Goal: Information Seeking & Learning: Learn about a topic

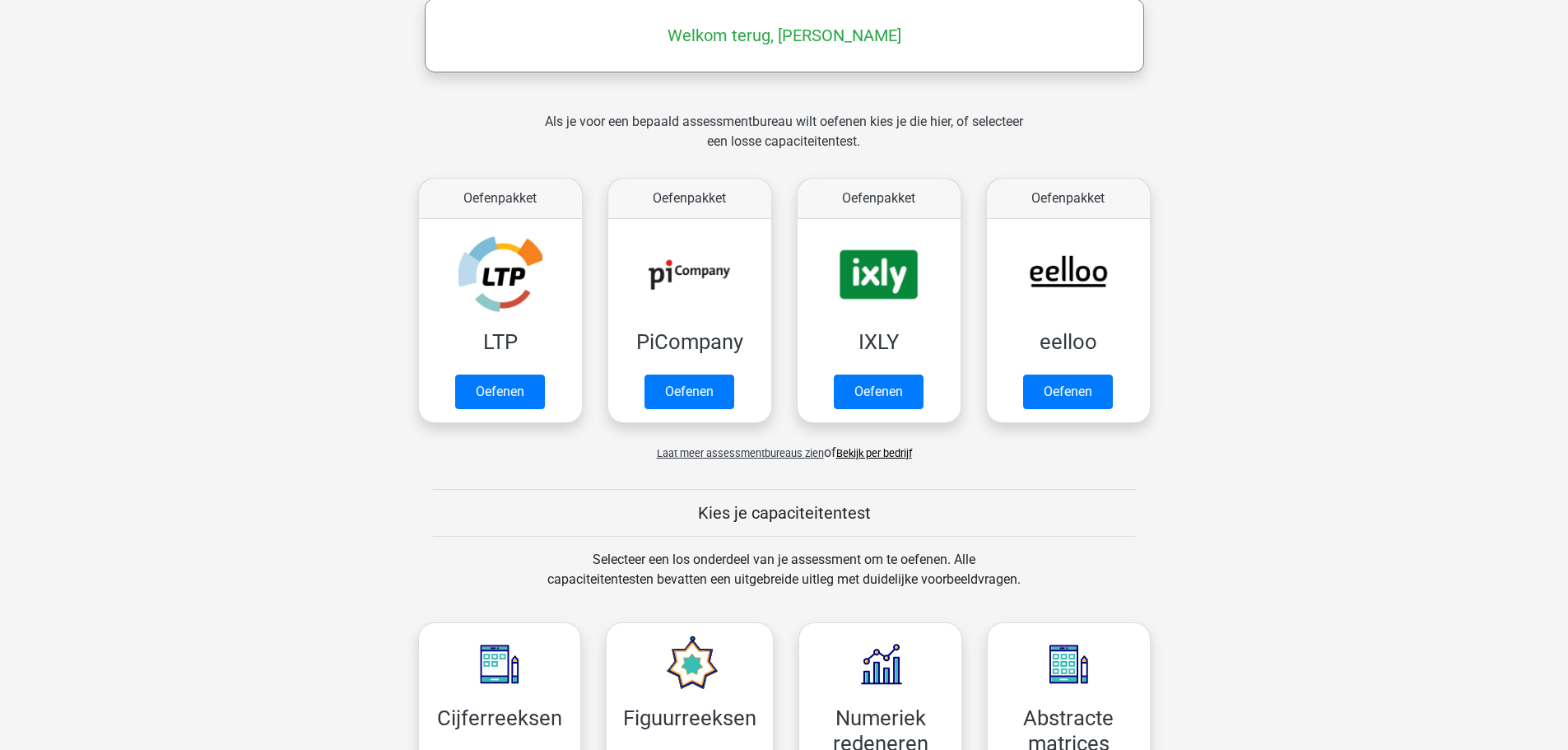
scroll to position [289, 0]
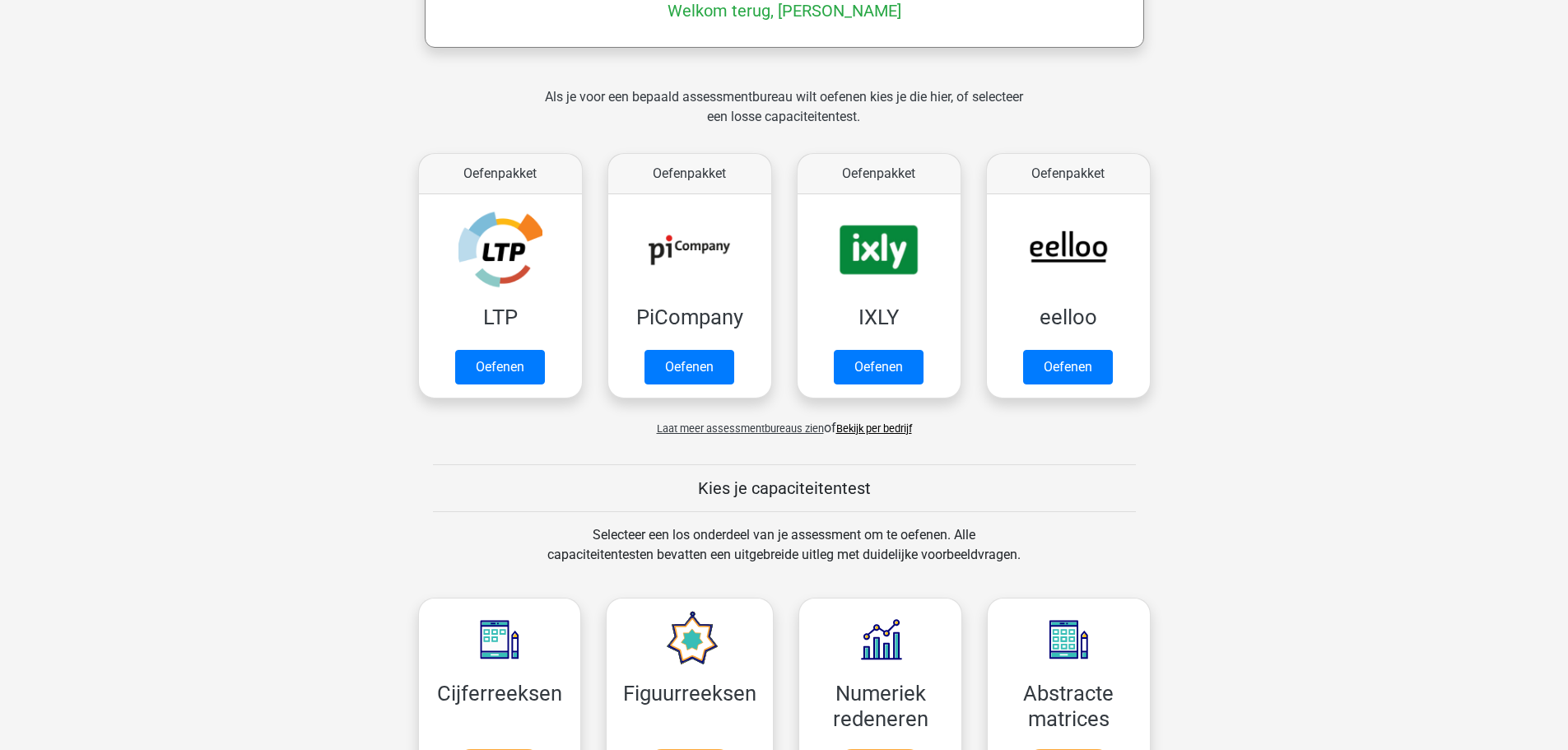
click at [786, 432] on span "Laat meer assessmentbureaus zien" at bounding box center [740, 428] width 167 height 12
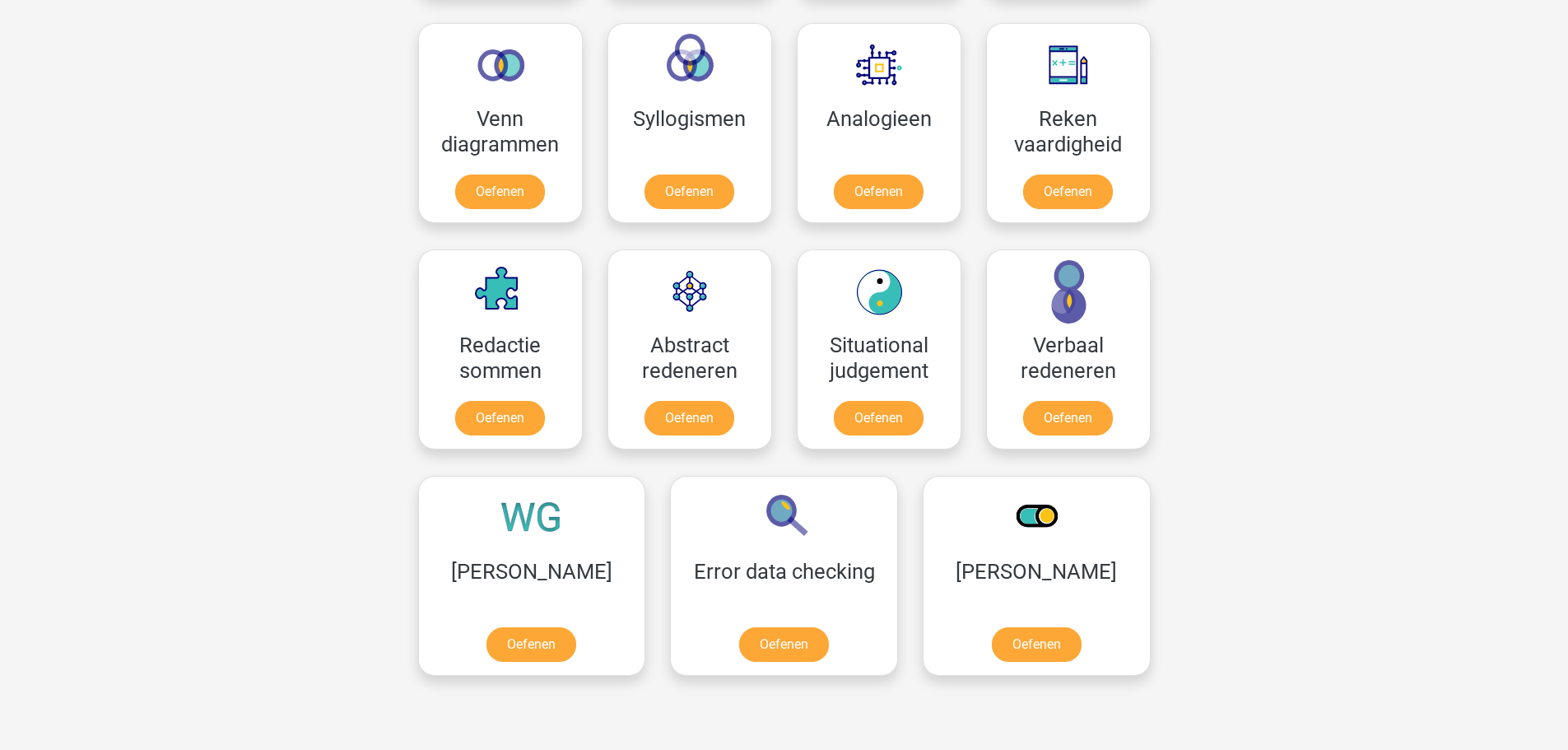
scroll to position [1935, 0]
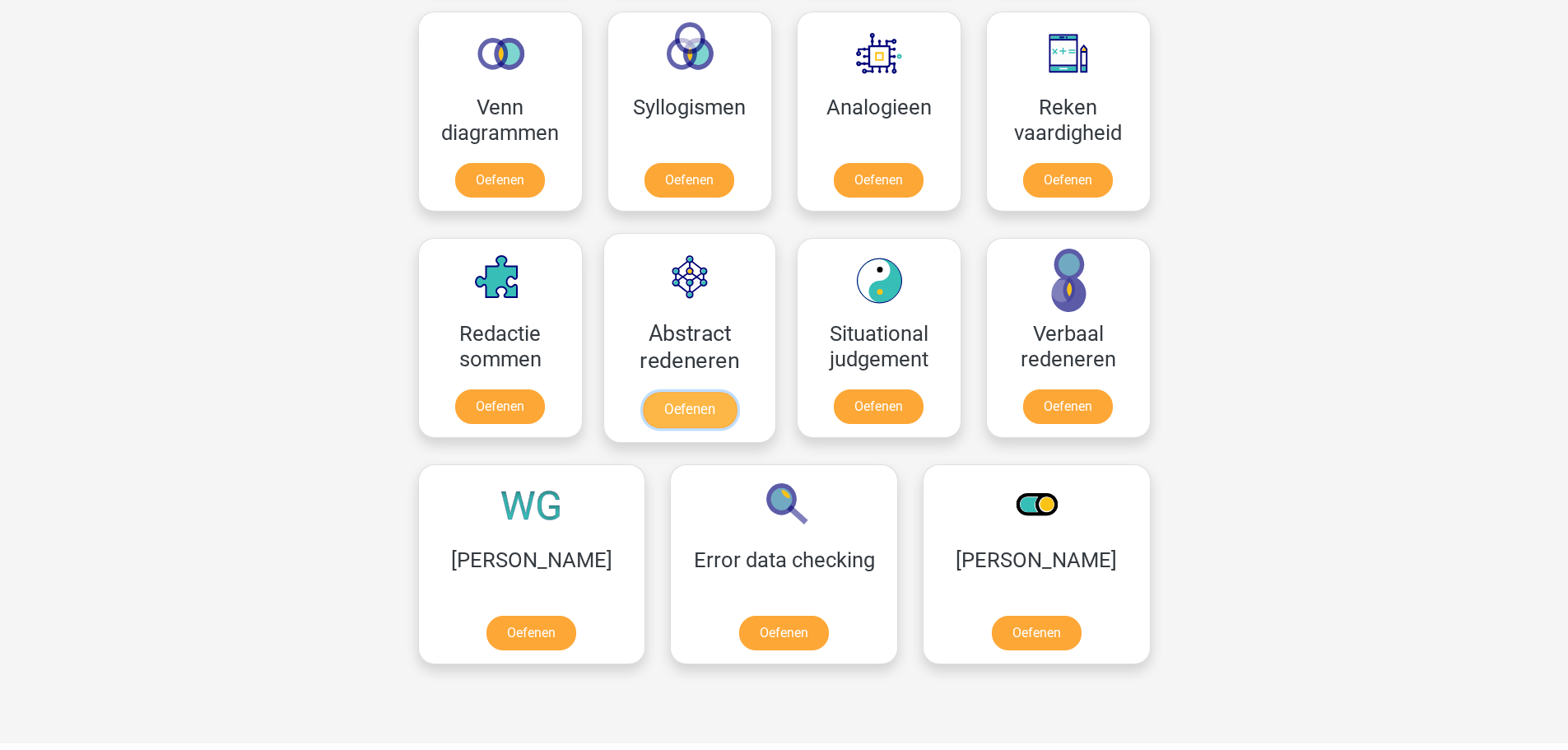
click at [685, 407] on link "Oefenen" at bounding box center [689, 410] width 94 height 37
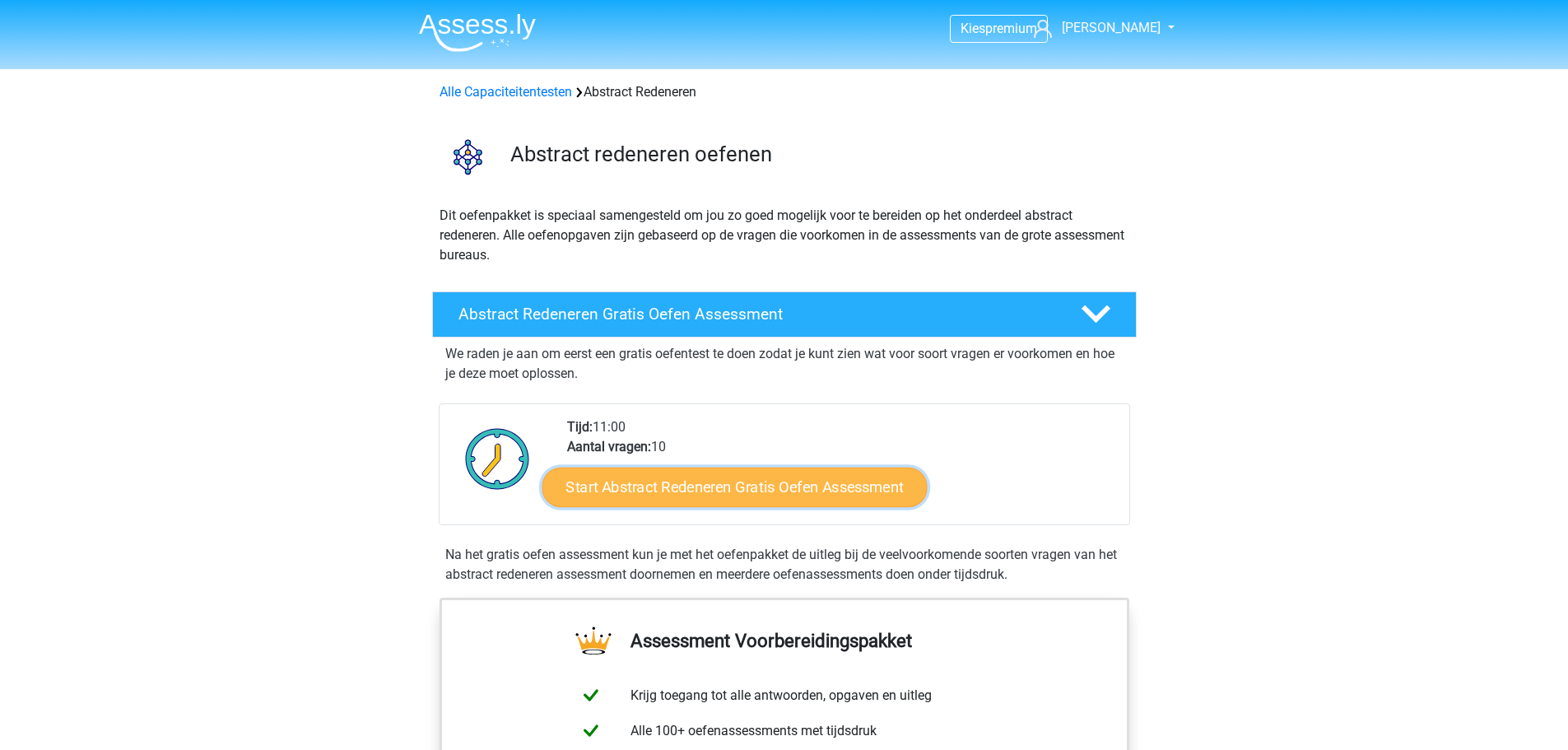
click at [752, 489] on link "Start Abstract Redeneren Gratis Oefen Assessment" at bounding box center [735, 487] width 386 height 40
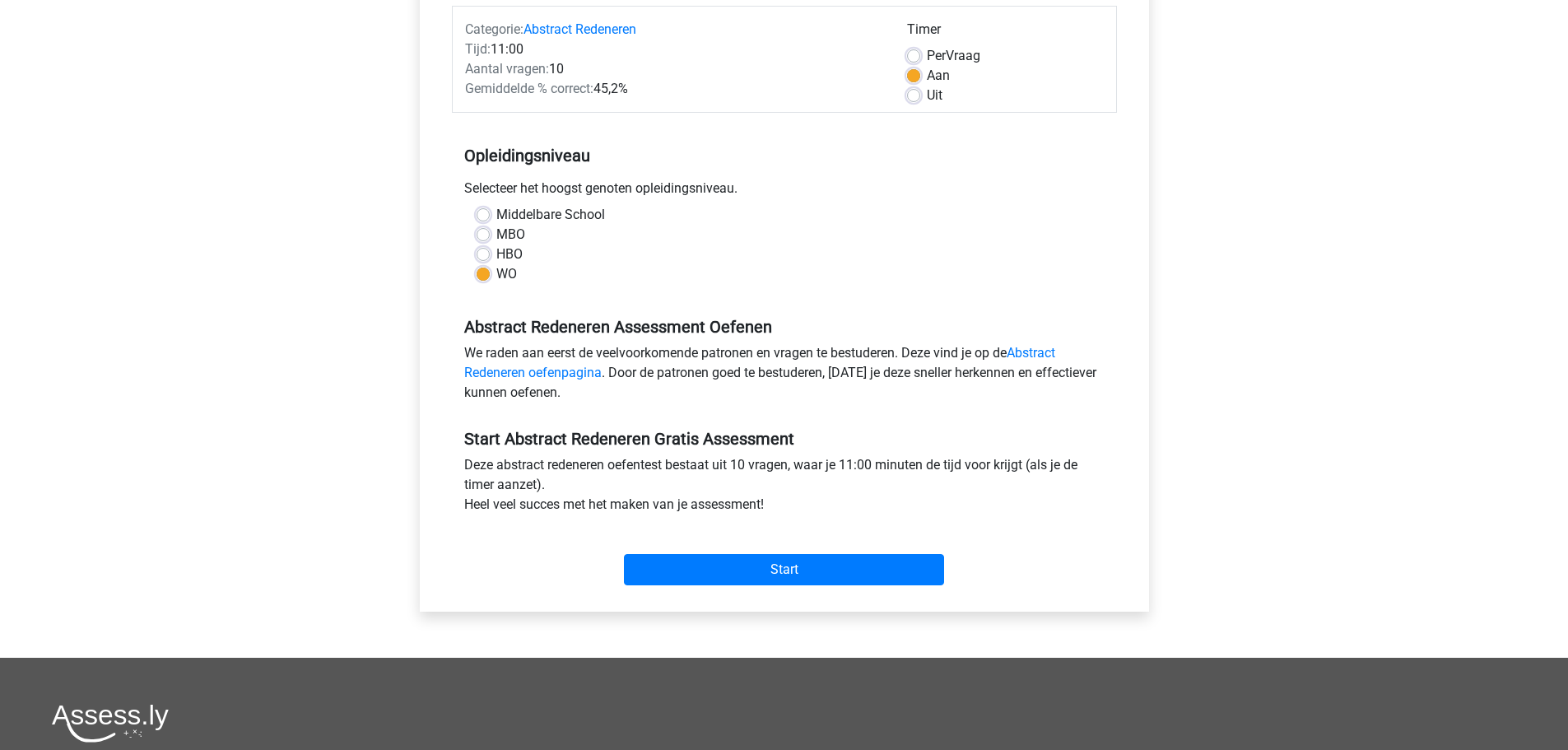
scroll to position [247, 0]
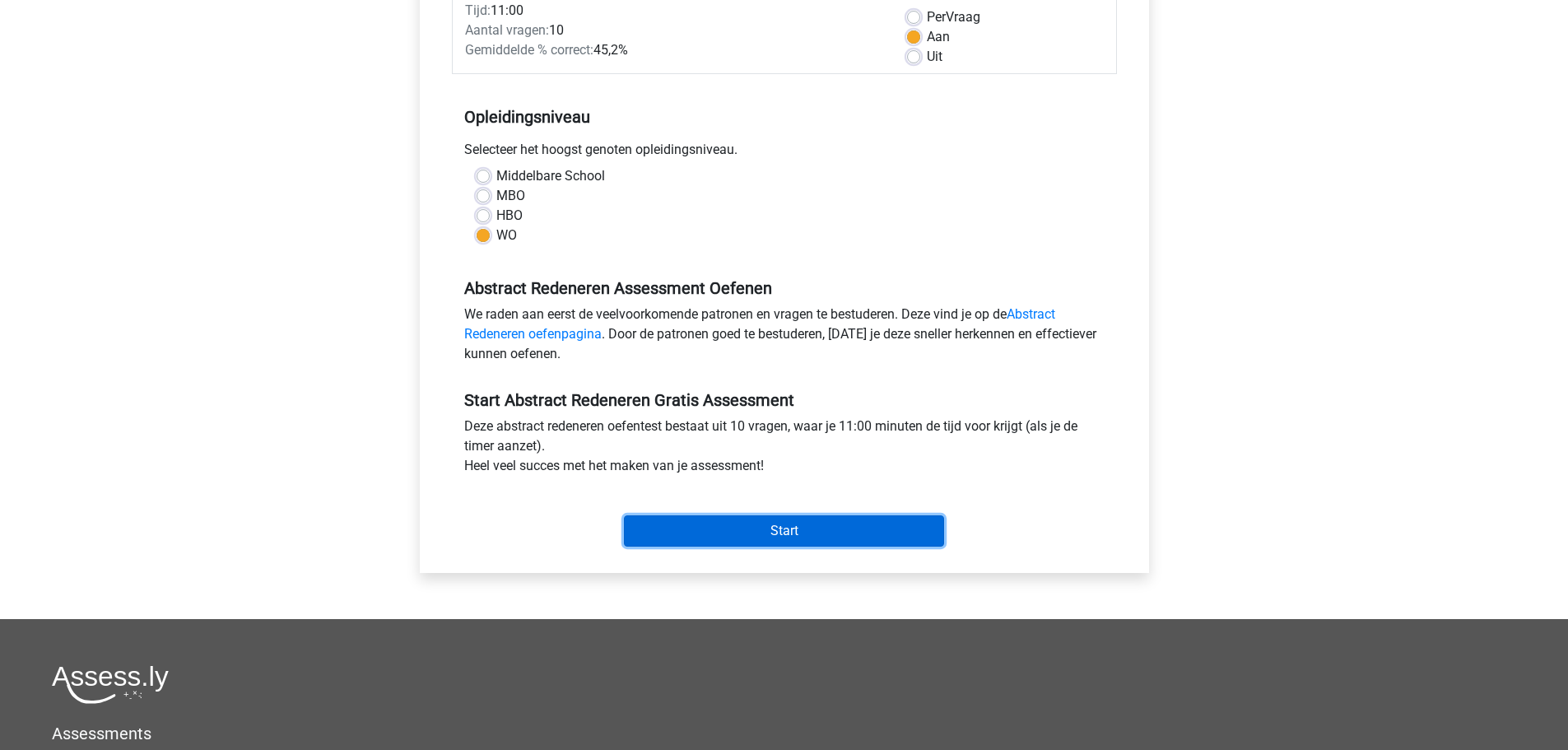
click at [784, 521] on input "Start" at bounding box center [784, 531] width 320 height 32
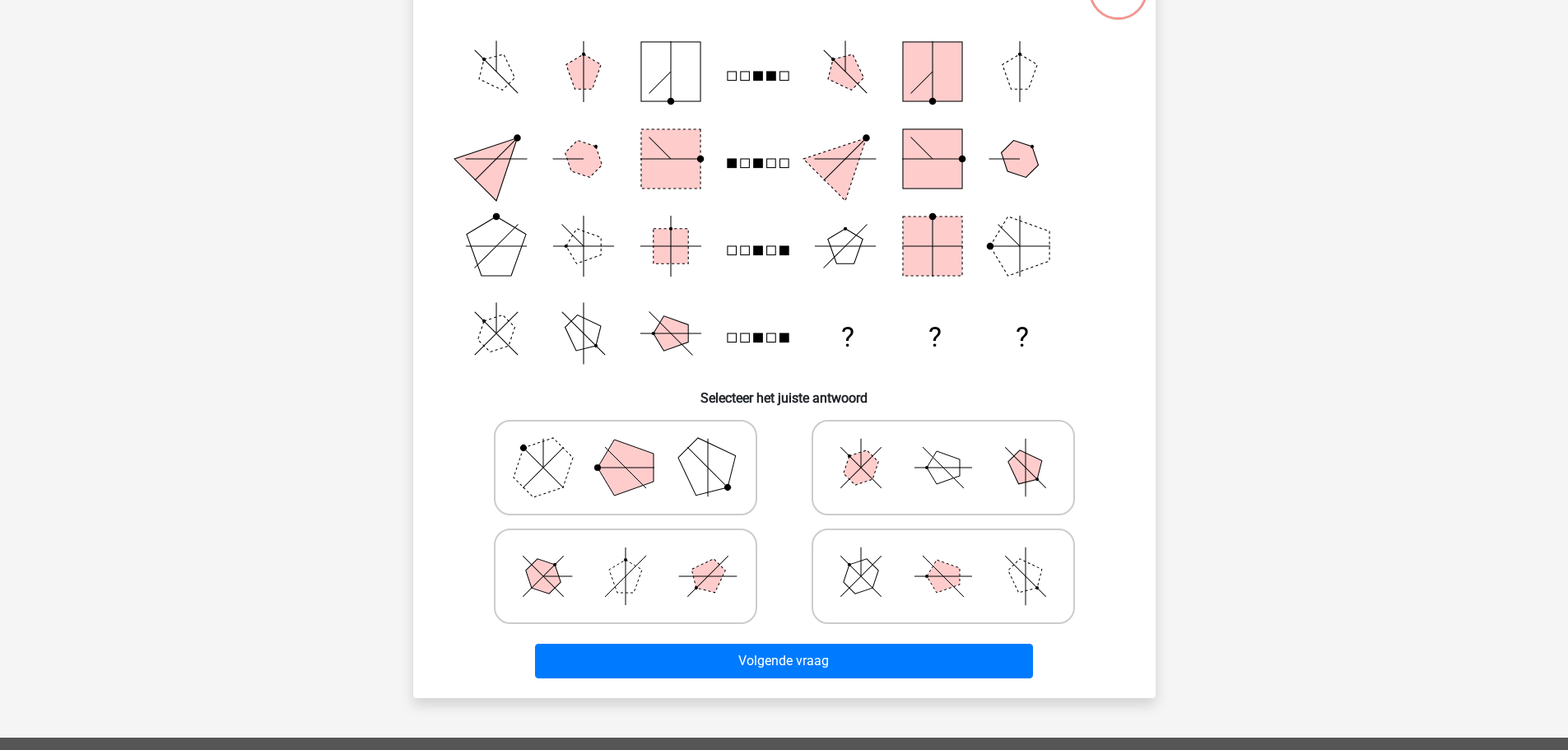
scroll to position [165, 0]
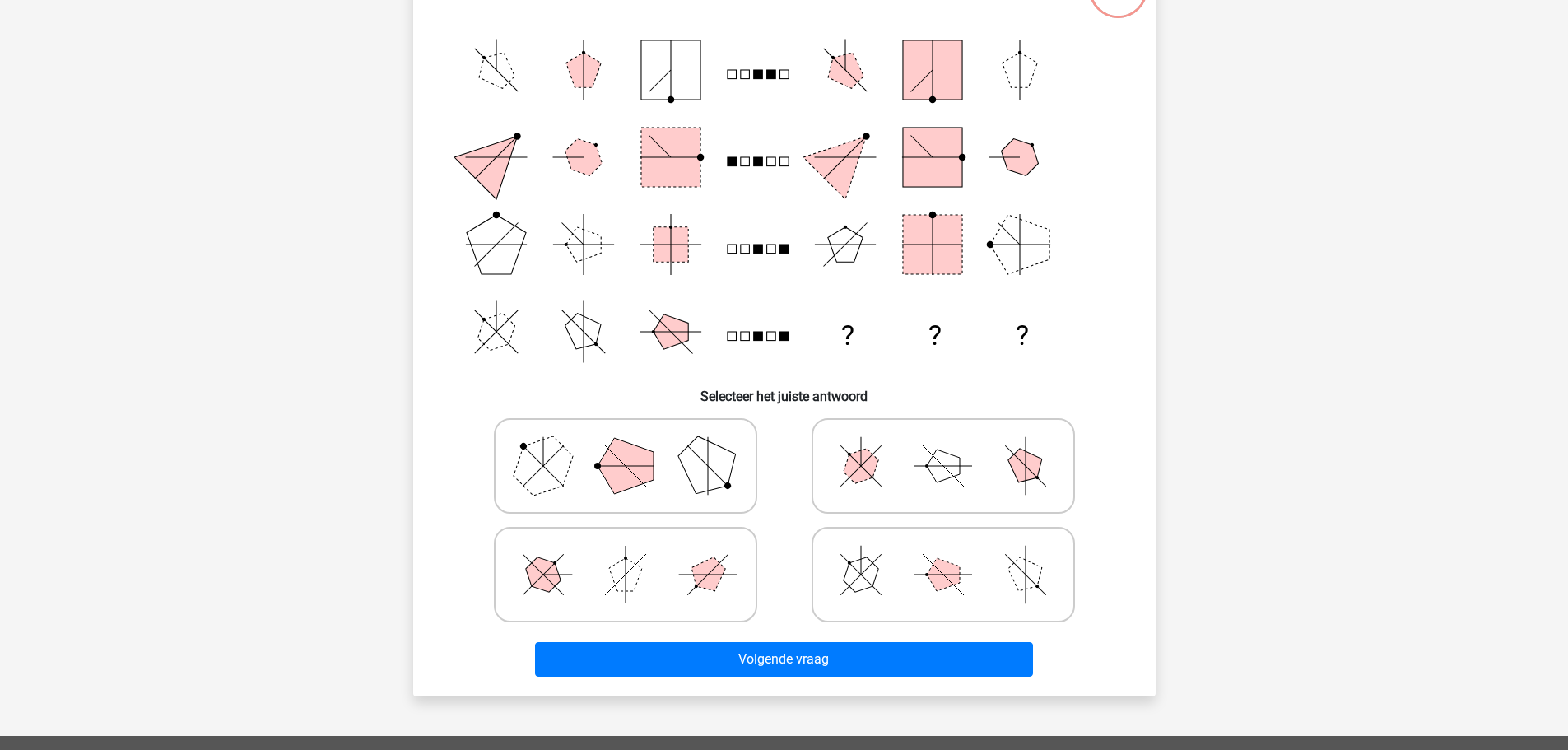
click at [1007, 580] on icon at bounding box center [942, 575] width 247 height 82
click at [954, 555] on input "radio" at bounding box center [948, 549] width 11 height 11
radio input "true"
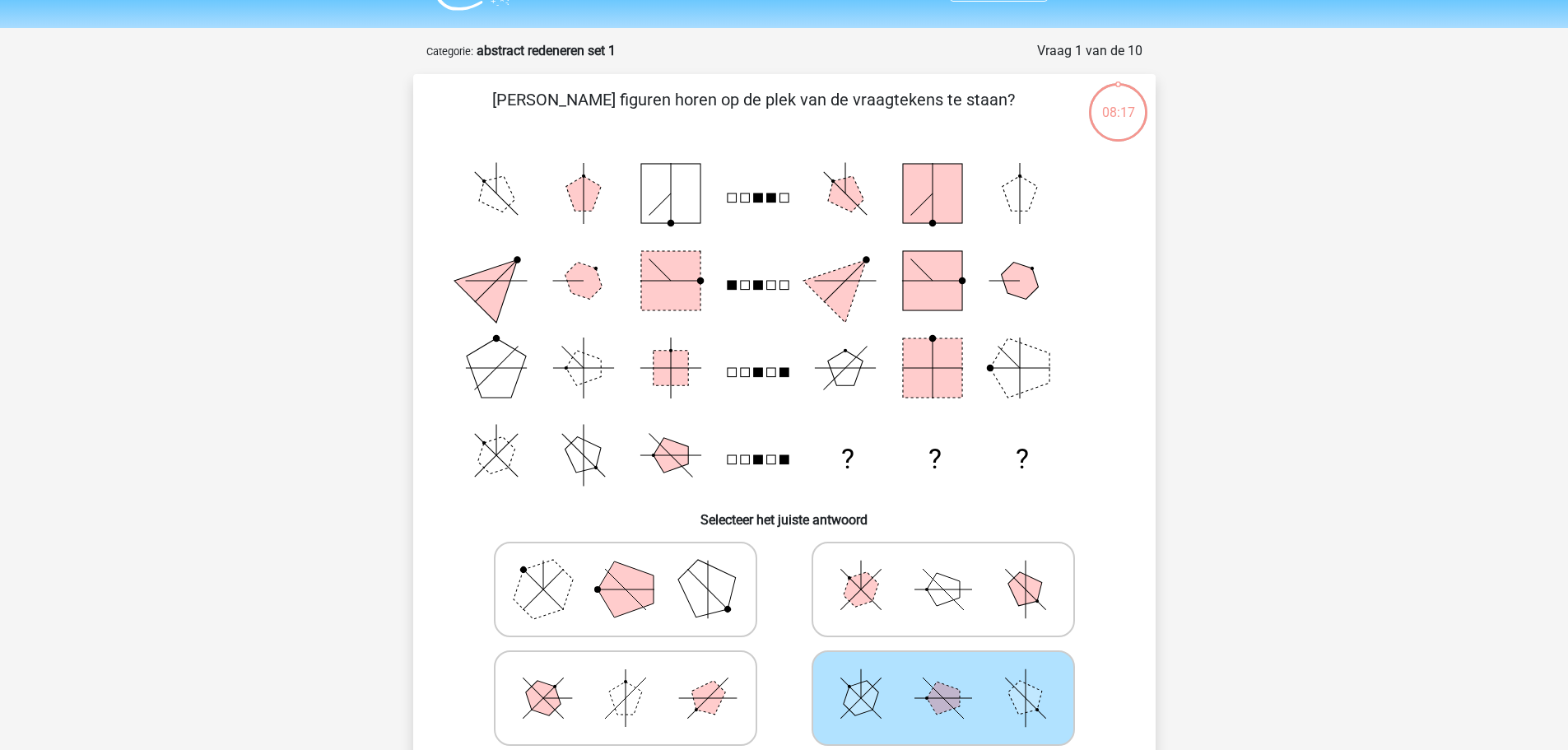
scroll to position [62, 0]
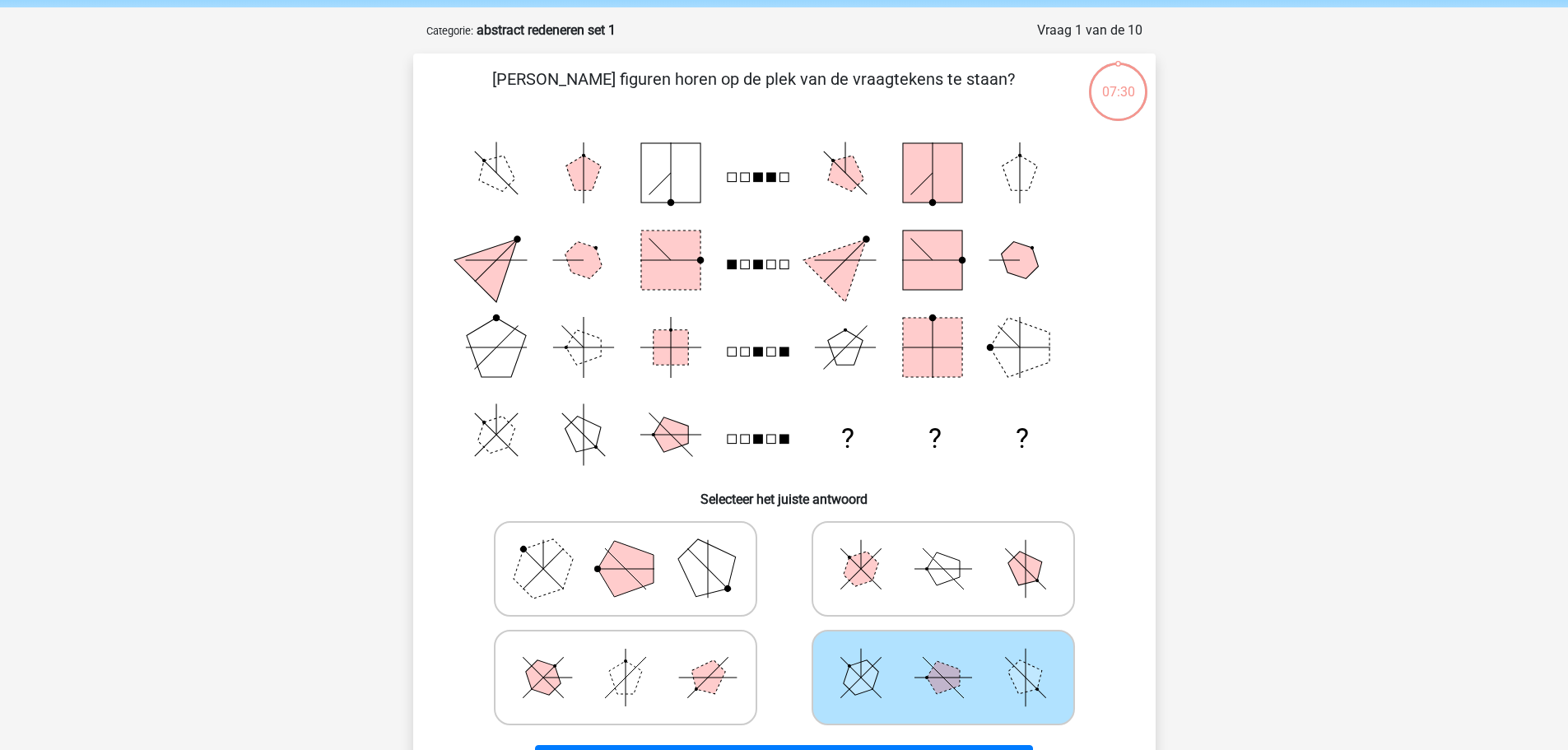
click at [999, 670] on icon at bounding box center [942, 678] width 247 height 82
click at [954, 657] on input "radio" at bounding box center [948, 651] width 11 height 11
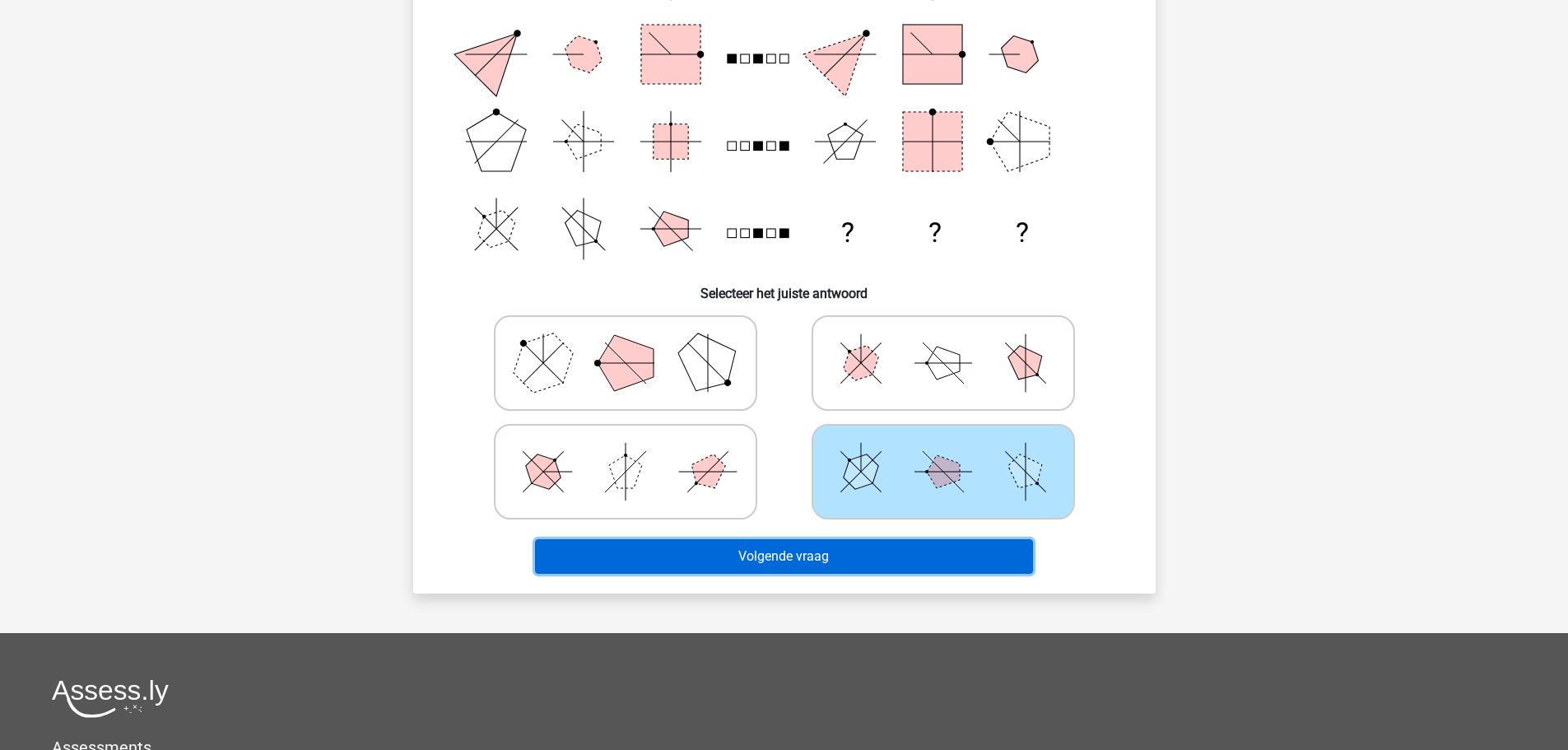
click at [879, 560] on button "Volgende vraag" at bounding box center [784, 557] width 498 height 35
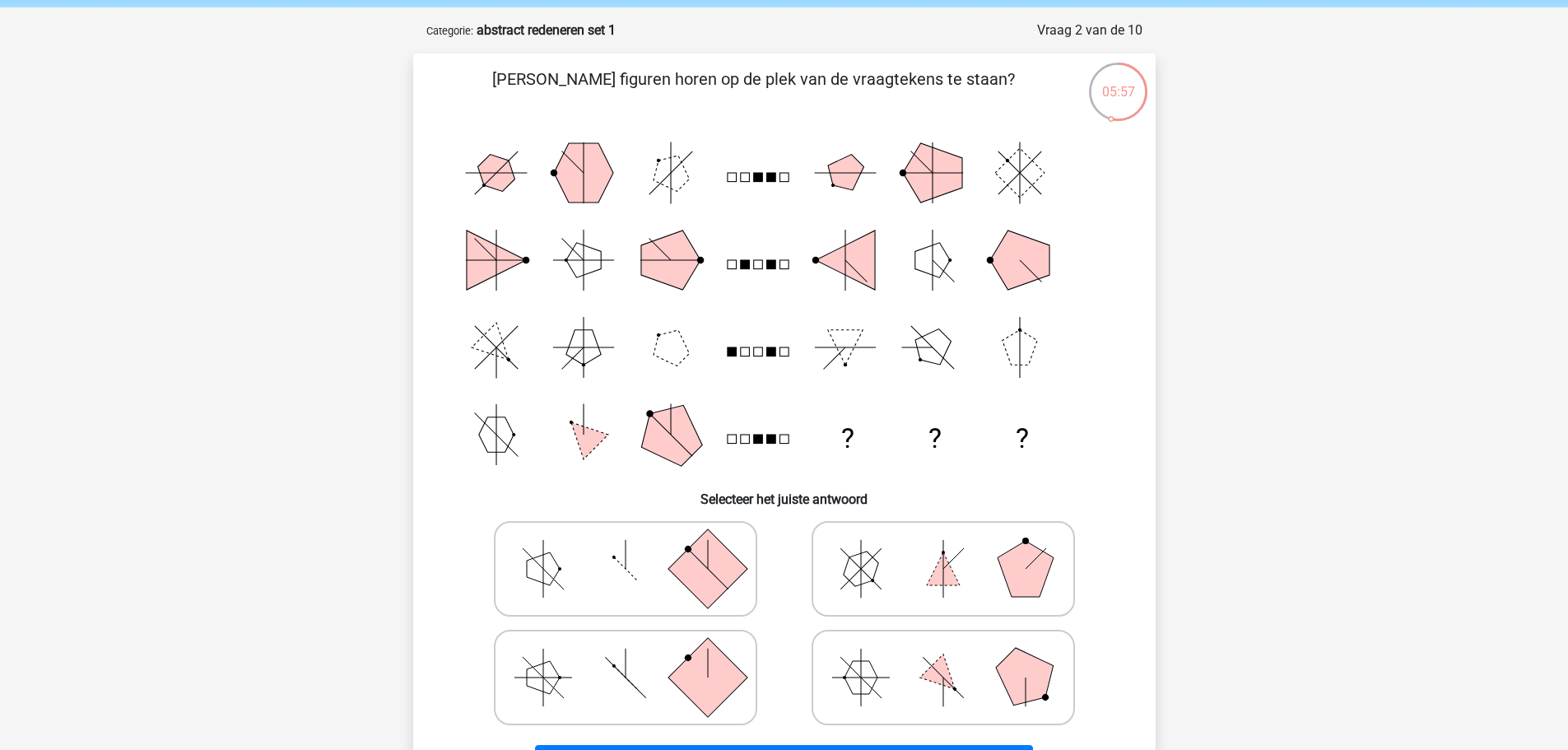
click at [946, 685] on polygon at bounding box center [942, 677] width 47 height 47
click at [946, 657] on input "radio" at bounding box center [948, 651] width 11 height 11
radio input "true"
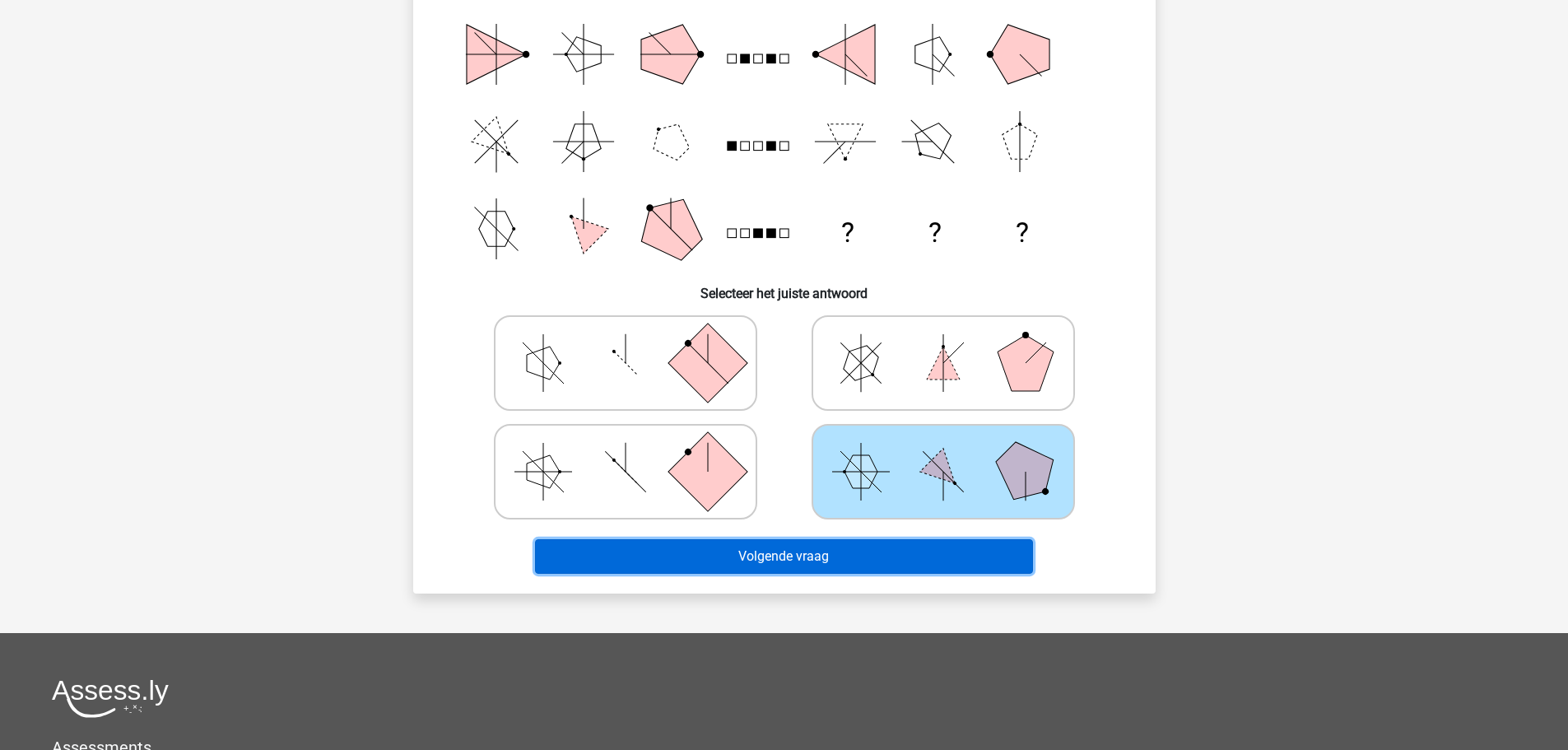
click at [917, 566] on button "Volgende vraag" at bounding box center [784, 557] width 498 height 35
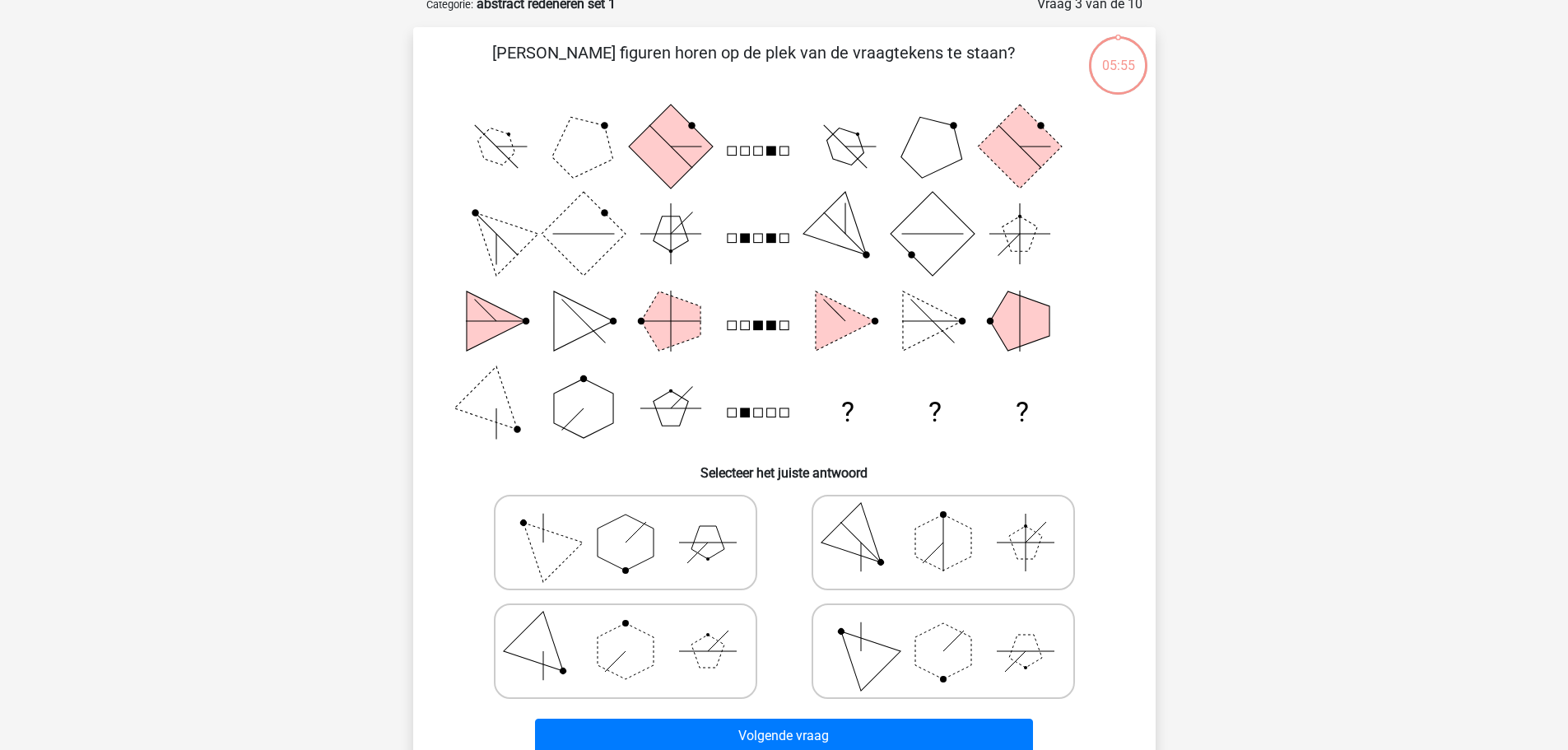
scroll to position [82, 0]
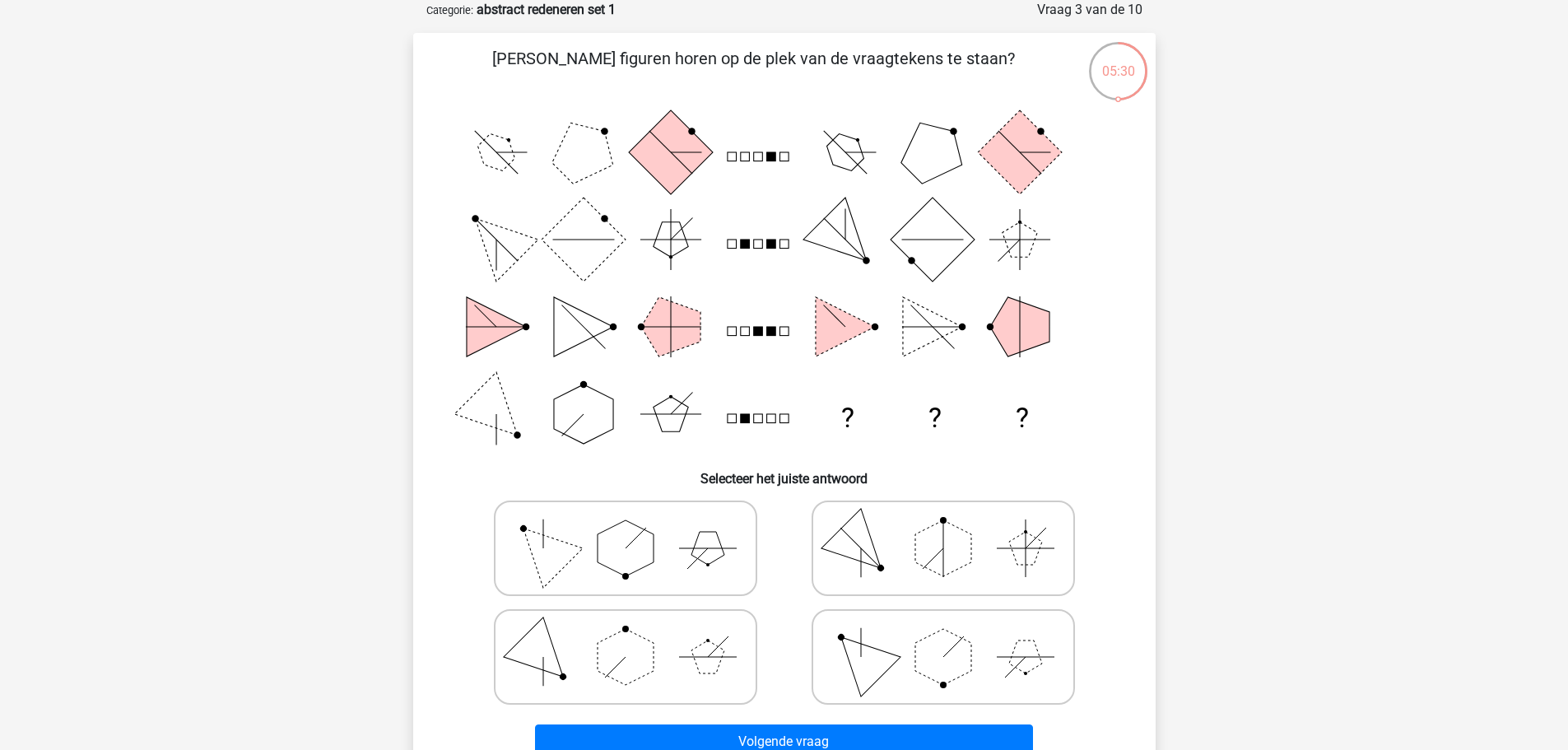
click at [595, 628] on icon at bounding box center [625, 657] width 247 height 82
click at [626, 628] on input "radio" at bounding box center [631, 631] width 11 height 11
radio input "true"
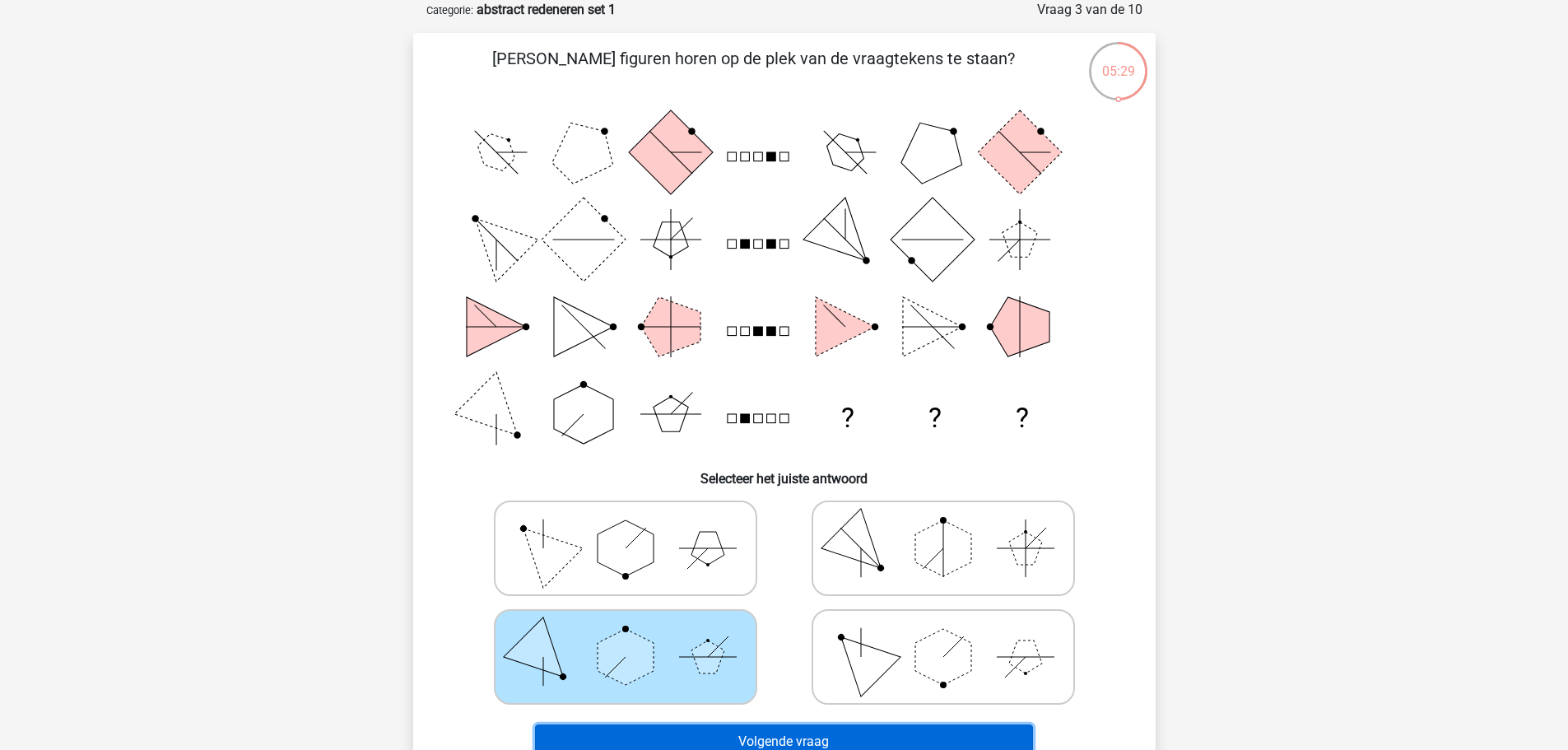
click at [916, 737] on button "Volgende vraag" at bounding box center [784, 743] width 498 height 35
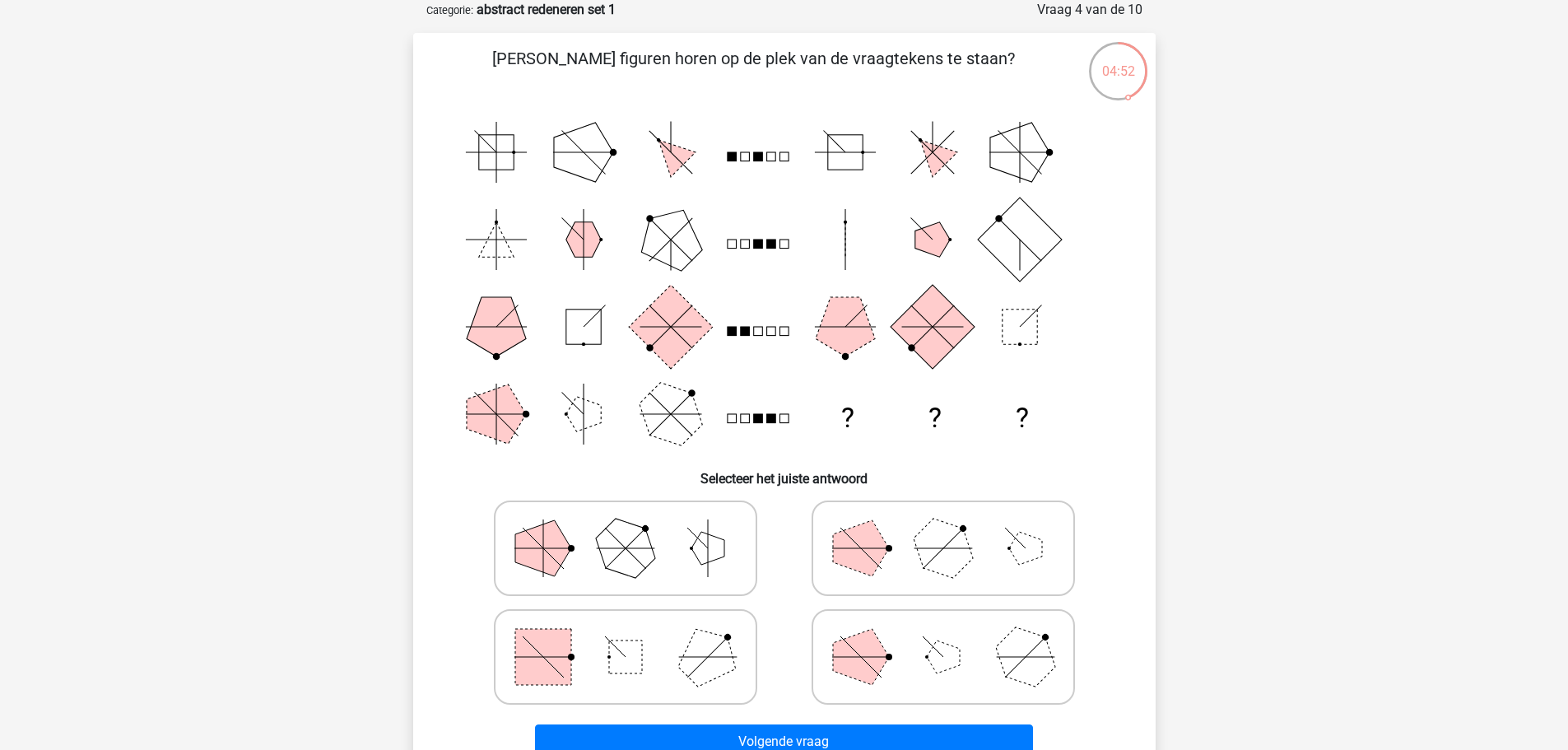
click at [646, 562] on polygon at bounding box center [624, 547] width 79 height 79
click at [637, 528] on input "radio" at bounding box center [631, 522] width 11 height 11
radio input "true"
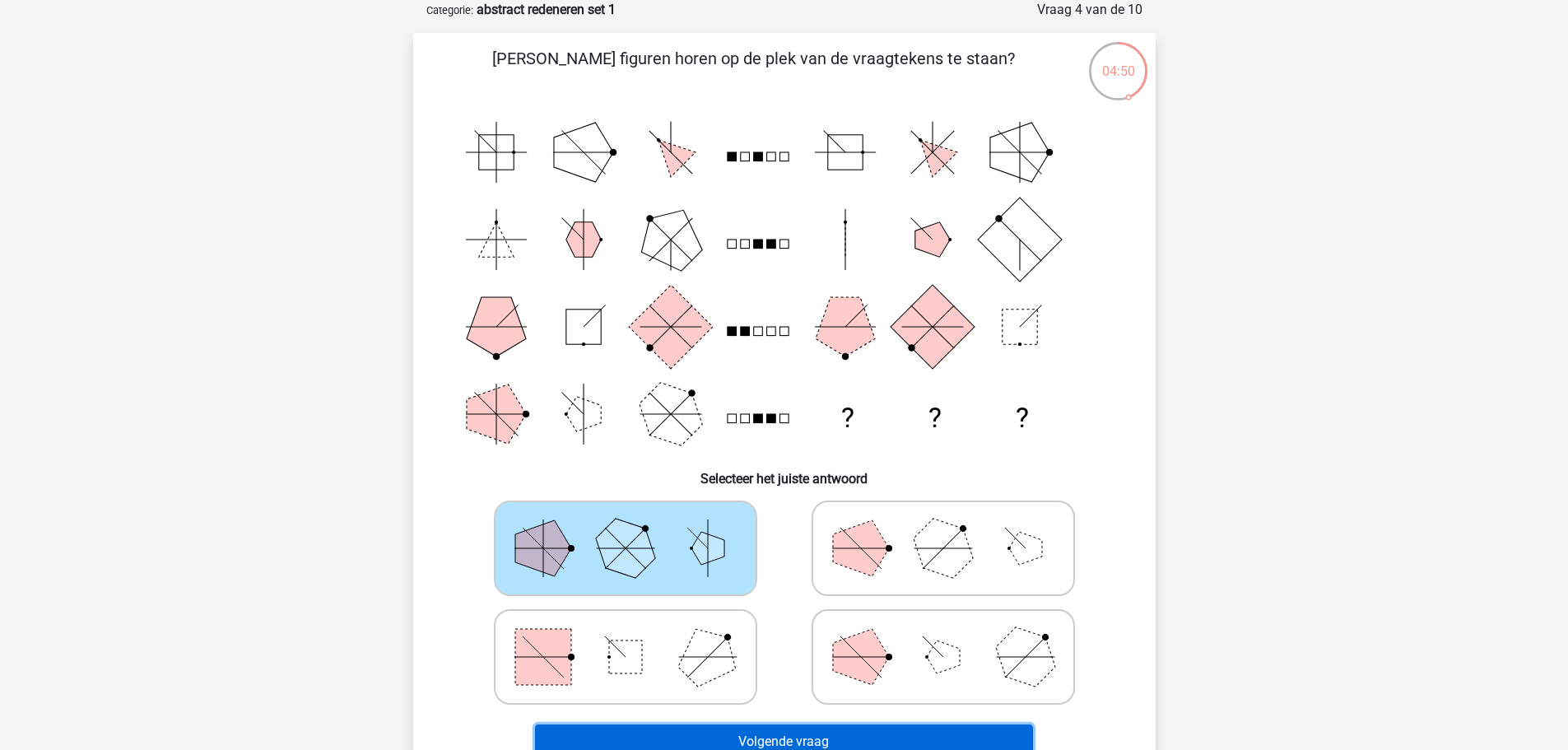
click at [874, 731] on button "Volgende vraag" at bounding box center [784, 743] width 498 height 35
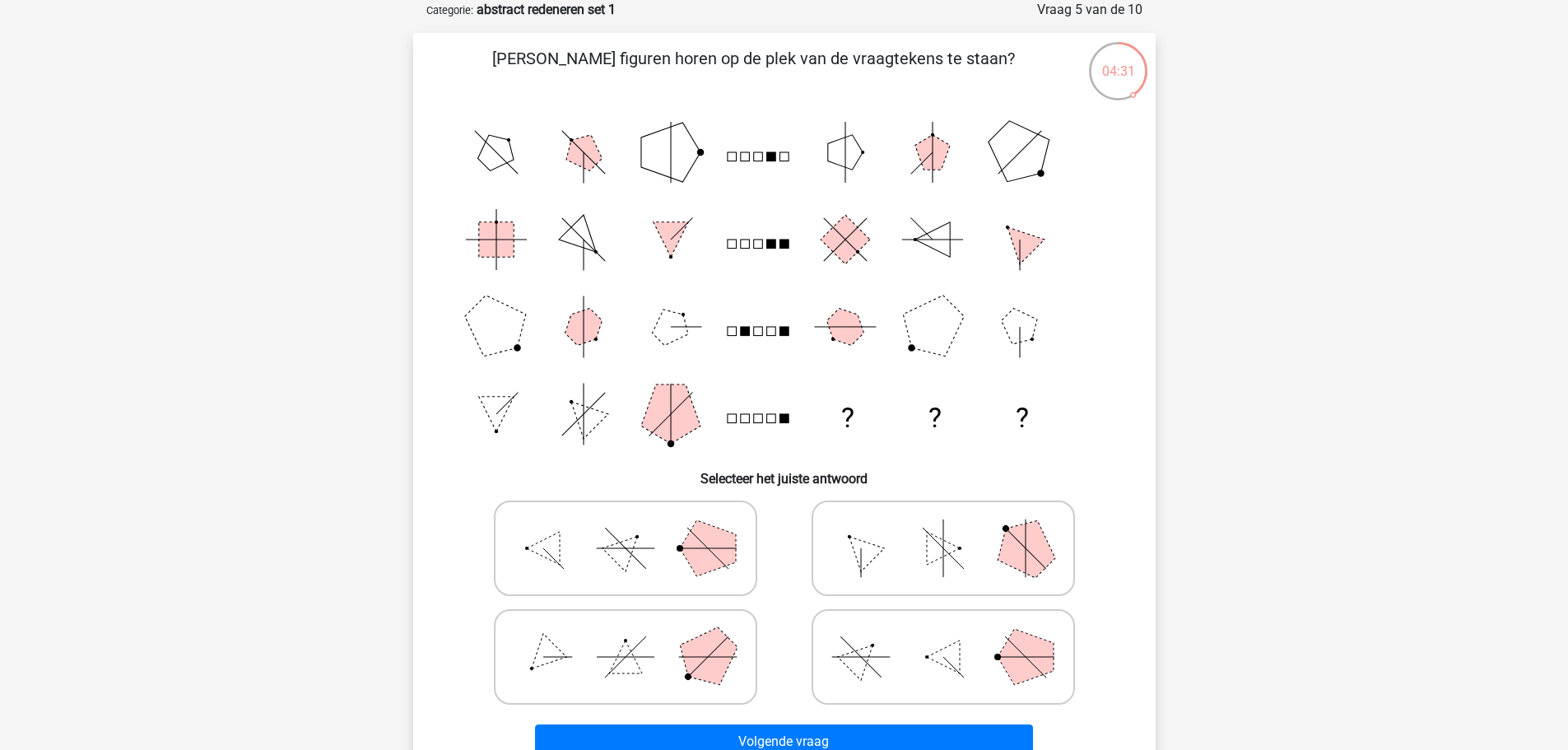
click at [680, 644] on icon at bounding box center [625, 657] width 247 height 82
click at [637, 637] on input "radio" at bounding box center [631, 631] width 11 height 11
radio input "true"
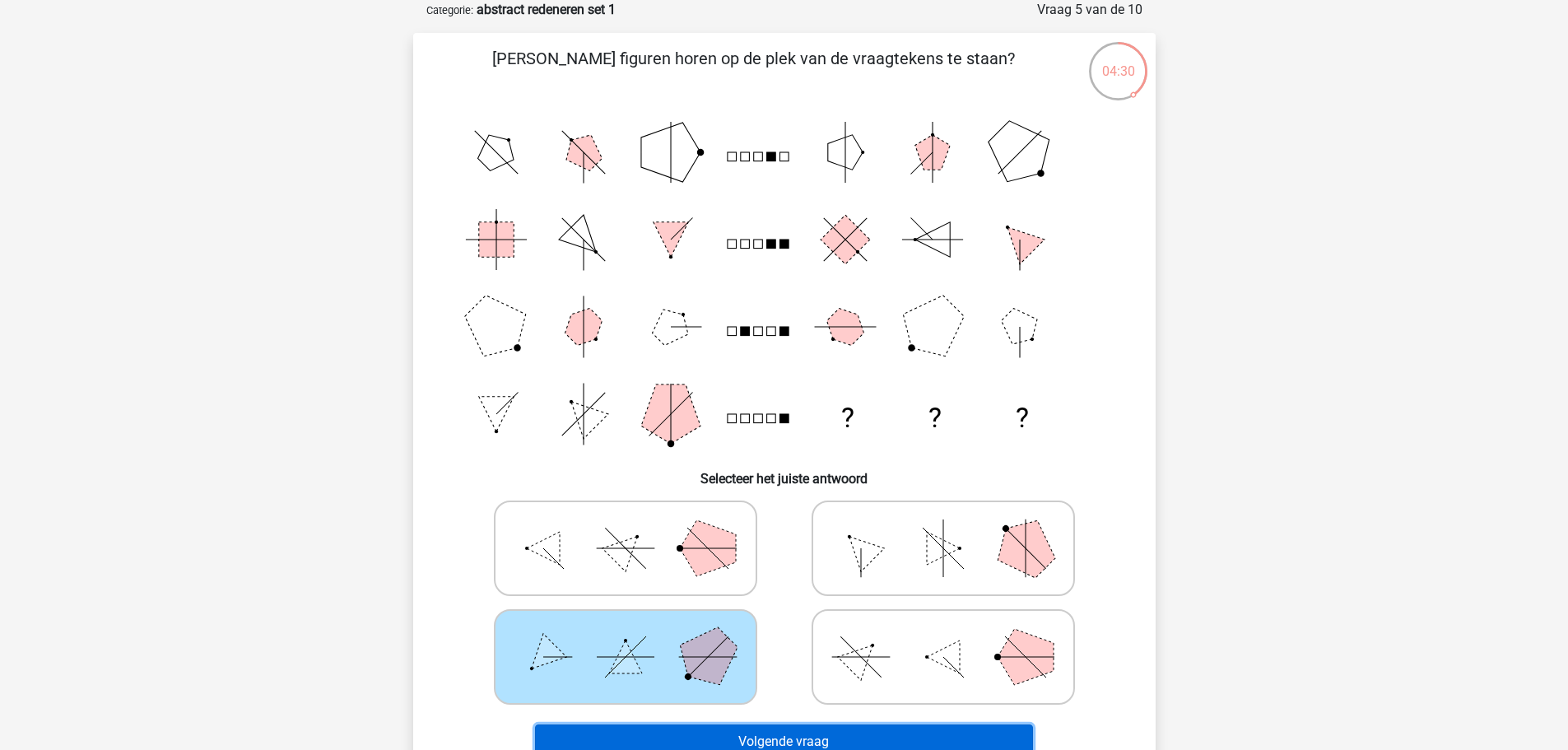
click at [865, 733] on button "Volgende vraag" at bounding box center [784, 743] width 498 height 35
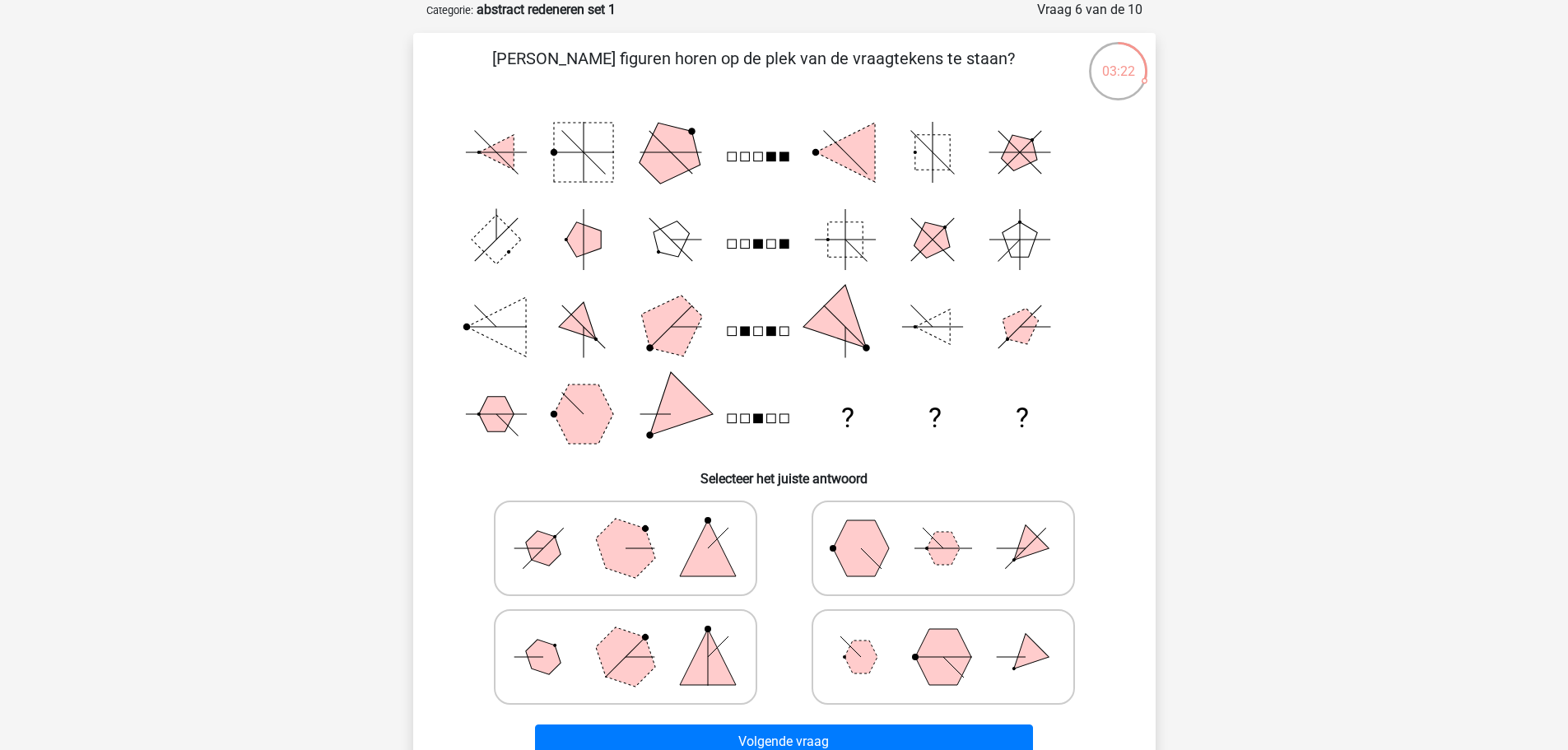
click at [1000, 575] on icon at bounding box center [942, 548] width 247 height 82
click at [954, 528] on input "radio" at bounding box center [948, 522] width 11 height 11
radio input "true"
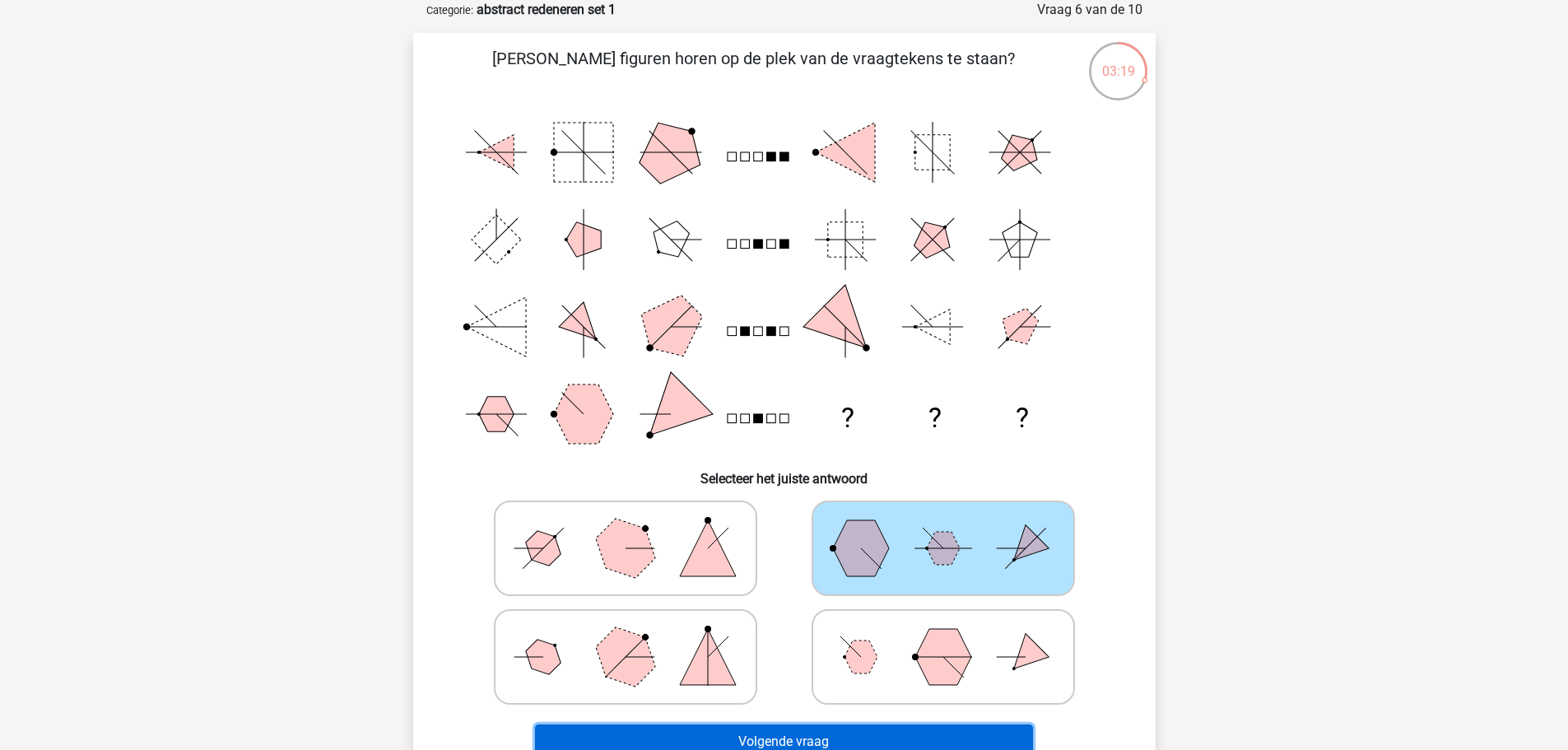
click at [945, 737] on button "Volgende vraag" at bounding box center [784, 743] width 498 height 35
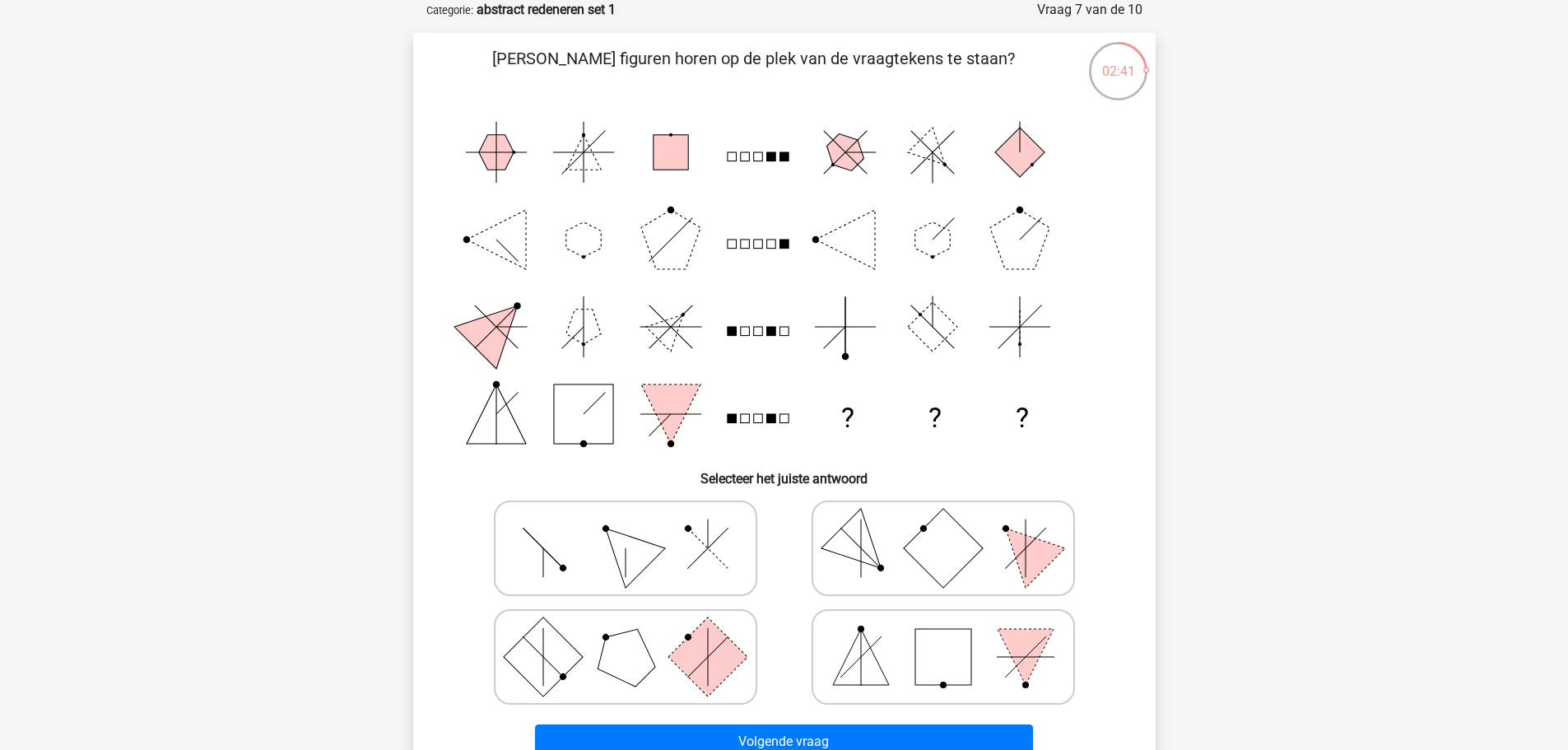
click at [947, 647] on rect at bounding box center [942, 657] width 56 height 56
click at [947, 637] on input "radio" at bounding box center [948, 631] width 11 height 11
radio input "true"
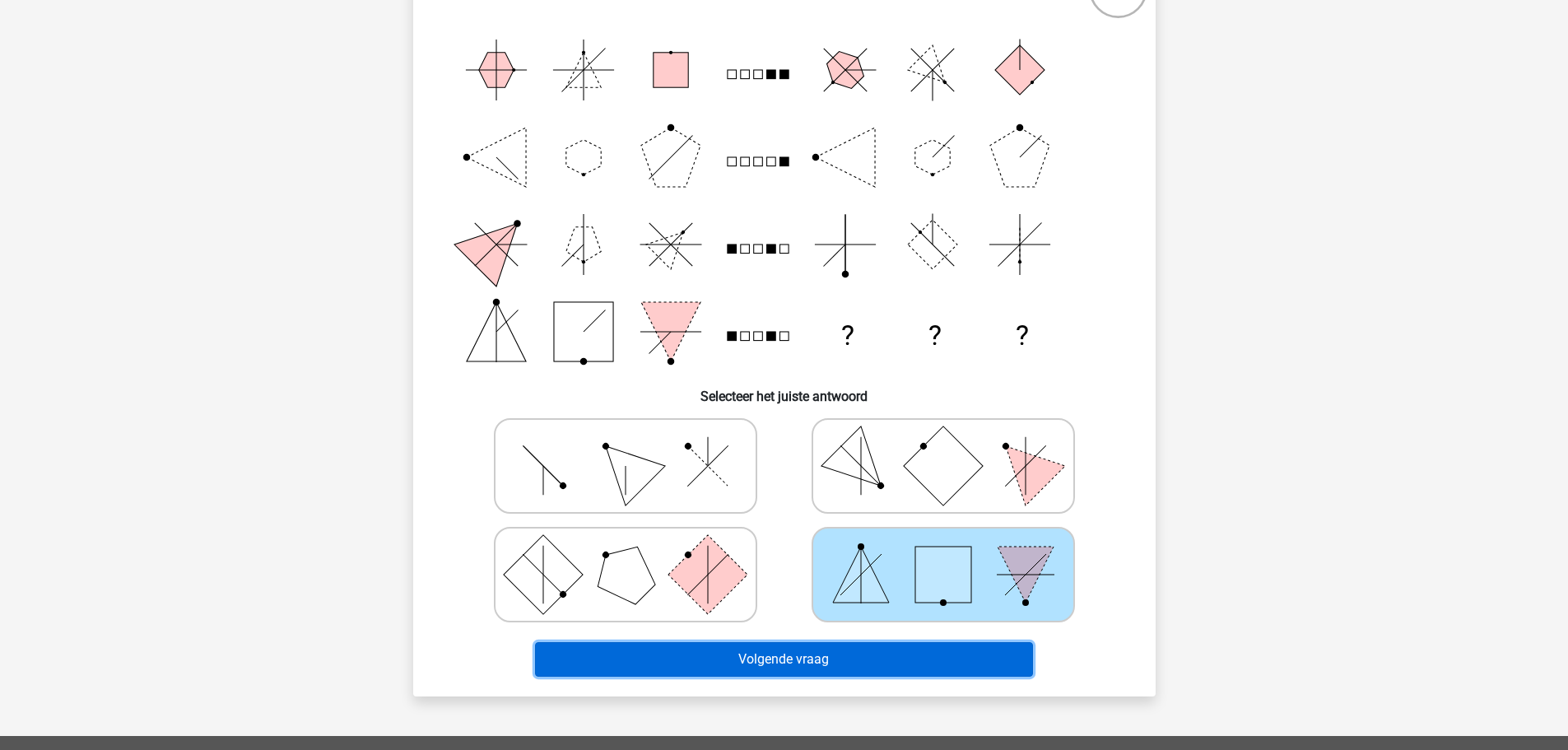
click at [850, 659] on button "Volgende vraag" at bounding box center [784, 660] width 498 height 35
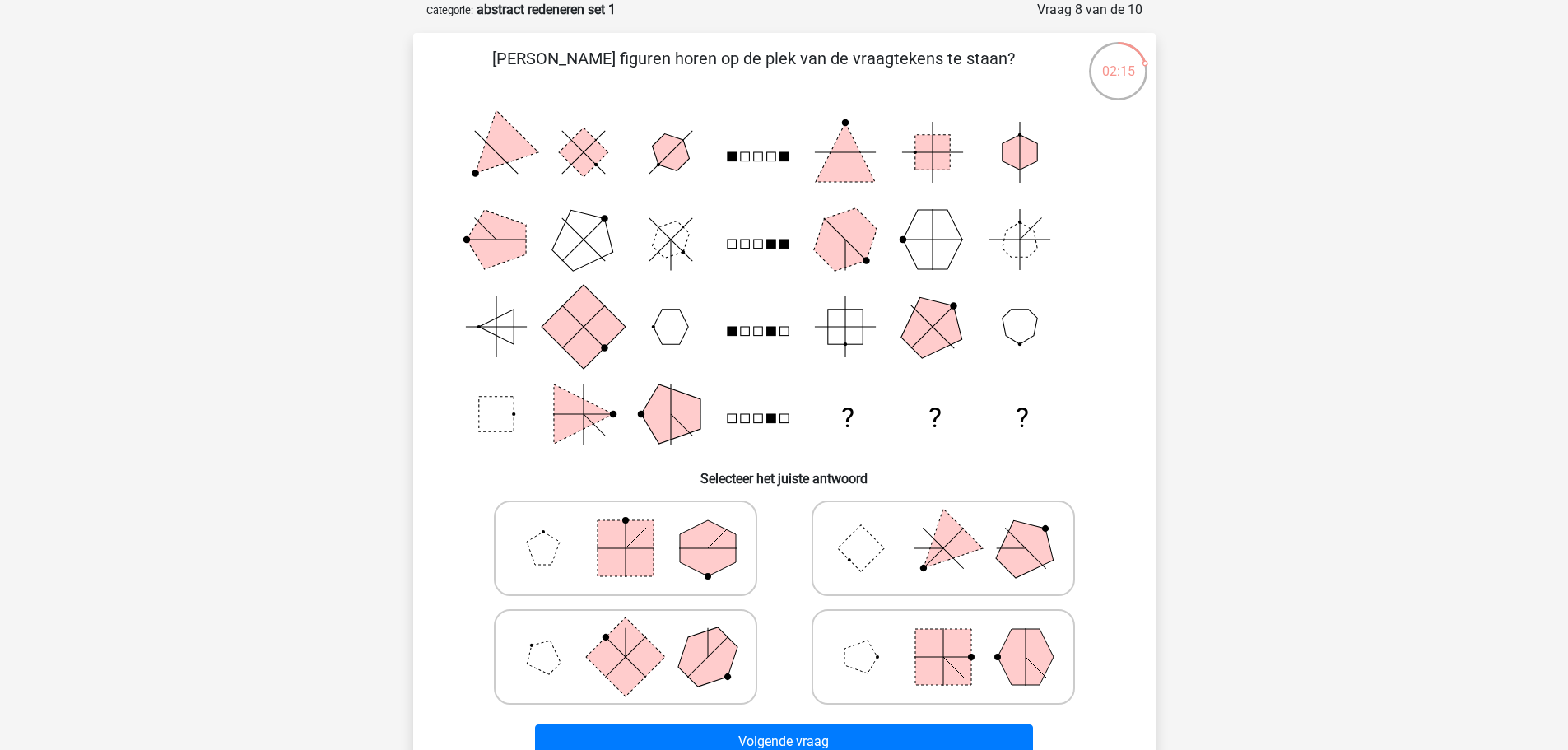
click at [943, 551] on polygon at bounding box center [941, 547] width 79 height 79
click at [943, 528] on input "radio" at bounding box center [948, 522] width 11 height 11
radio input "true"
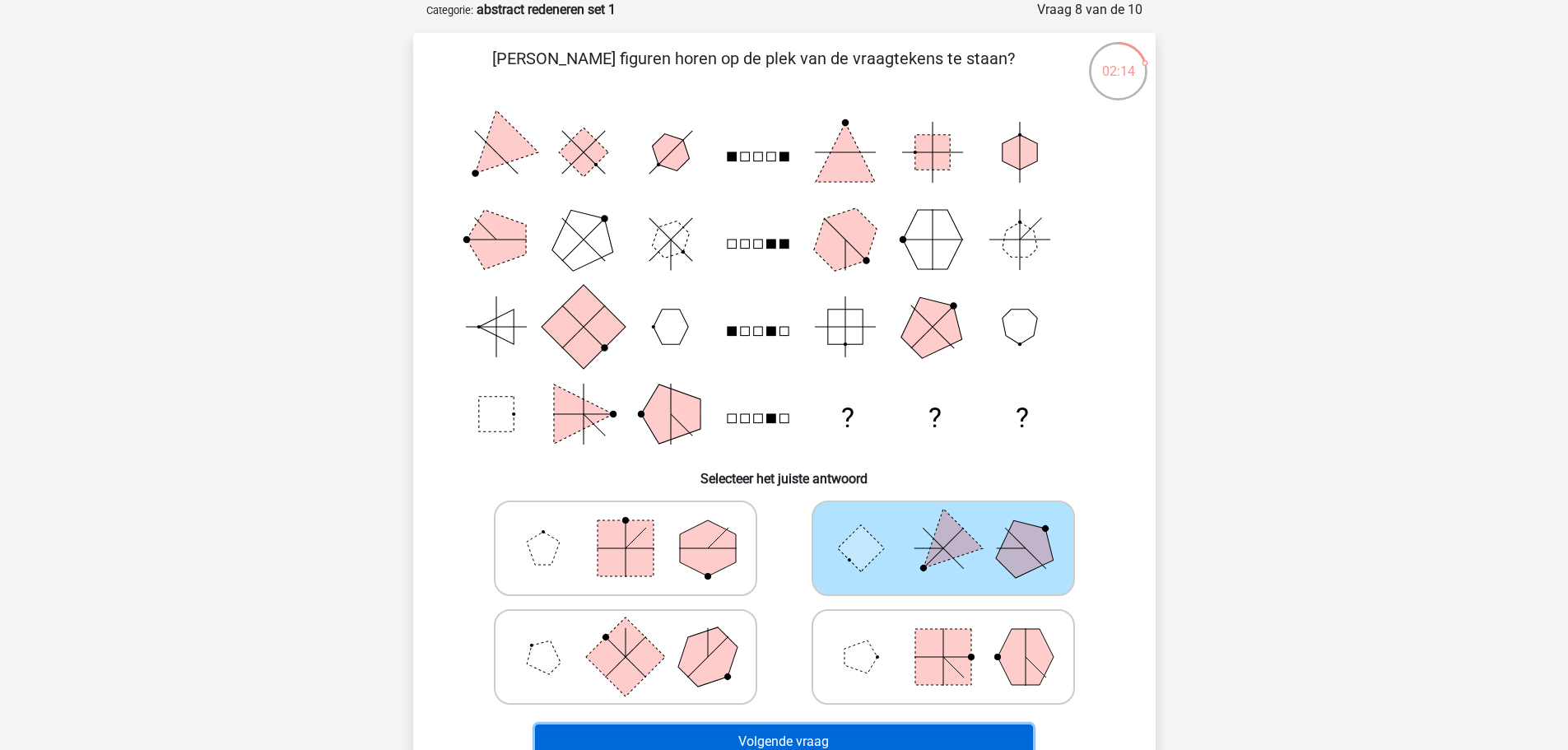
click at [912, 735] on button "Volgende vraag" at bounding box center [784, 743] width 498 height 35
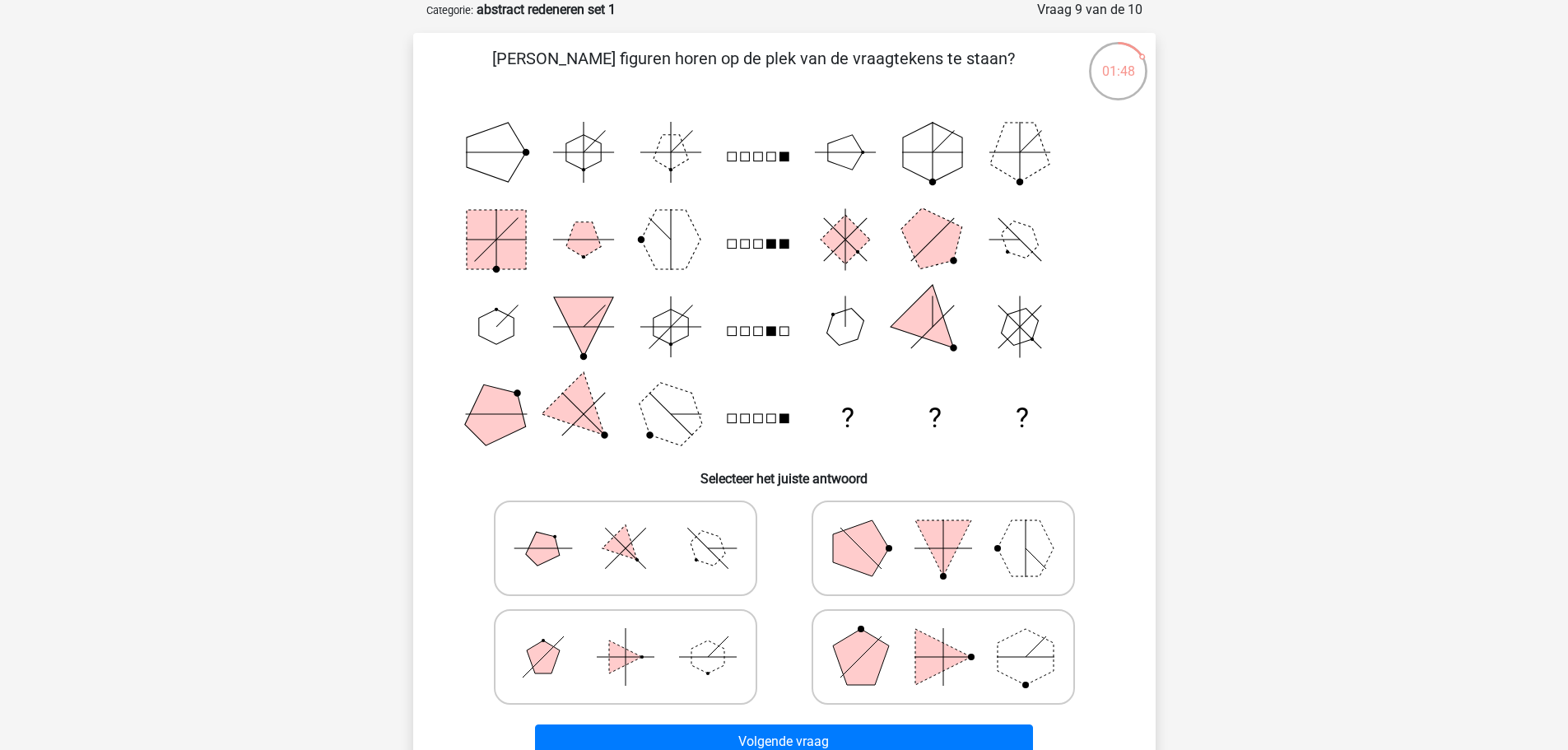
click at [908, 544] on icon at bounding box center [942, 548] width 247 height 82
click at [943, 528] on input "radio" at bounding box center [948, 522] width 11 height 11
radio input "true"
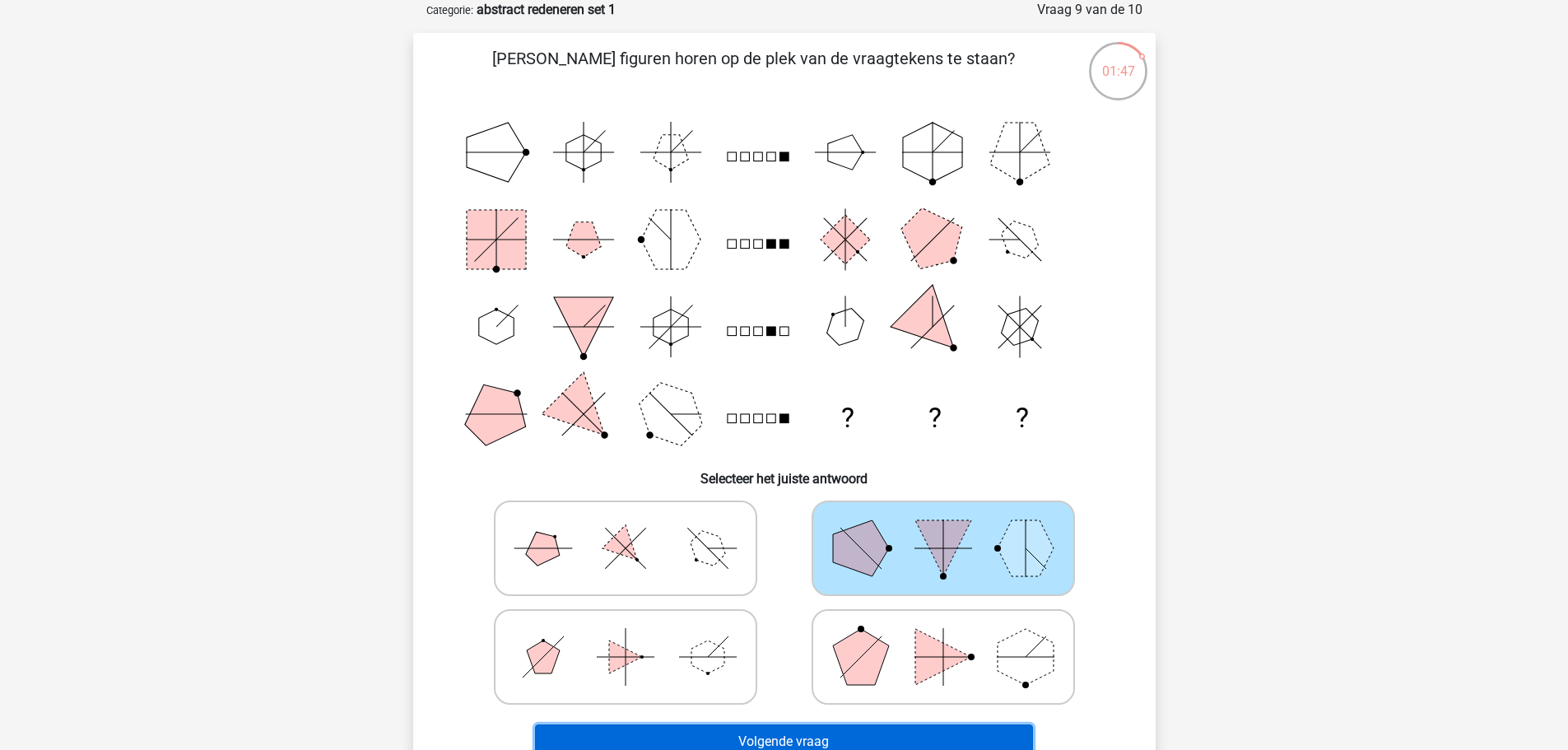
click at [882, 733] on button "Volgende vraag" at bounding box center [784, 743] width 498 height 35
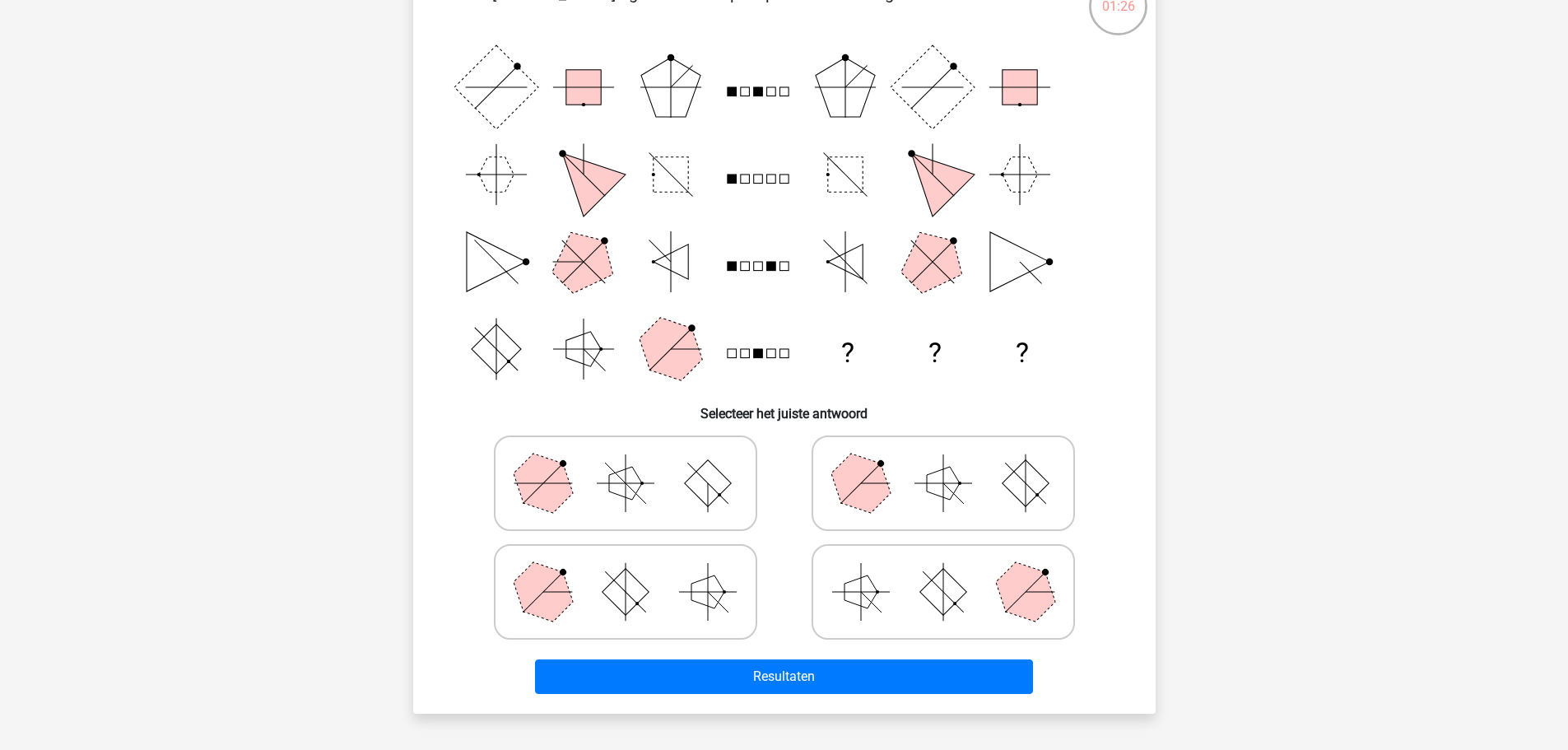
scroll to position [226, 0]
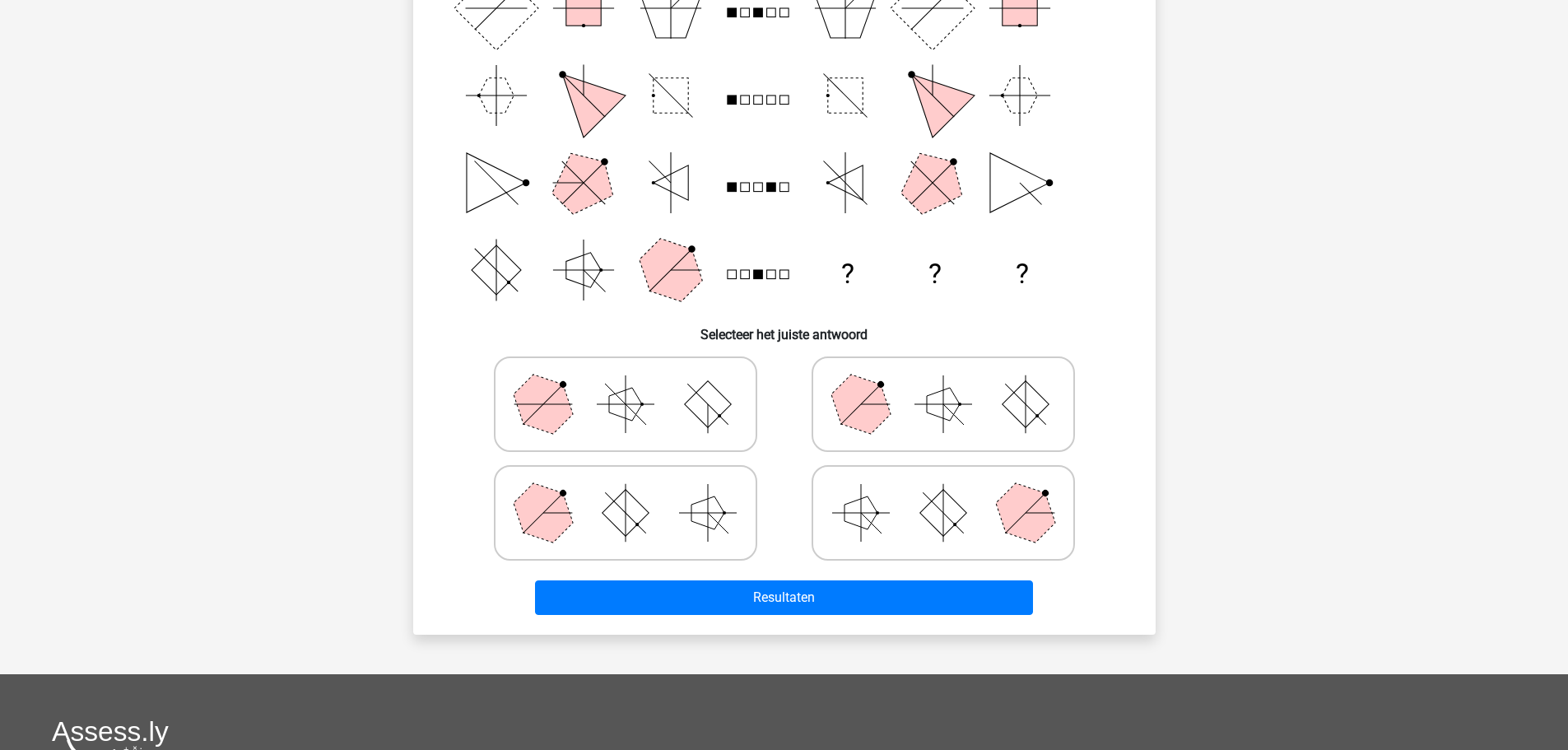
click at [912, 418] on icon at bounding box center [942, 404] width 247 height 82
click at [943, 384] on input "radio" at bounding box center [948, 378] width 11 height 11
radio input "true"
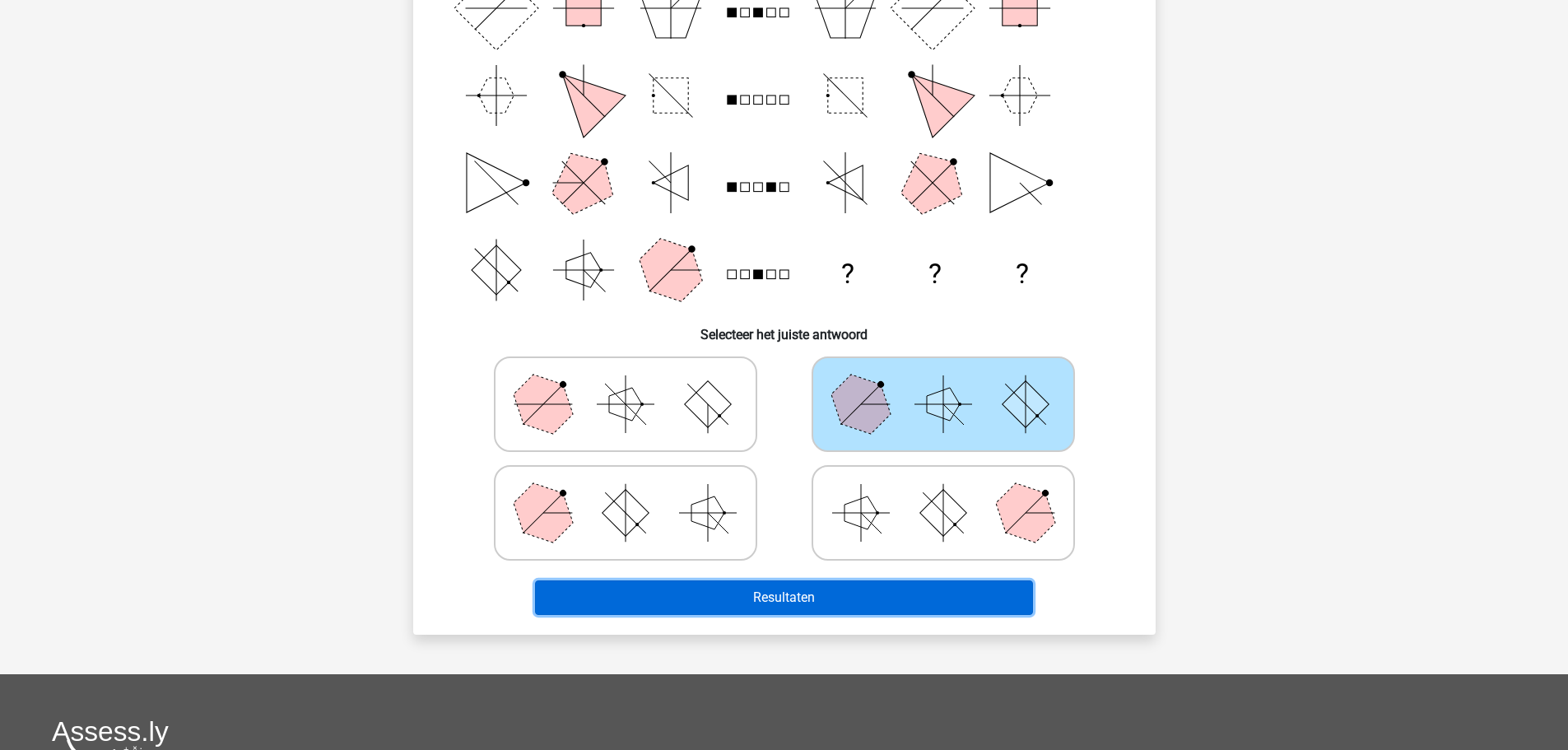
click at [874, 611] on button "Resultaten" at bounding box center [784, 598] width 498 height 35
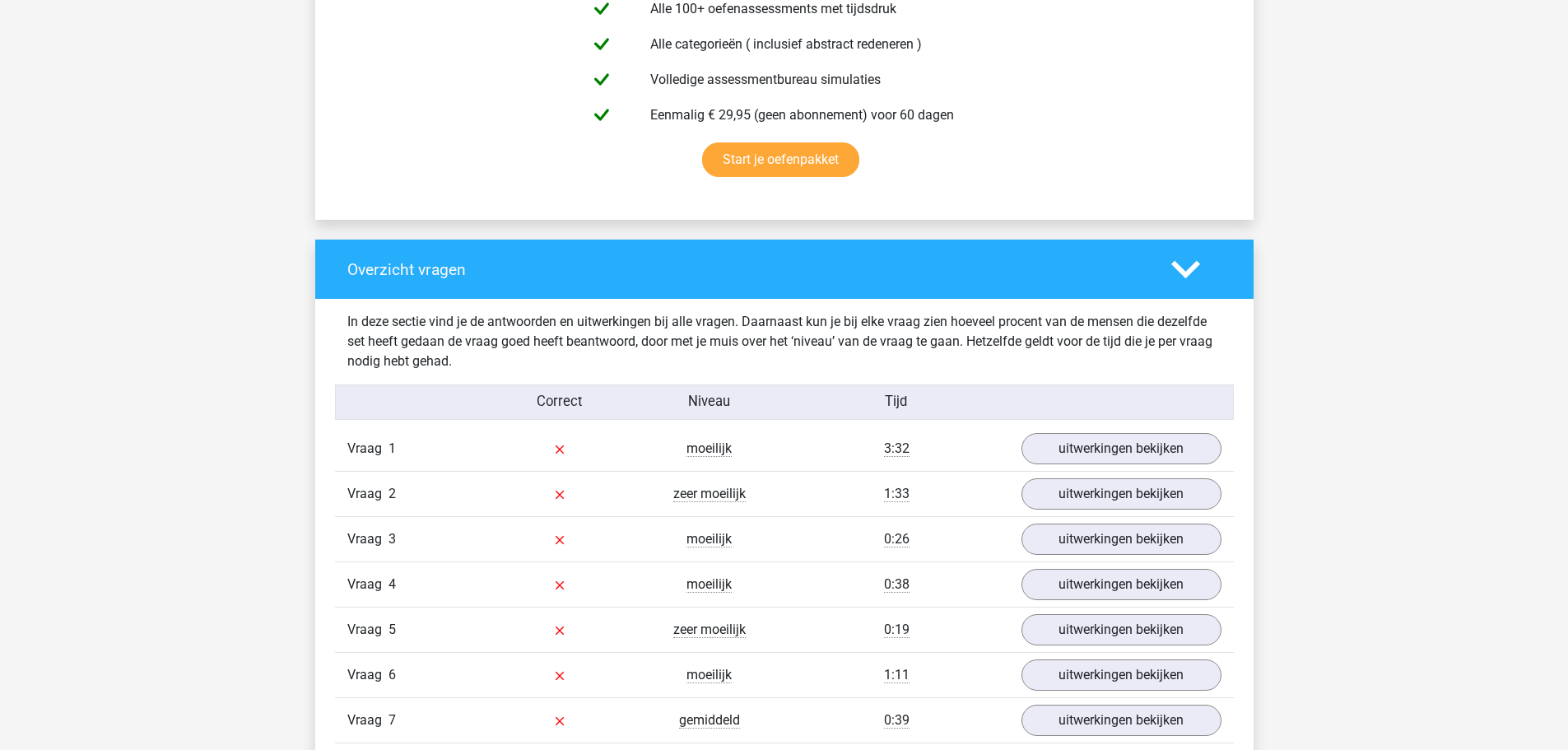
scroll to position [1050, 0]
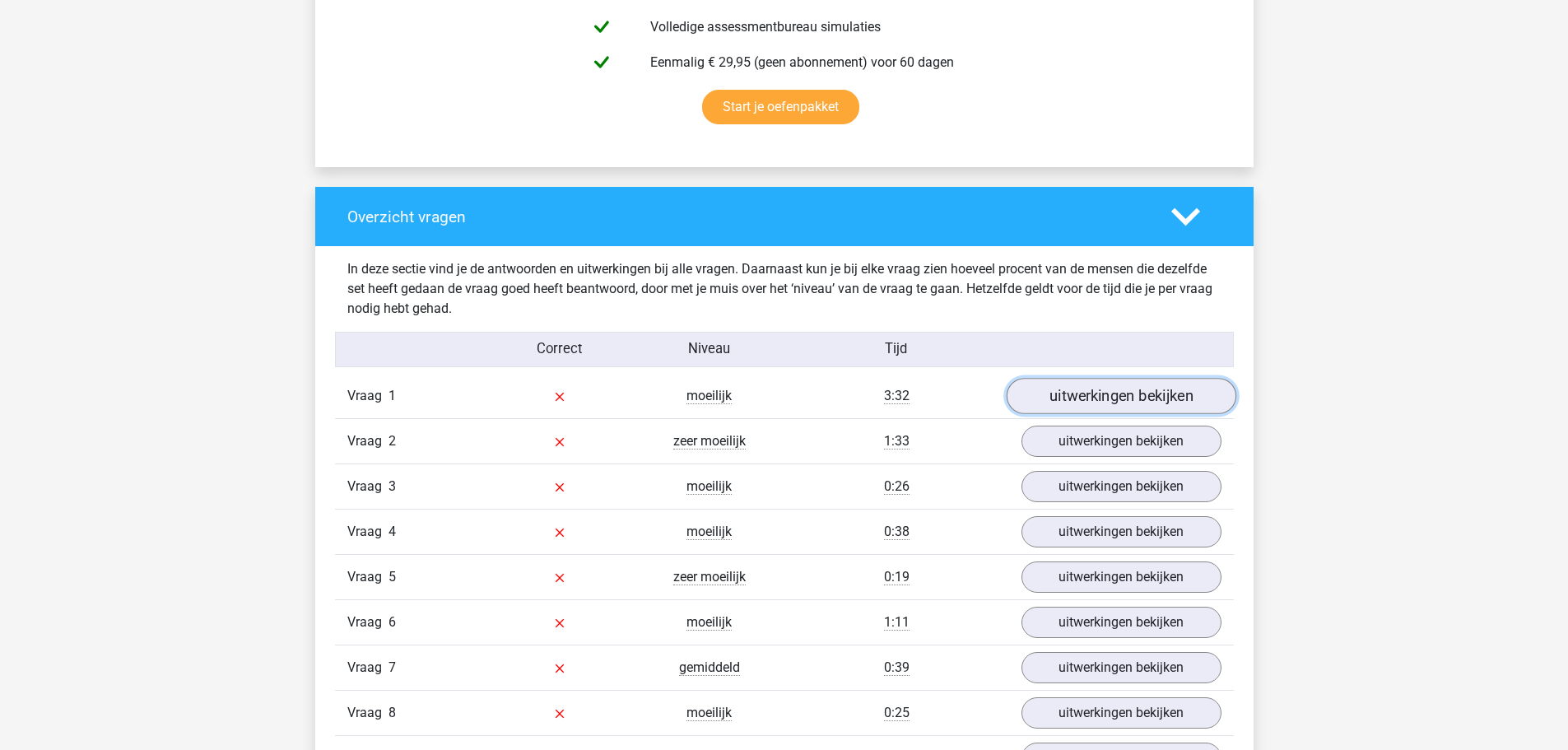
click at [1159, 398] on link "uitwerkingen bekijken" at bounding box center [1120, 397] width 229 height 37
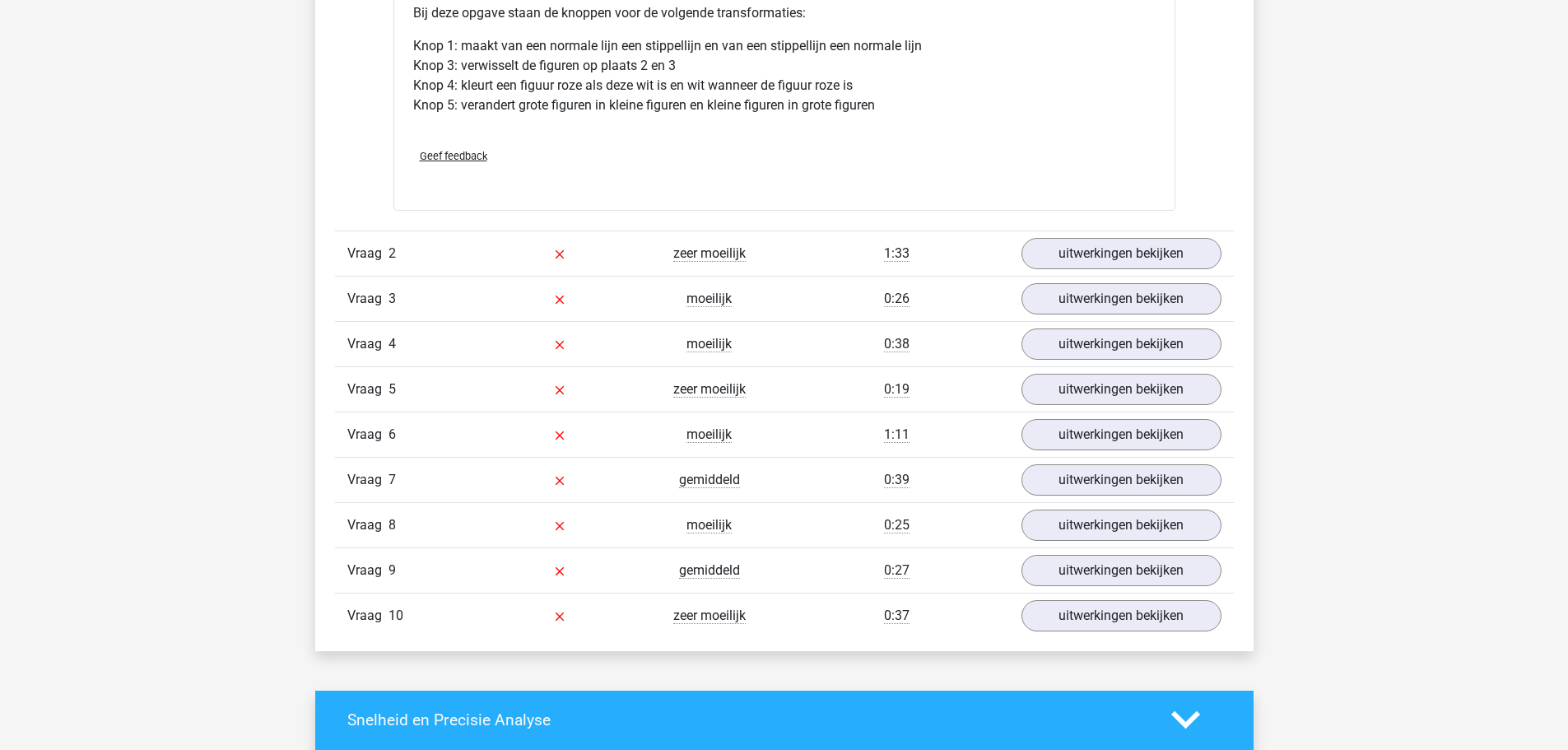
scroll to position [2367, 0]
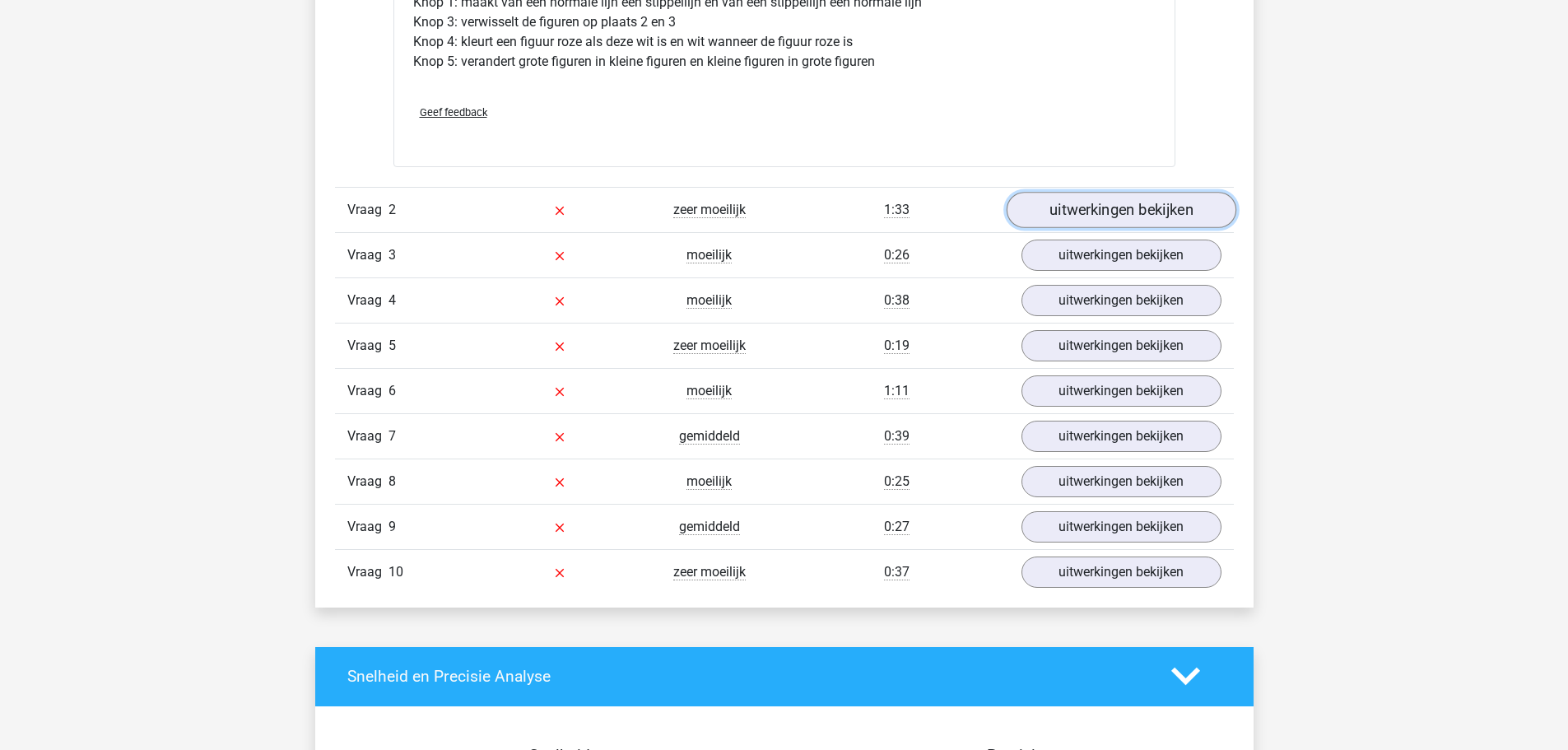
click at [1175, 206] on link "uitwerkingen bekijken" at bounding box center [1120, 210] width 229 height 37
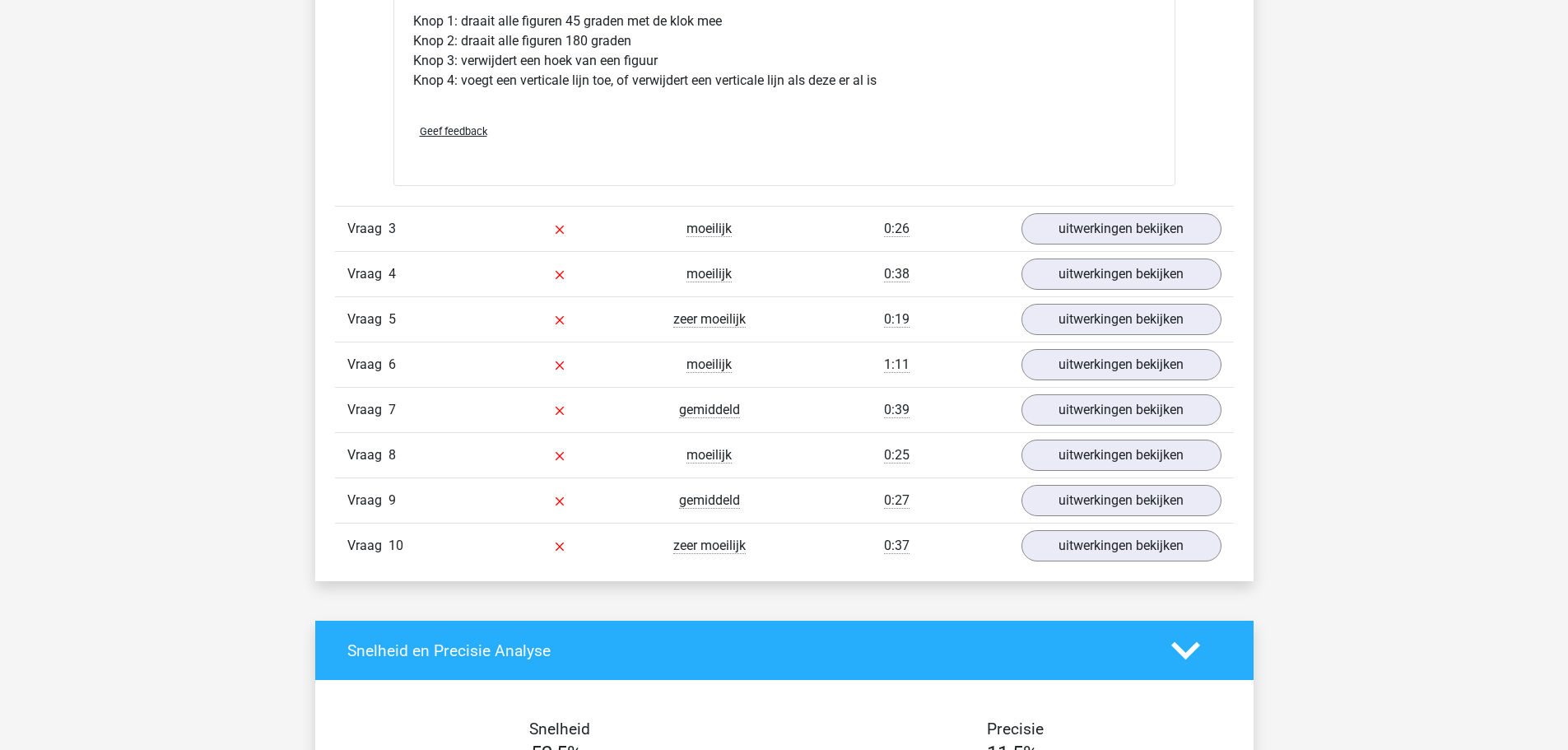
scroll to position [3479, 0]
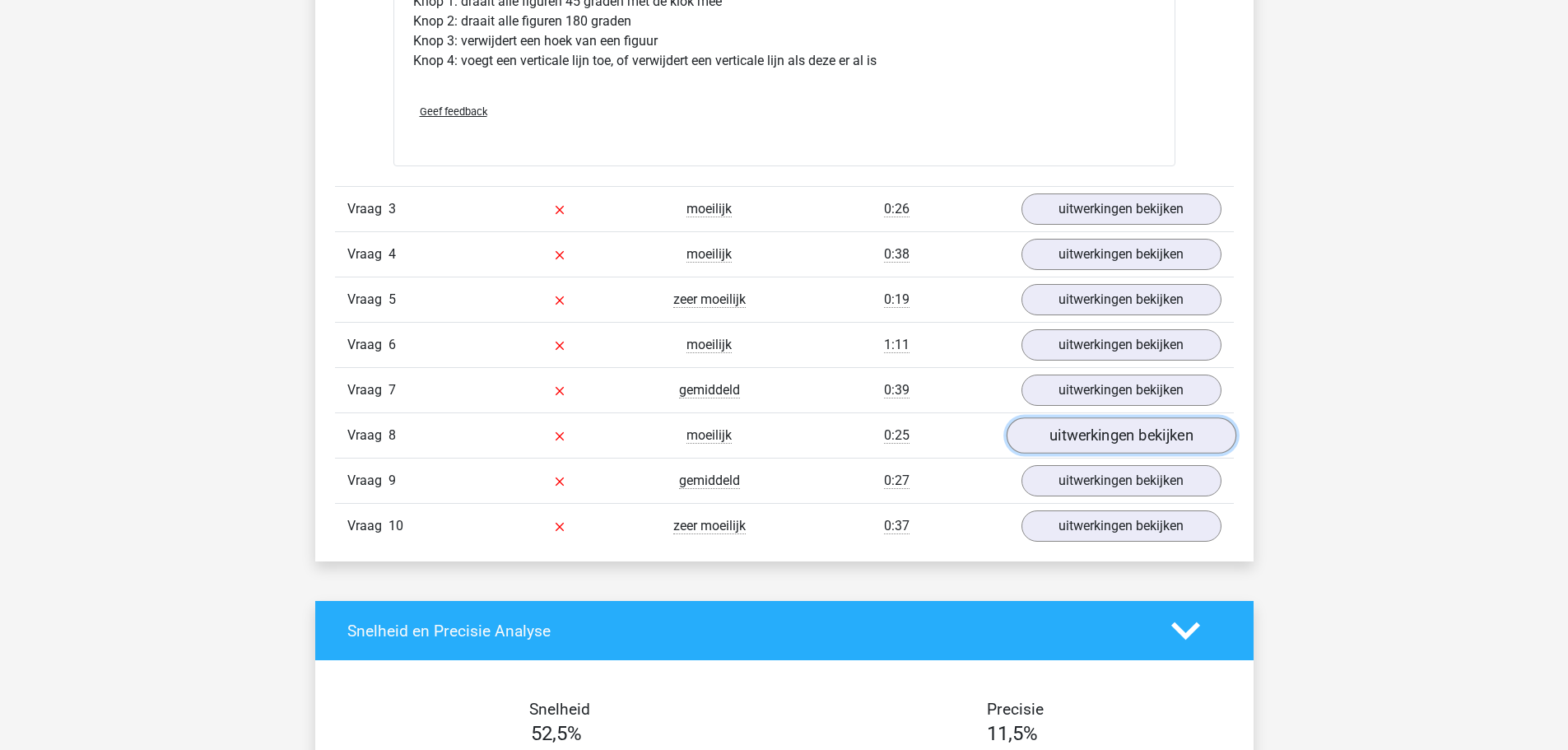
click at [1090, 443] on link "uitwerkingen bekijken" at bounding box center [1120, 437] width 229 height 37
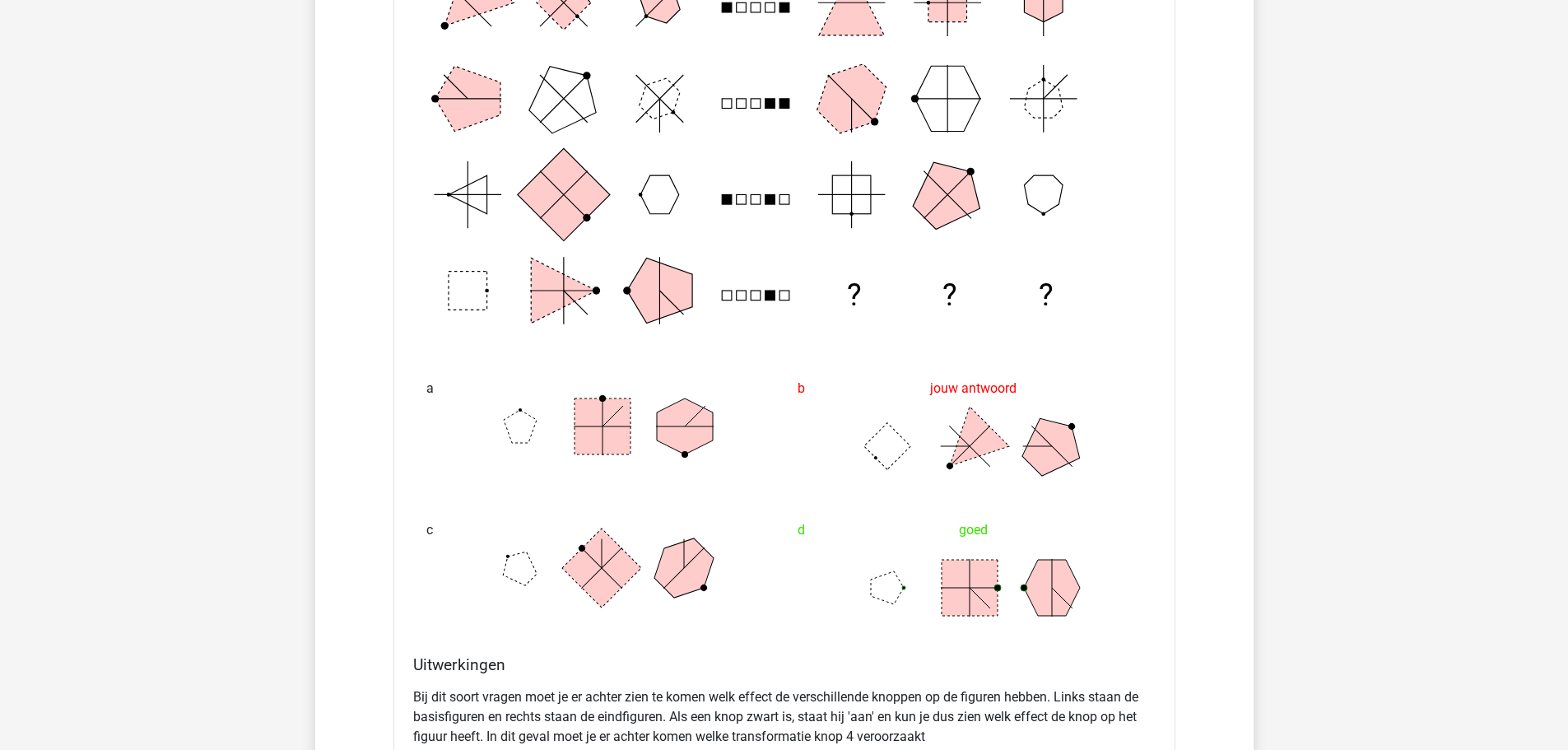
scroll to position [4035, 0]
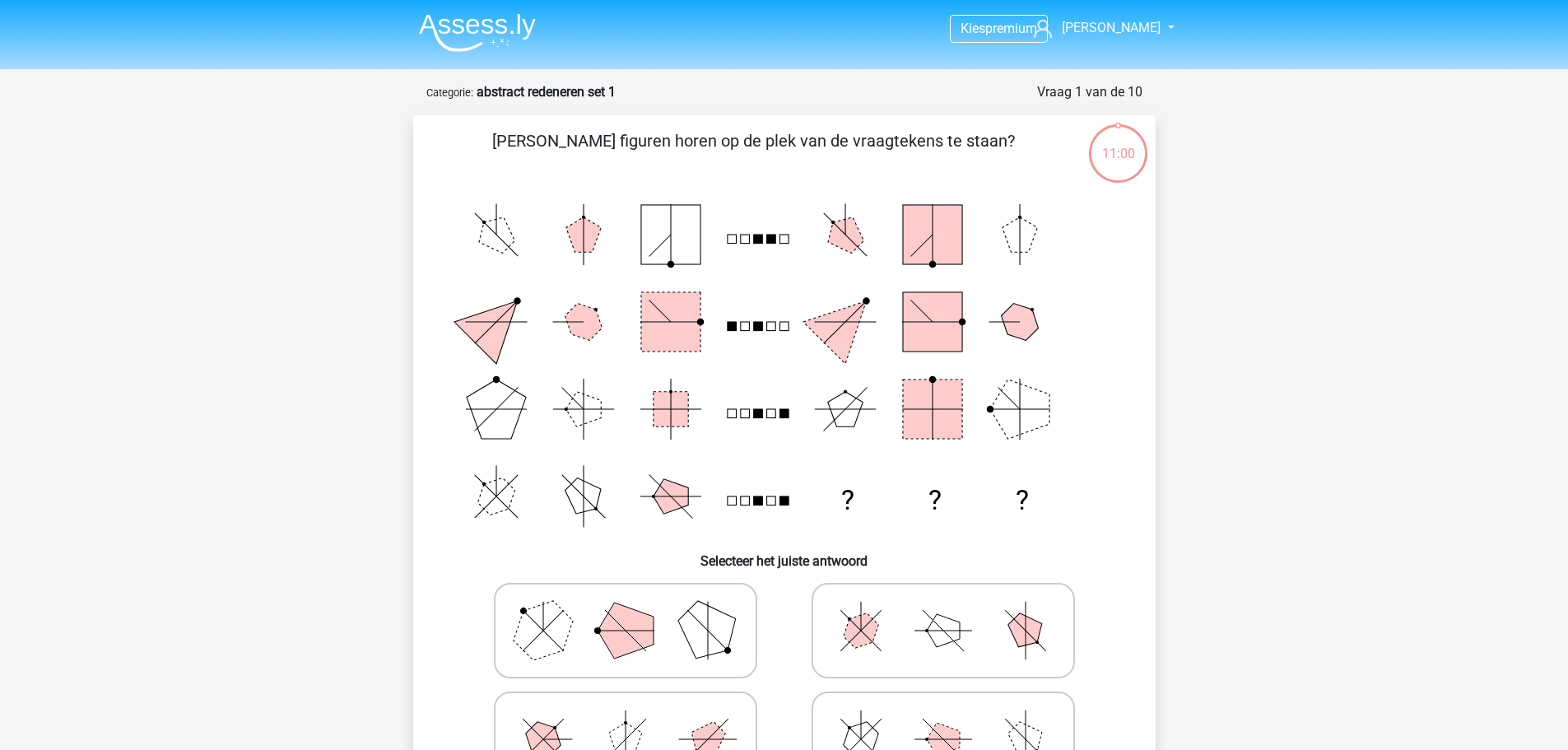
scroll to position [519, 0]
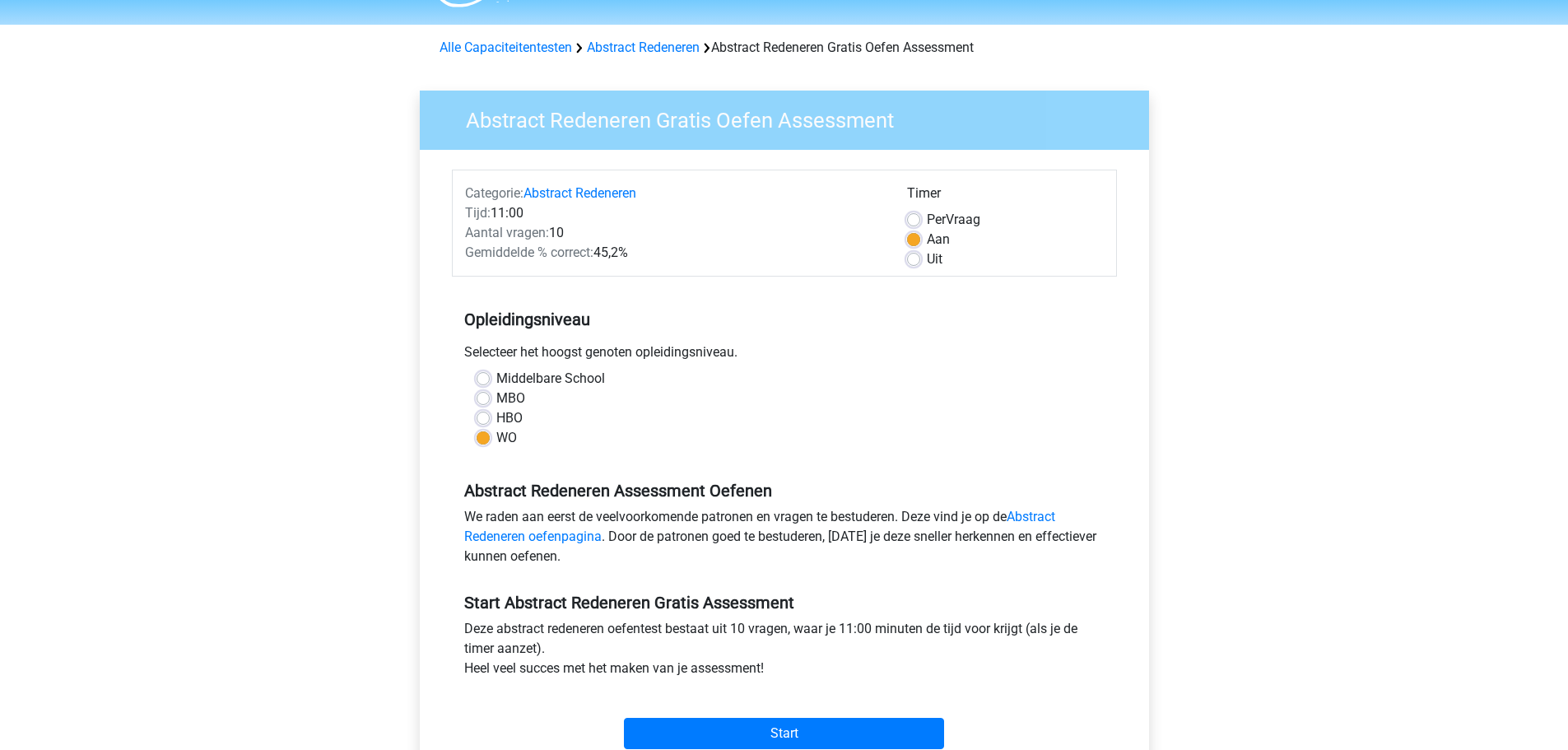
scroll to position [21, 0]
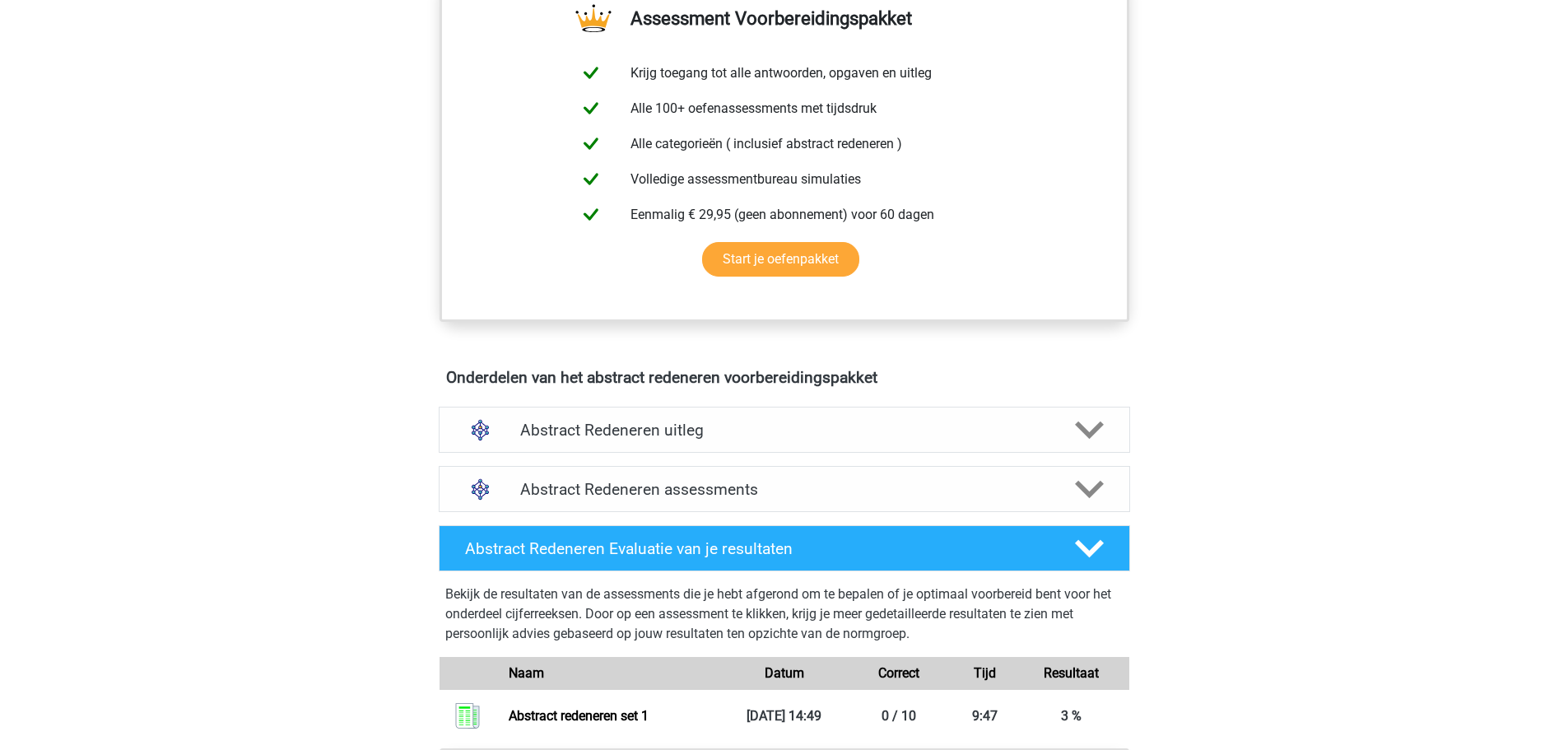
scroll to position [639, 0]
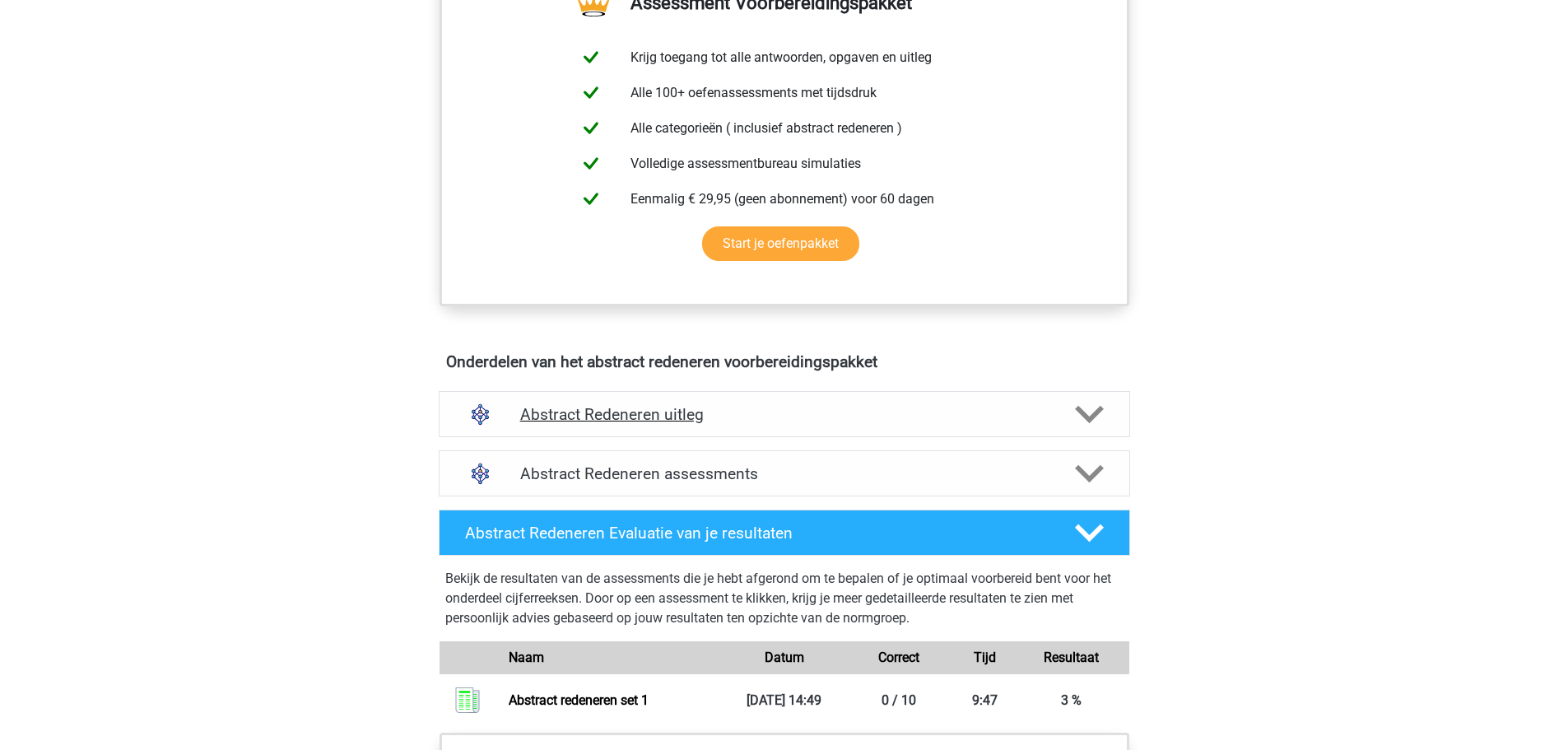
click at [690, 420] on h4 "Abstract Redeneren uitleg" at bounding box center [784, 414] width 528 height 19
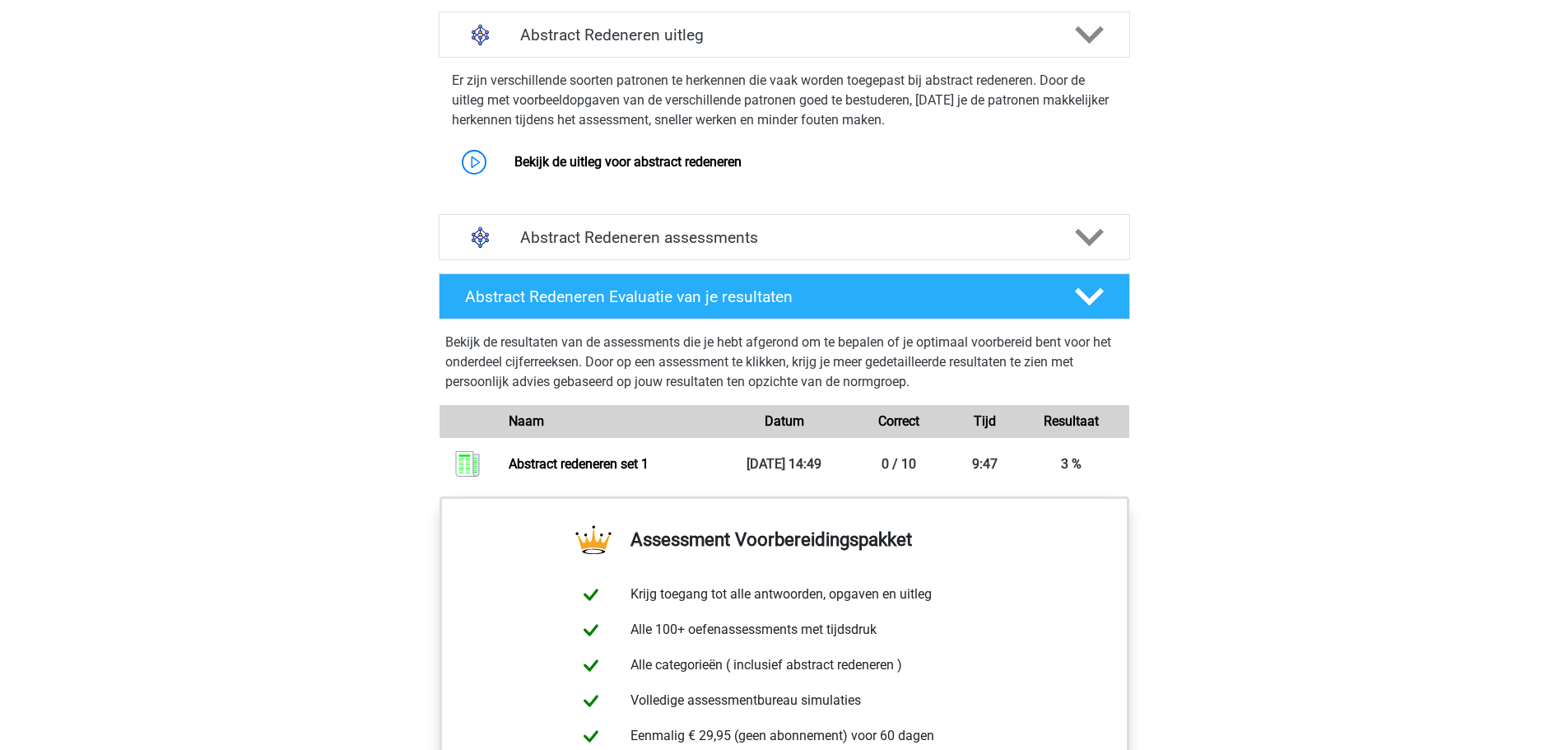
scroll to position [1009, 0]
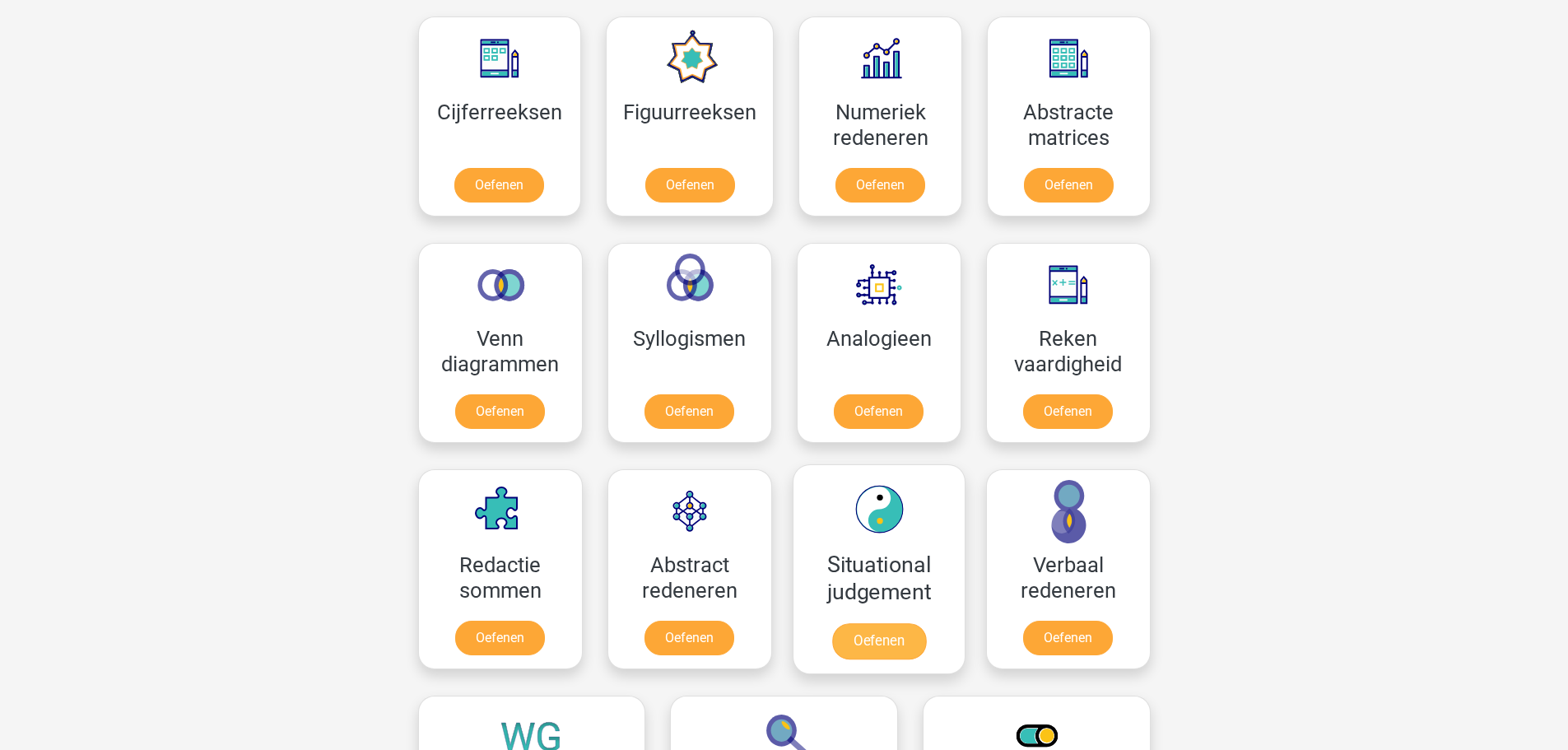
scroll to position [721, 0]
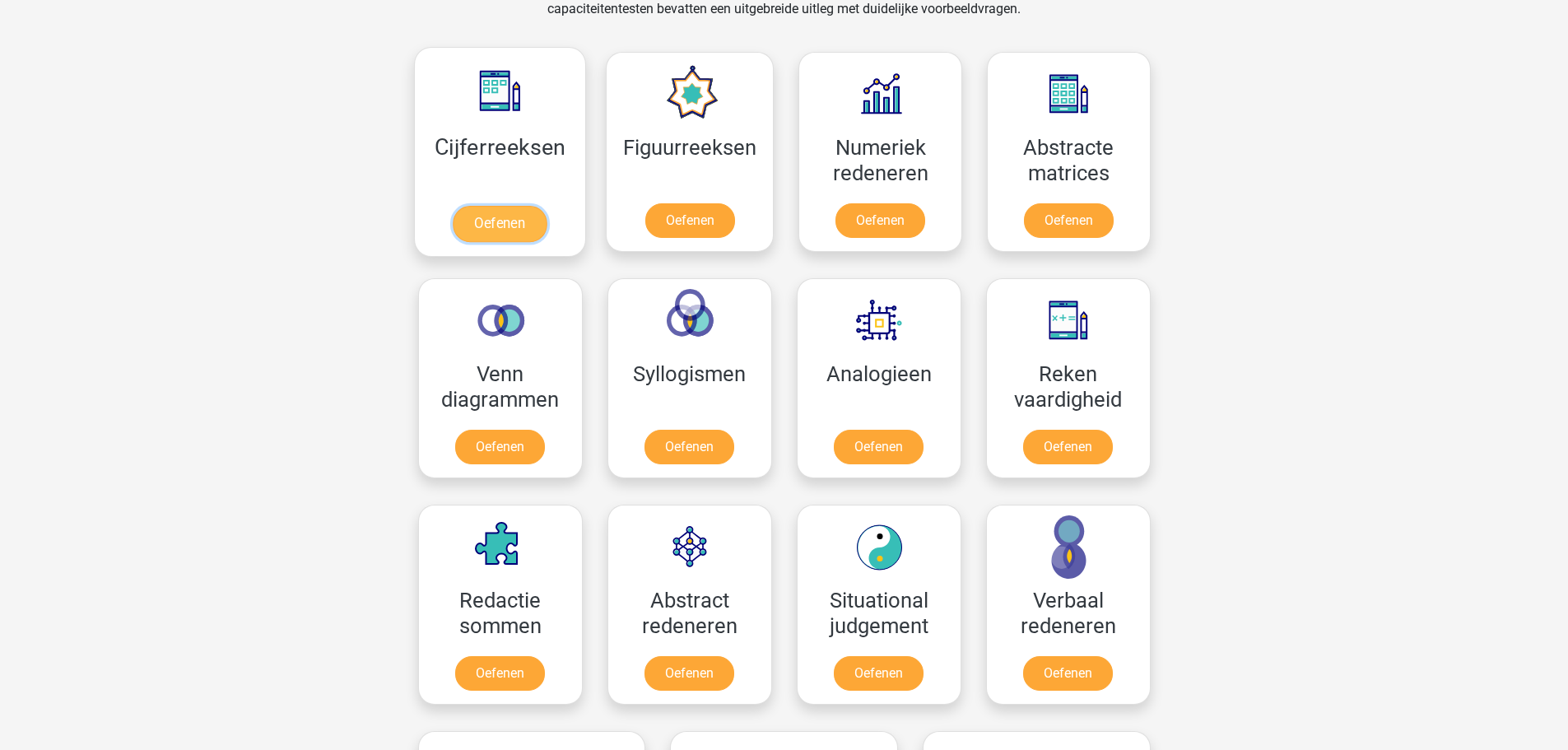
click at [519, 206] on link "Oefenen" at bounding box center [499, 225] width 94 height 37
click at [884, 206] on link "Oefenen" at bounding box center [879, 225] width 94 height 37
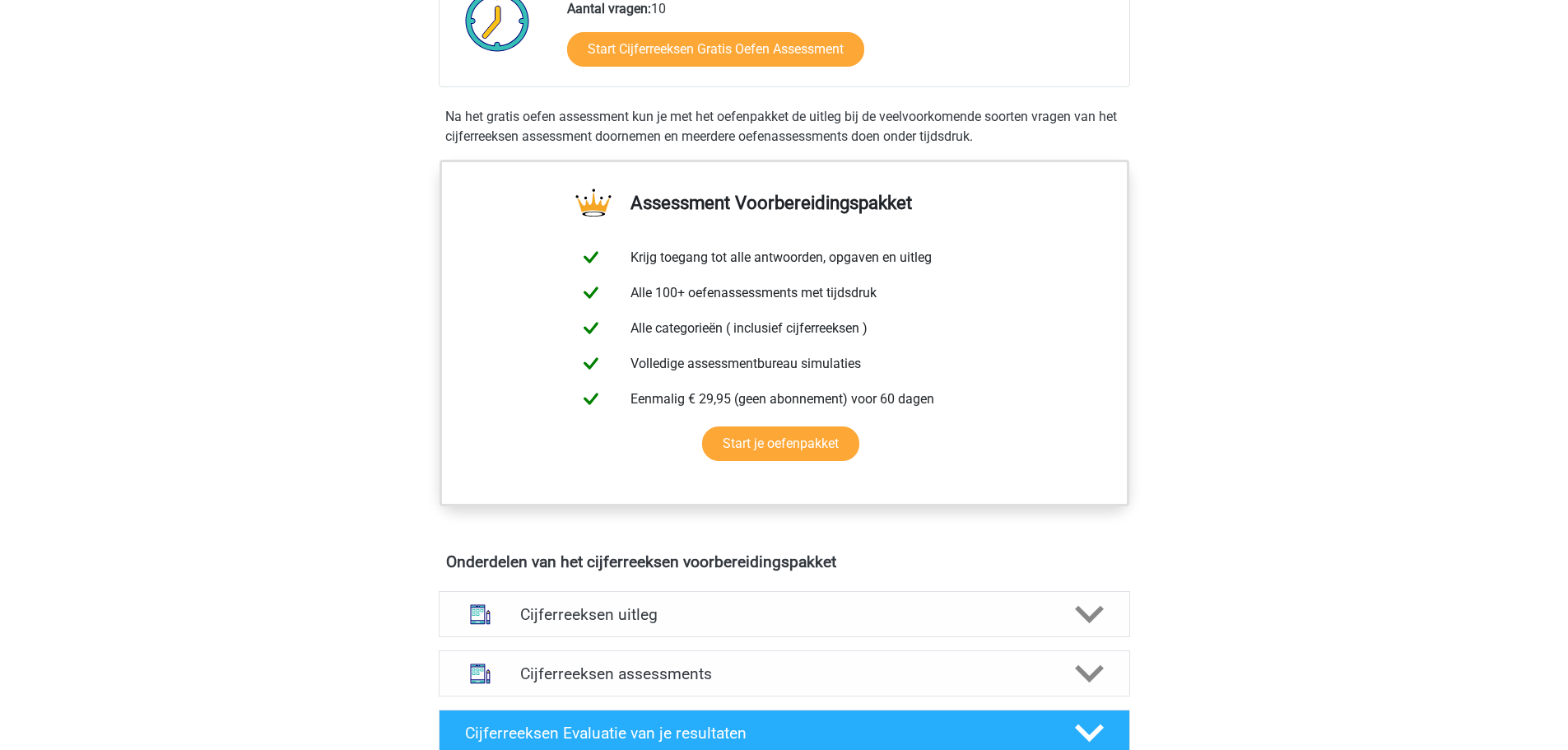
scroll to position [535, 0]
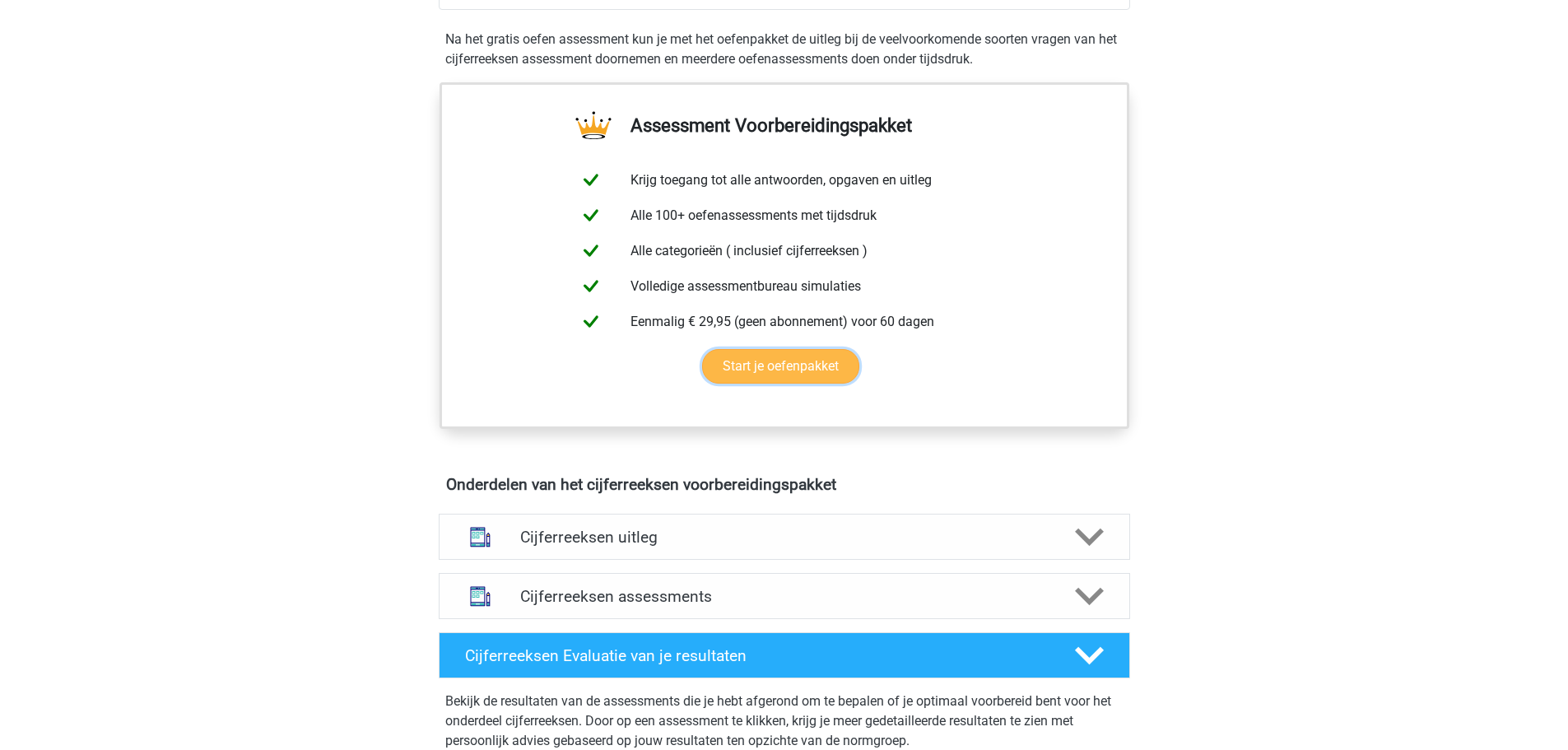
click at [787, 384] on link "Start je oefenpakket" at bounding box center [780, 367] width 157 height 35
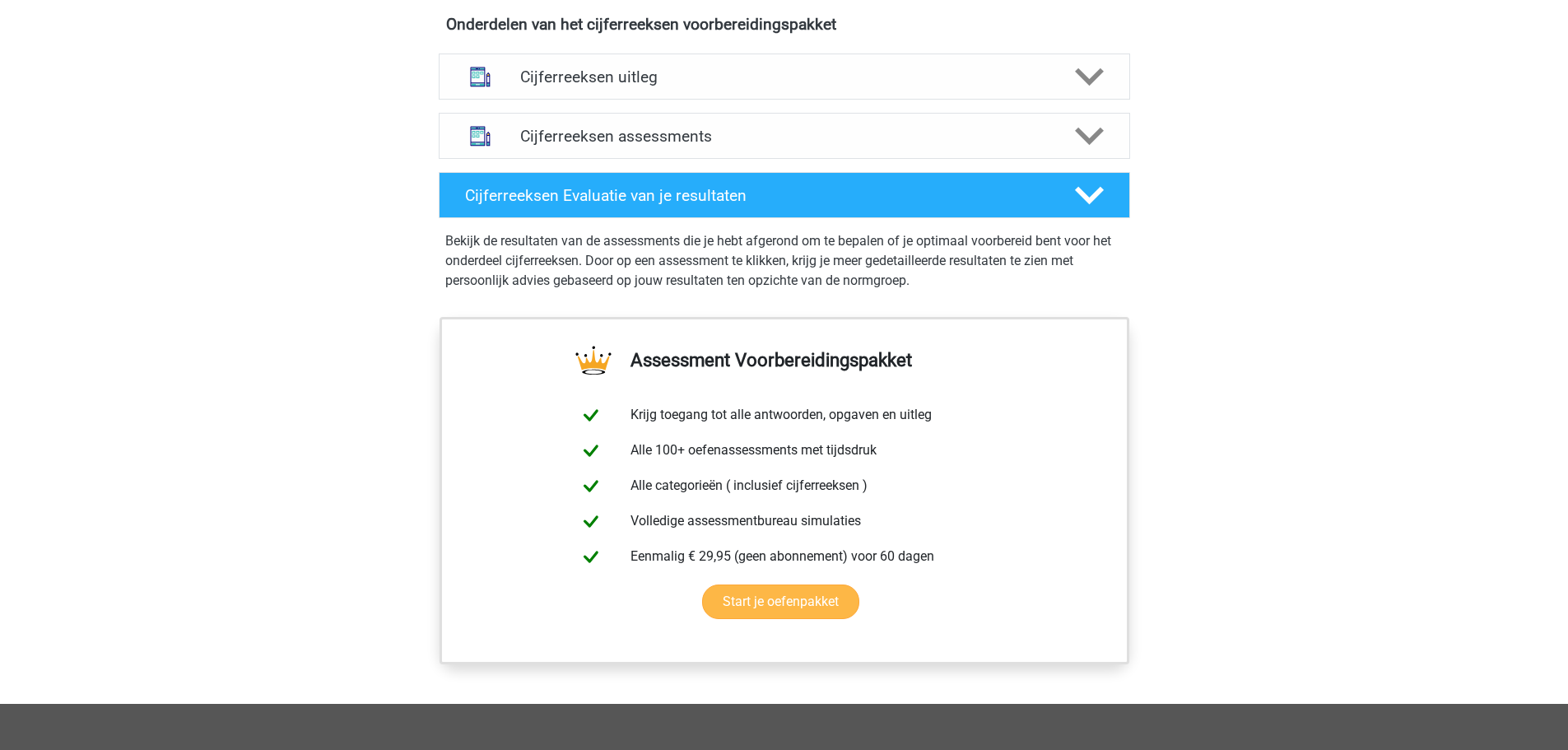
scroll to position [1009, 0]
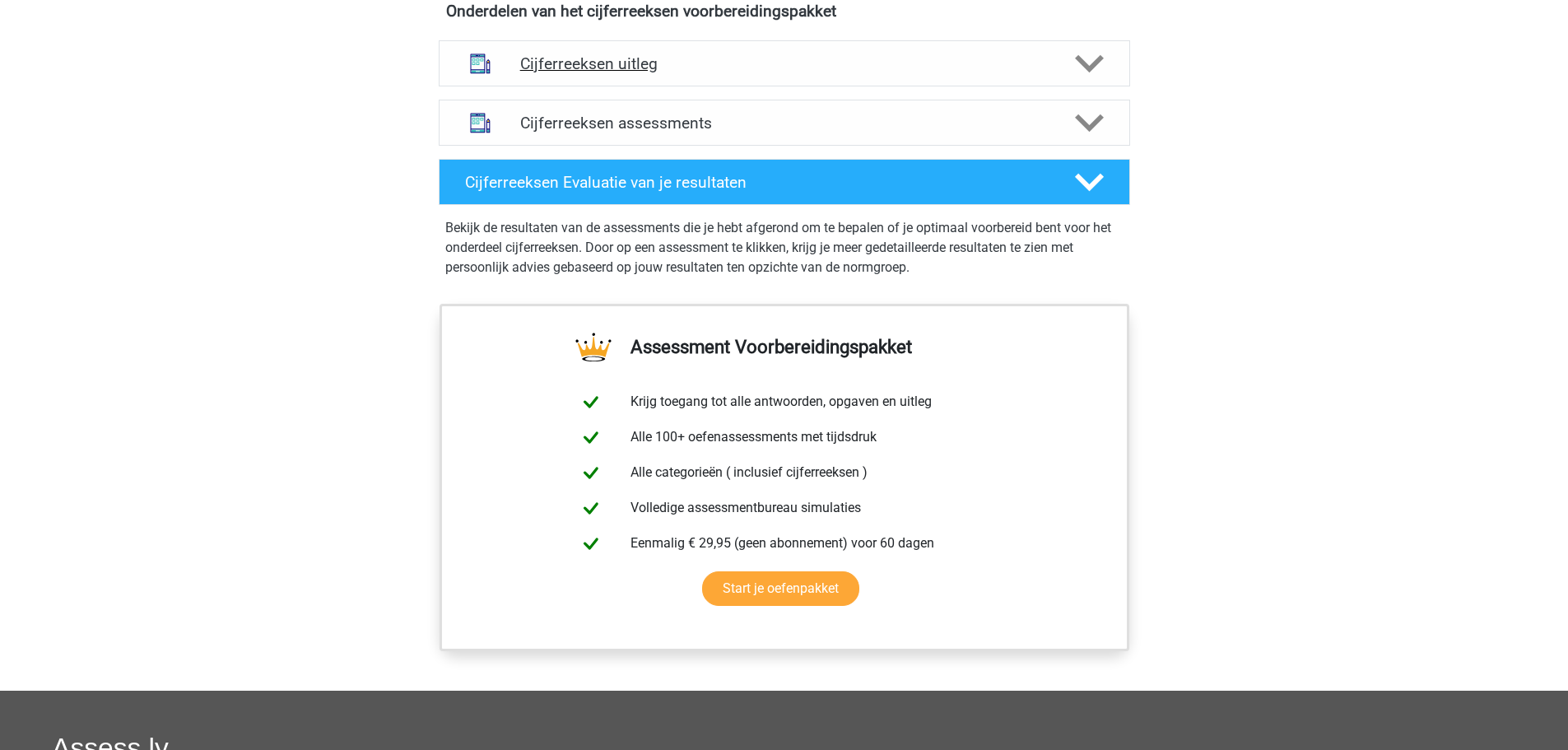
click at [859, 86] on div "Cijferreeksen uitleg" at bounding box center [784, 63] width 691 height 46
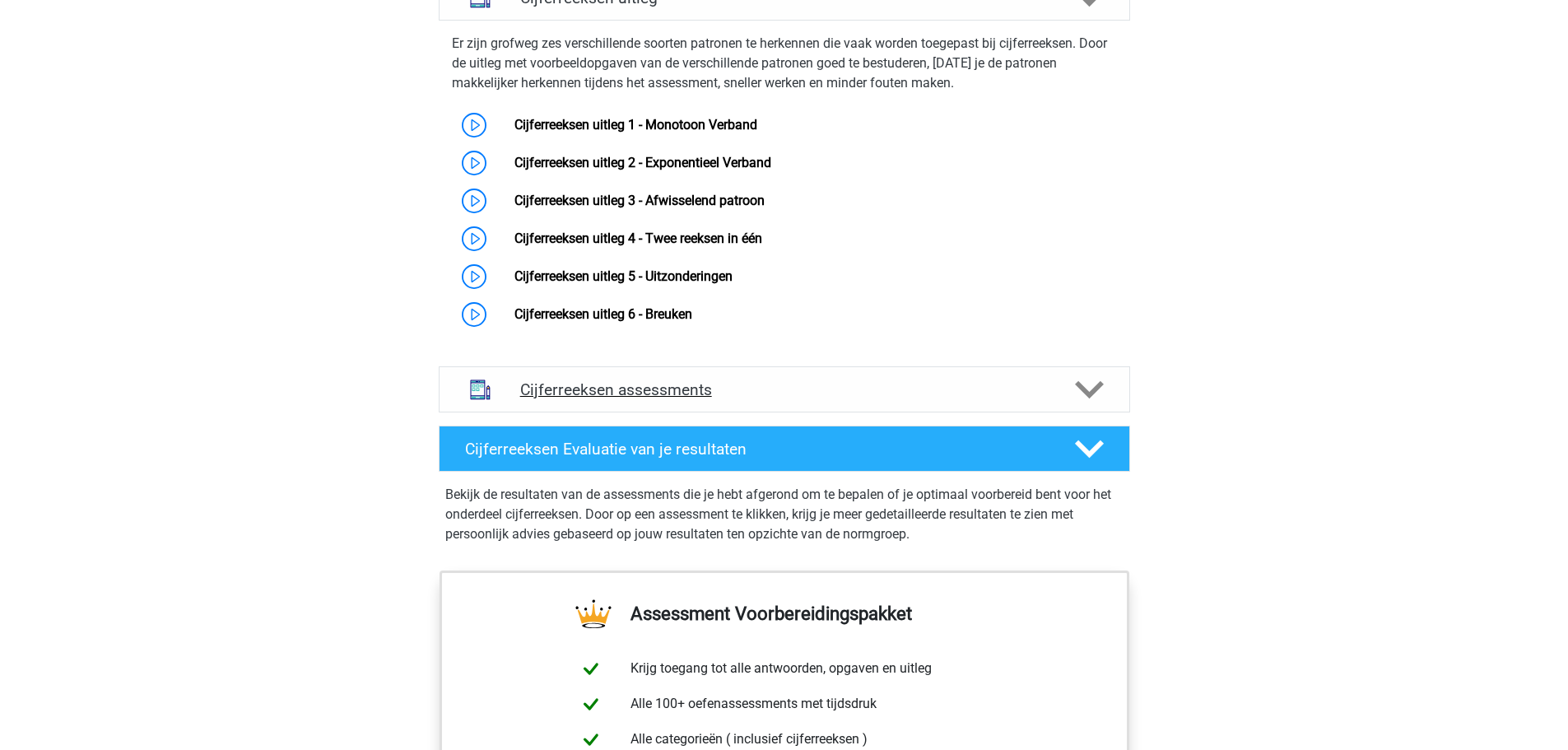
scroll to position [1112, 0]
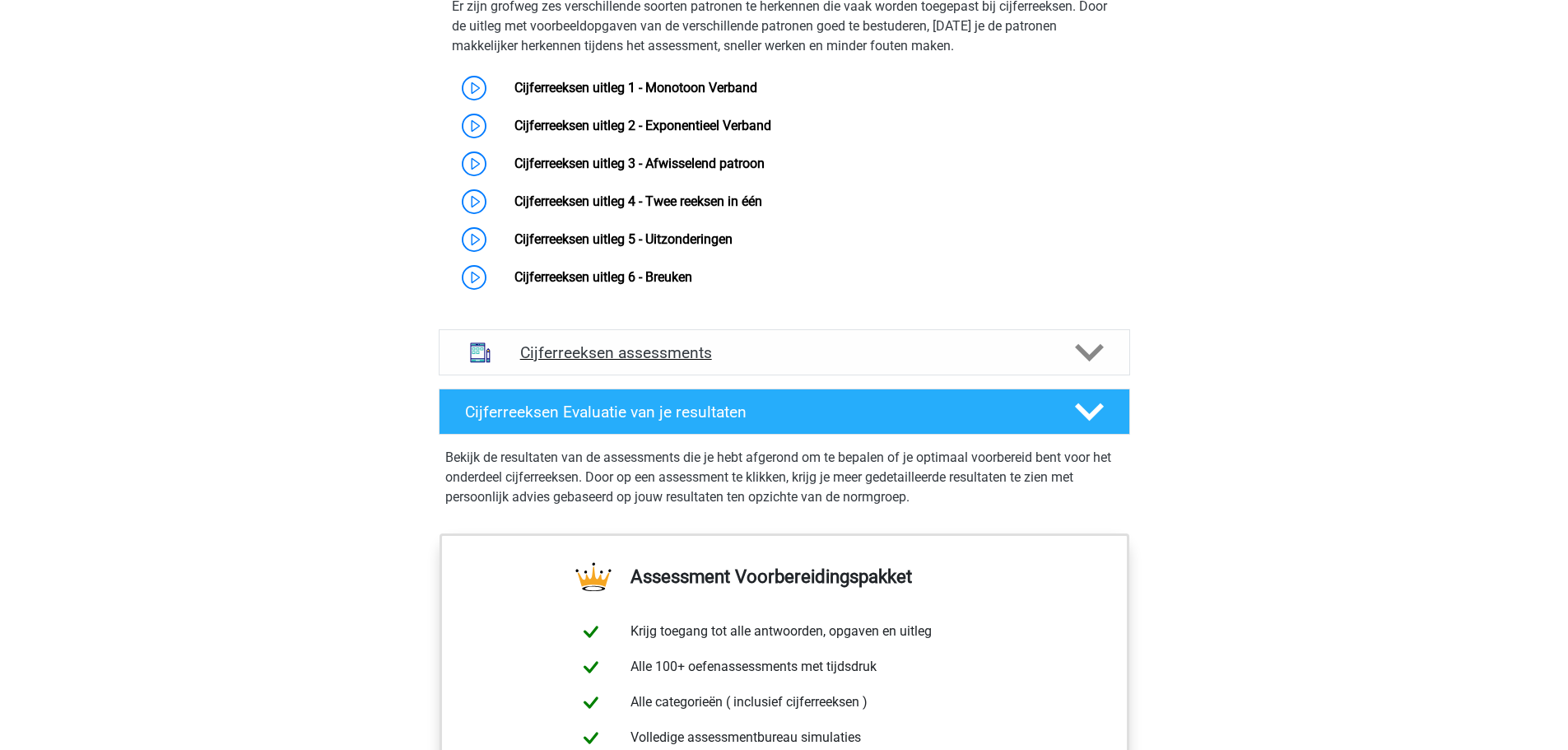
click at [723, 363] on h4 "Cijferreeksen assessments" at bounding box center [784, 353] width 528 height 19
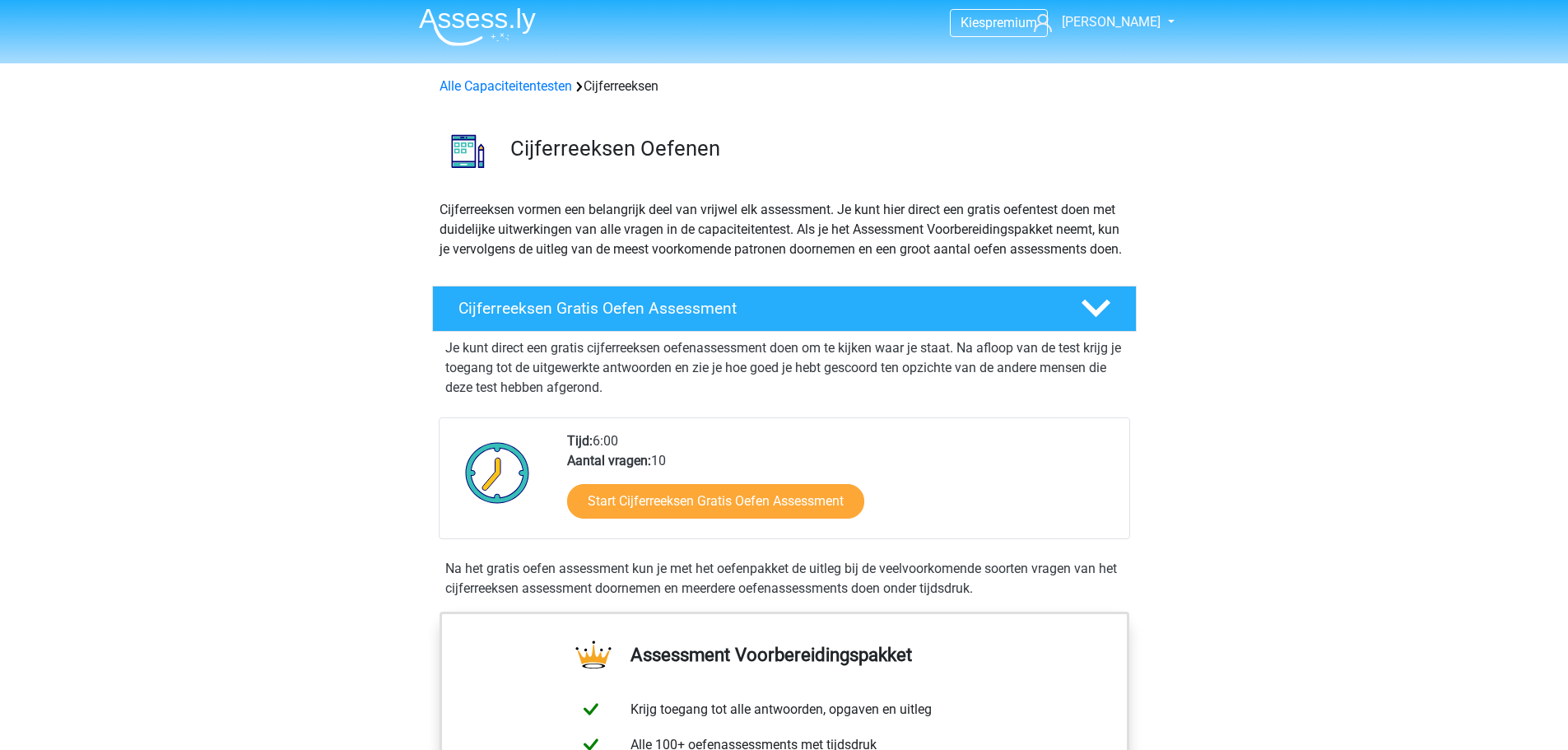
scroll to position [0, 0]
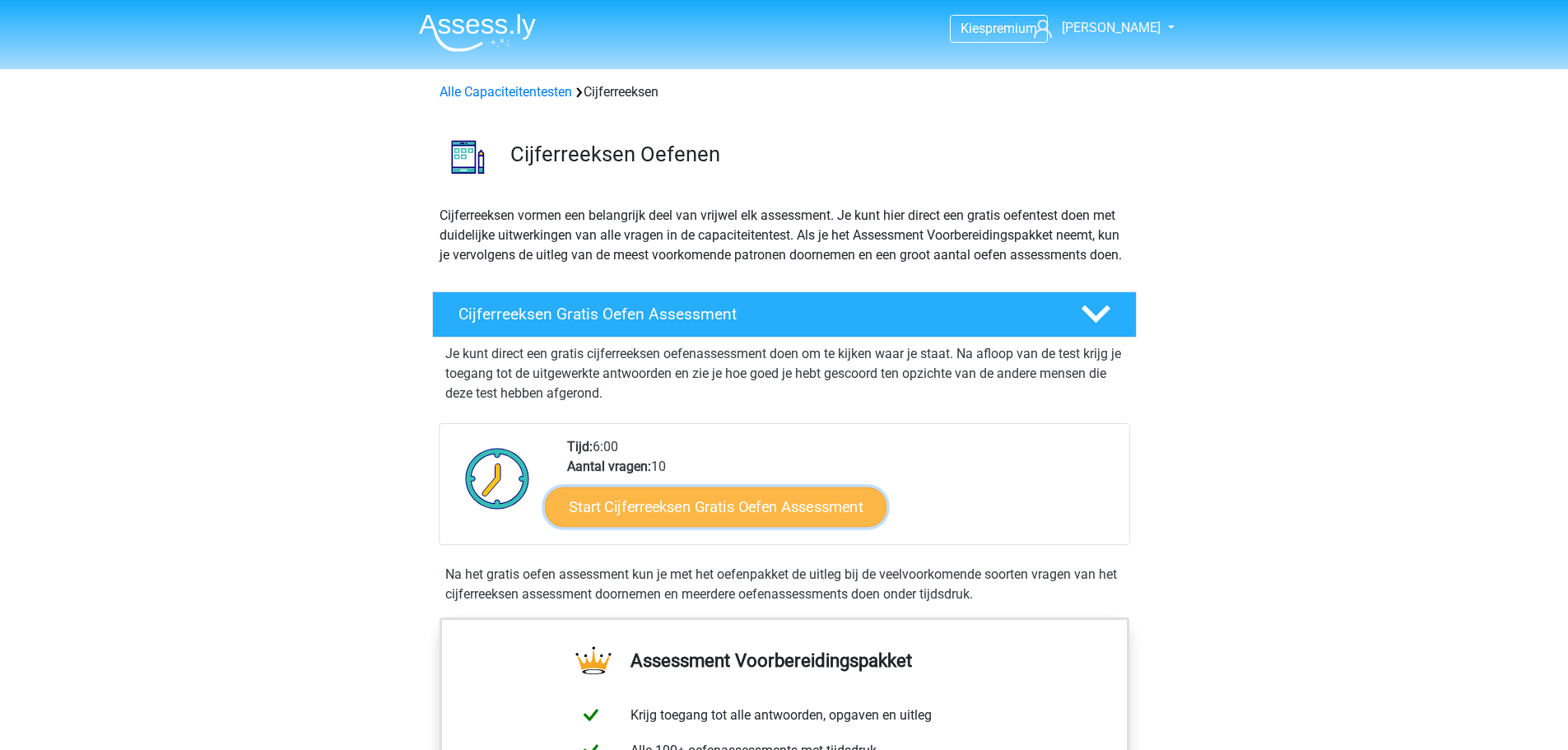
click at [755, 524] on link "Start Cijferreeksen Gratis Oefen Assessment" at bounding box center [715, 506] width 342 height 40
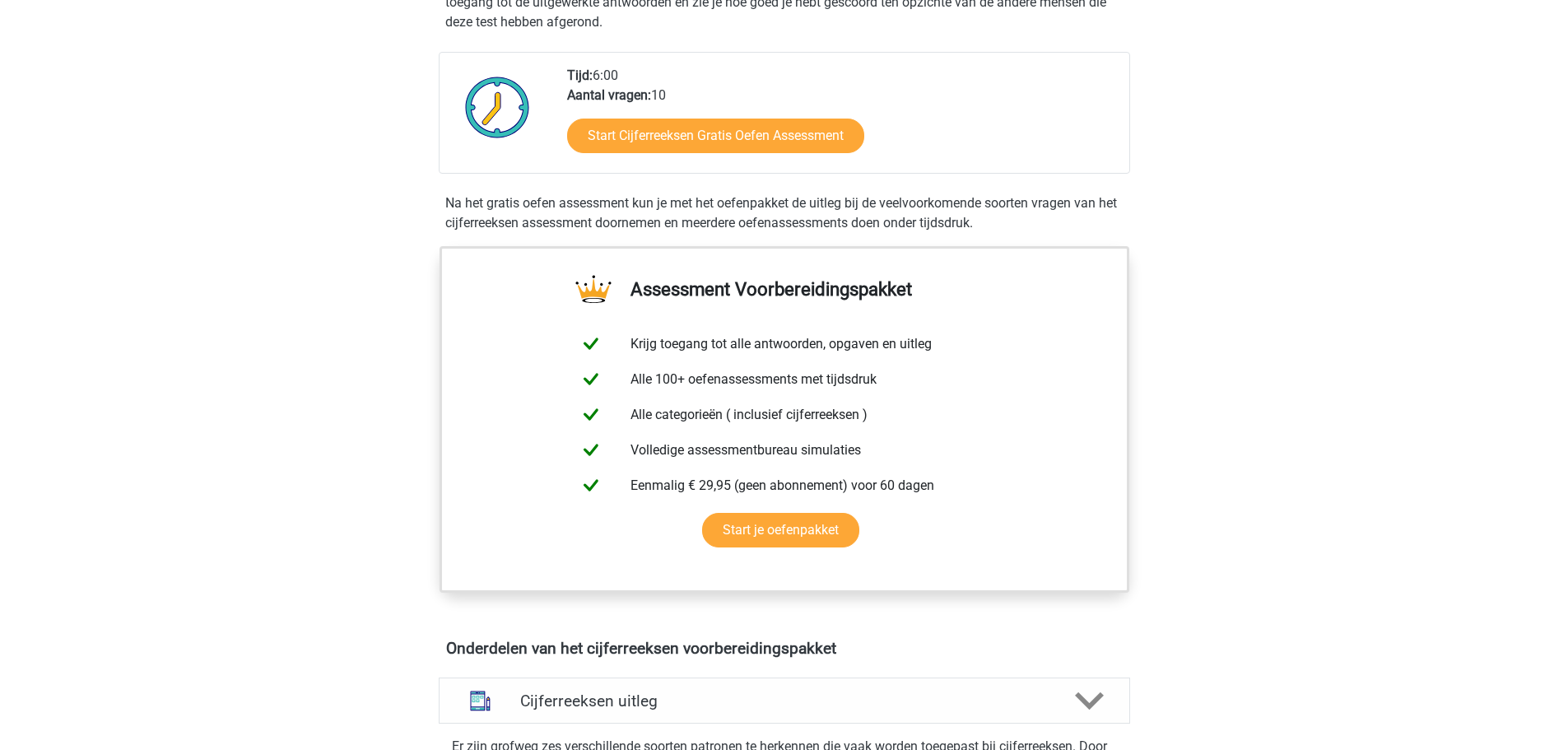
scroll to position [371, 0]
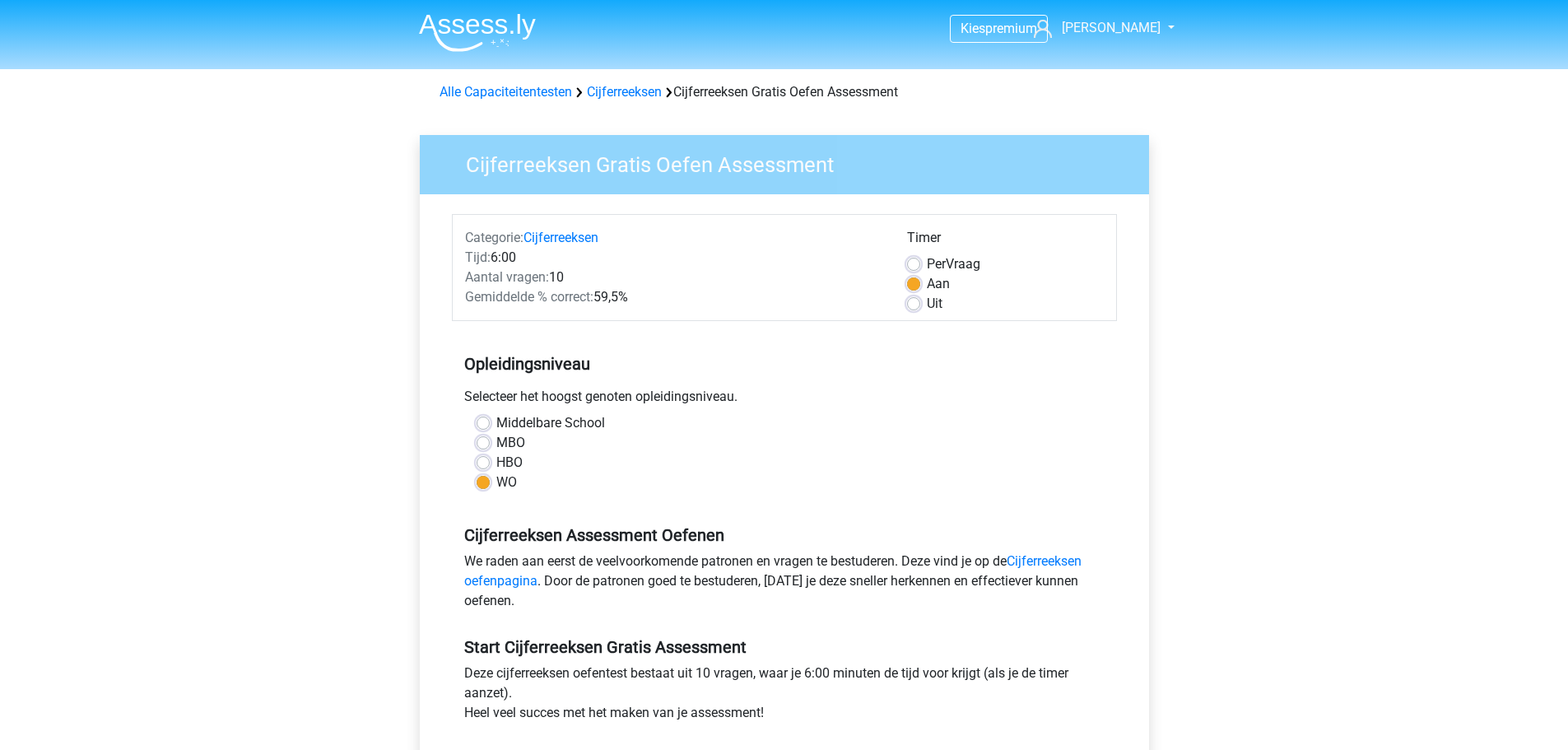
drag, startPoint x: 530, startPoint y: 459, endPoint x: 516, endPoint y: 458, distance: 14.0
click at [528, 459] on div "HBO" at bounding box center [784, 463] width 616 height 20
click at [511, 458] on label "HBO" at bounding box center [509, 463] width 27 height 20
click at [489, 458] on input "HBO" at bounding box center [483, 461] width 13 height 17
radio input "true"
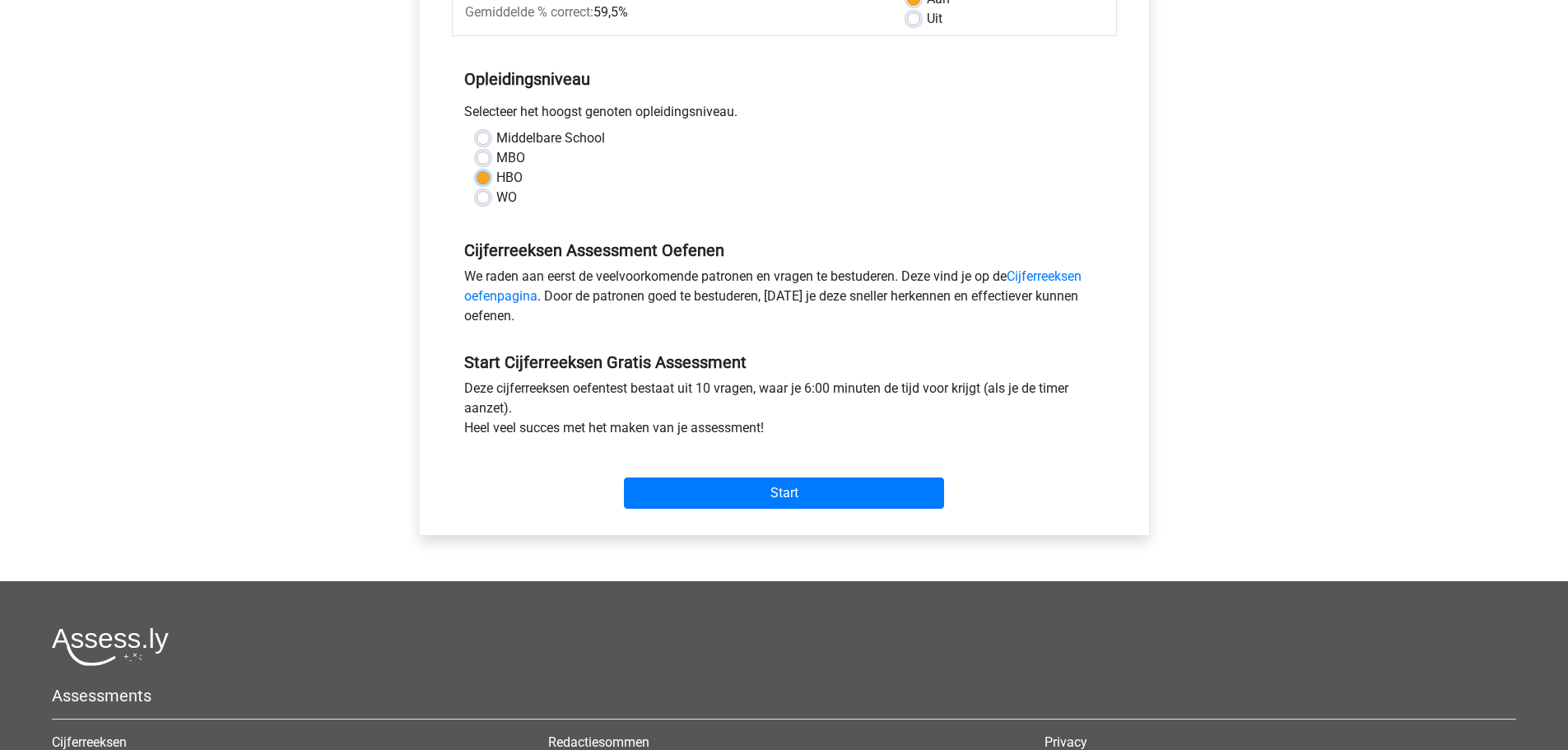
scroll to position [289, 0]
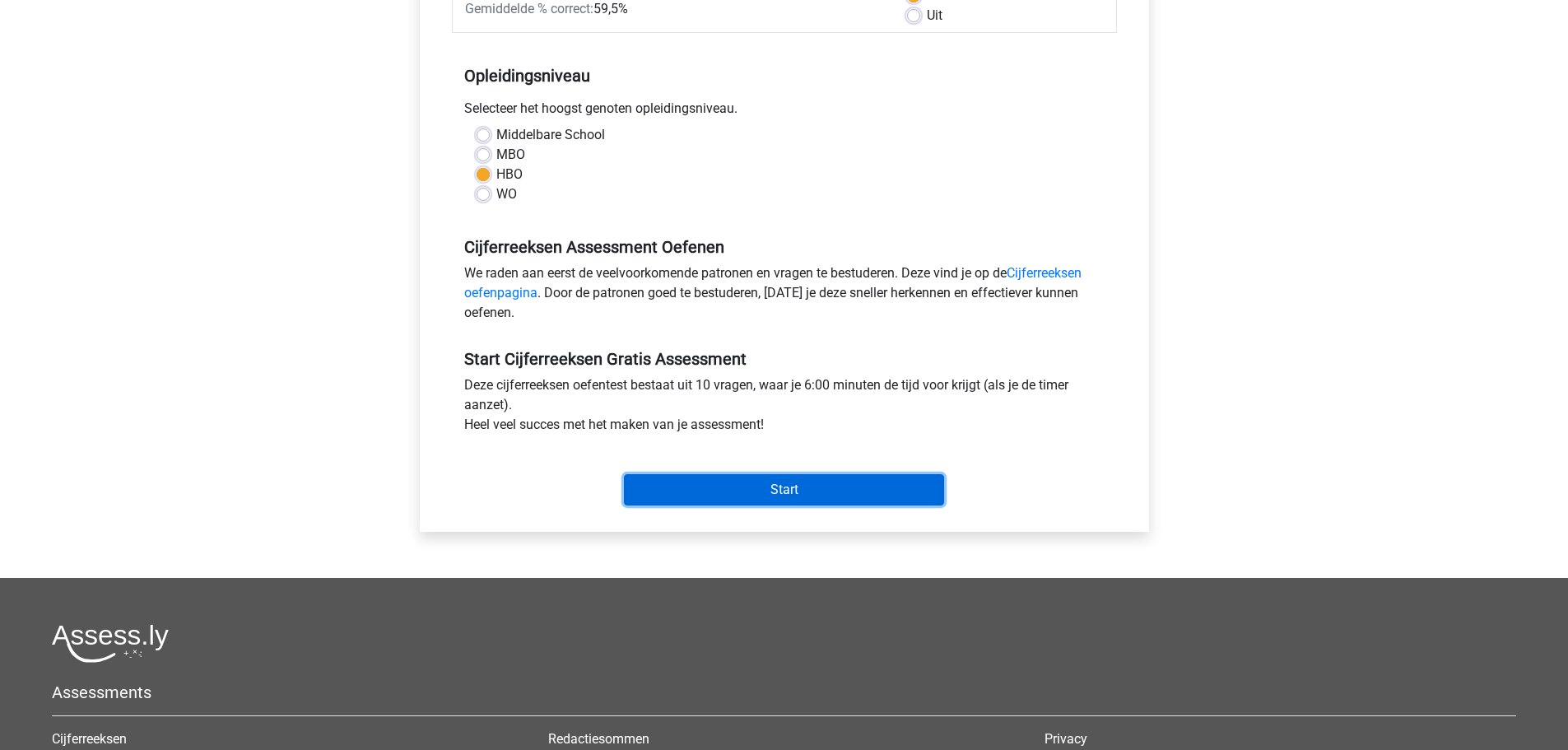
click at [685, 495] on input "Start" at bounding box center [784, 490] width 320 height 32
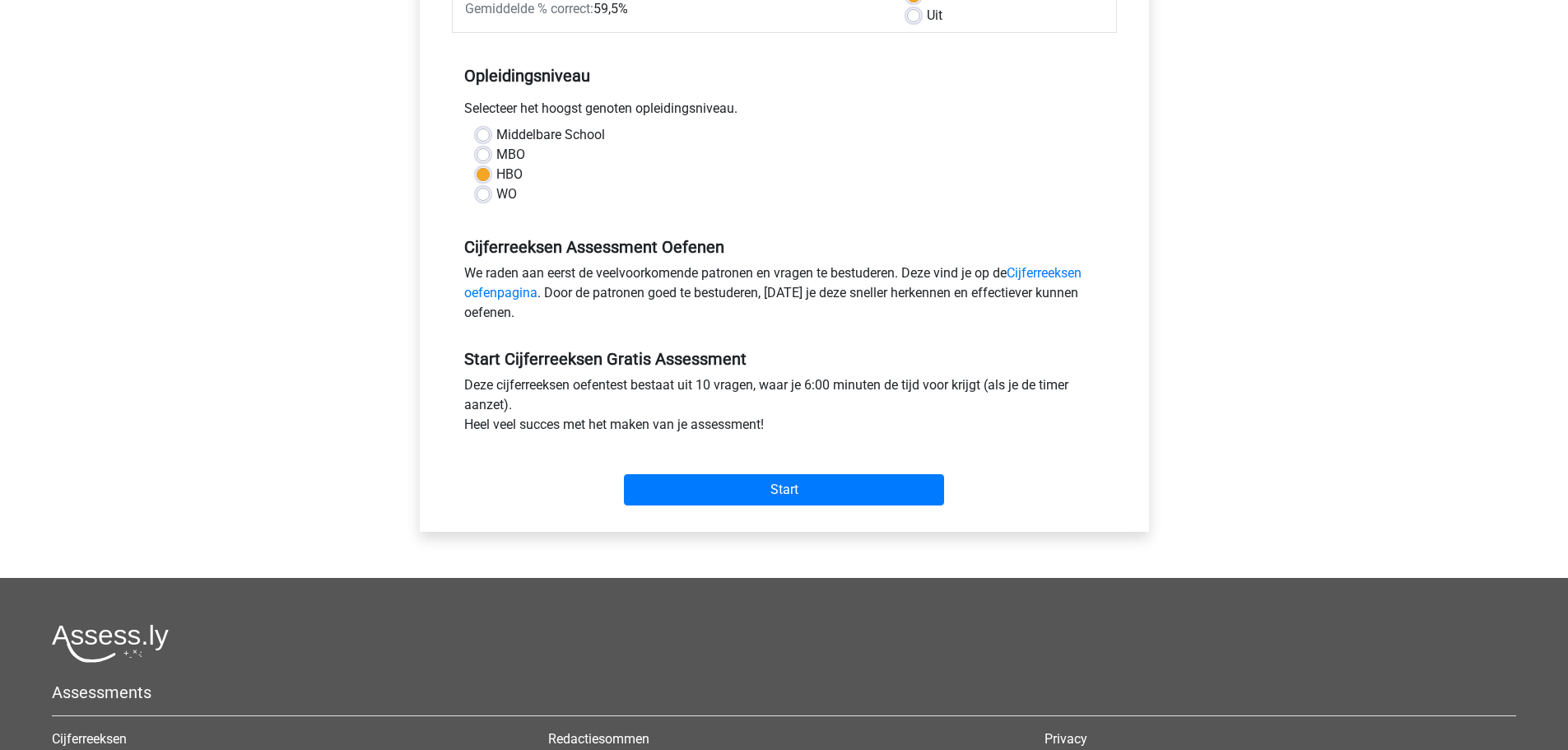
scroll to position [0, 0]
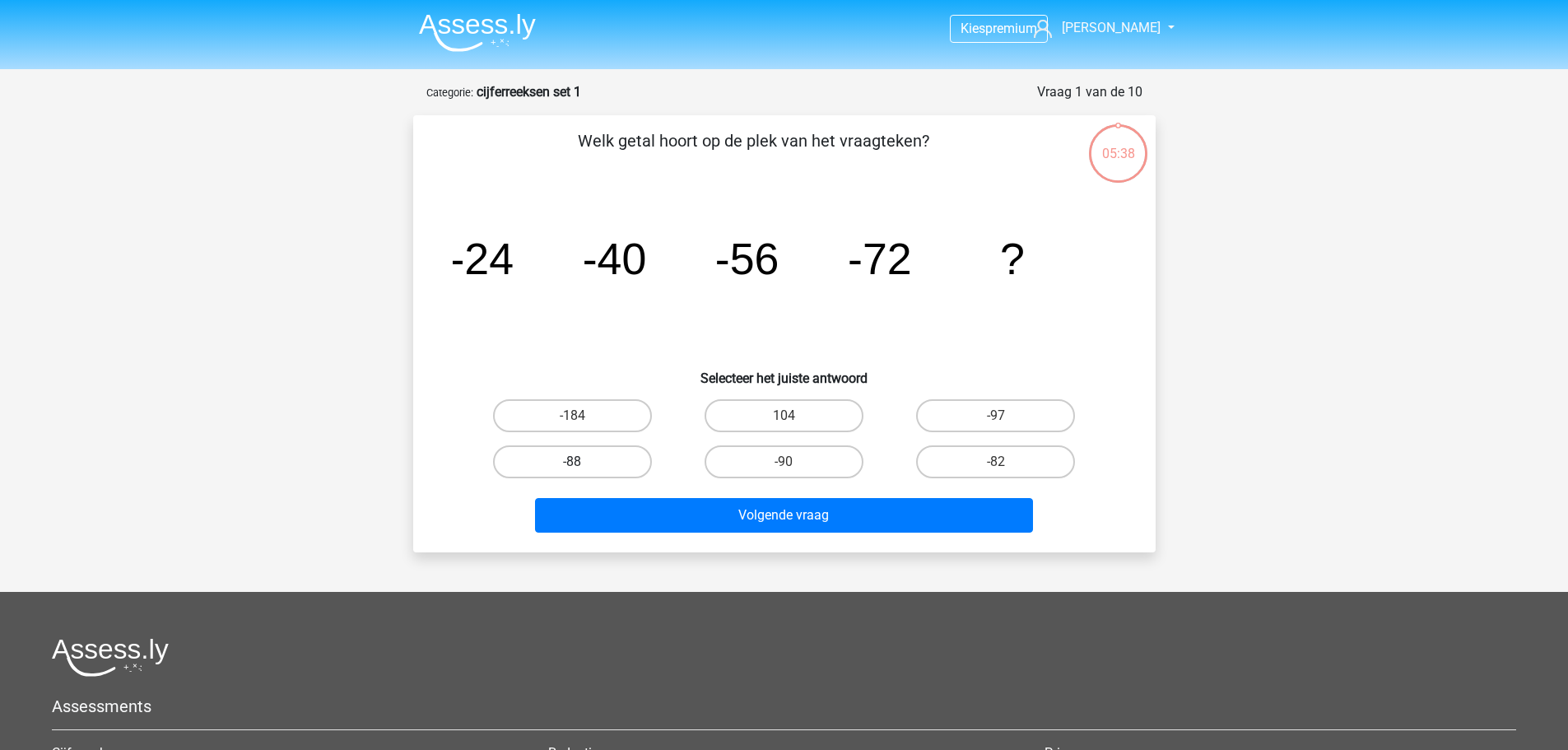
click at [568, 459] on label "-88" at bounding box center [572, 462] width 159 height 33
click at [572, 462] on input "-88" at bounding box center [577, 467] width 11 height 11
radio input "true"
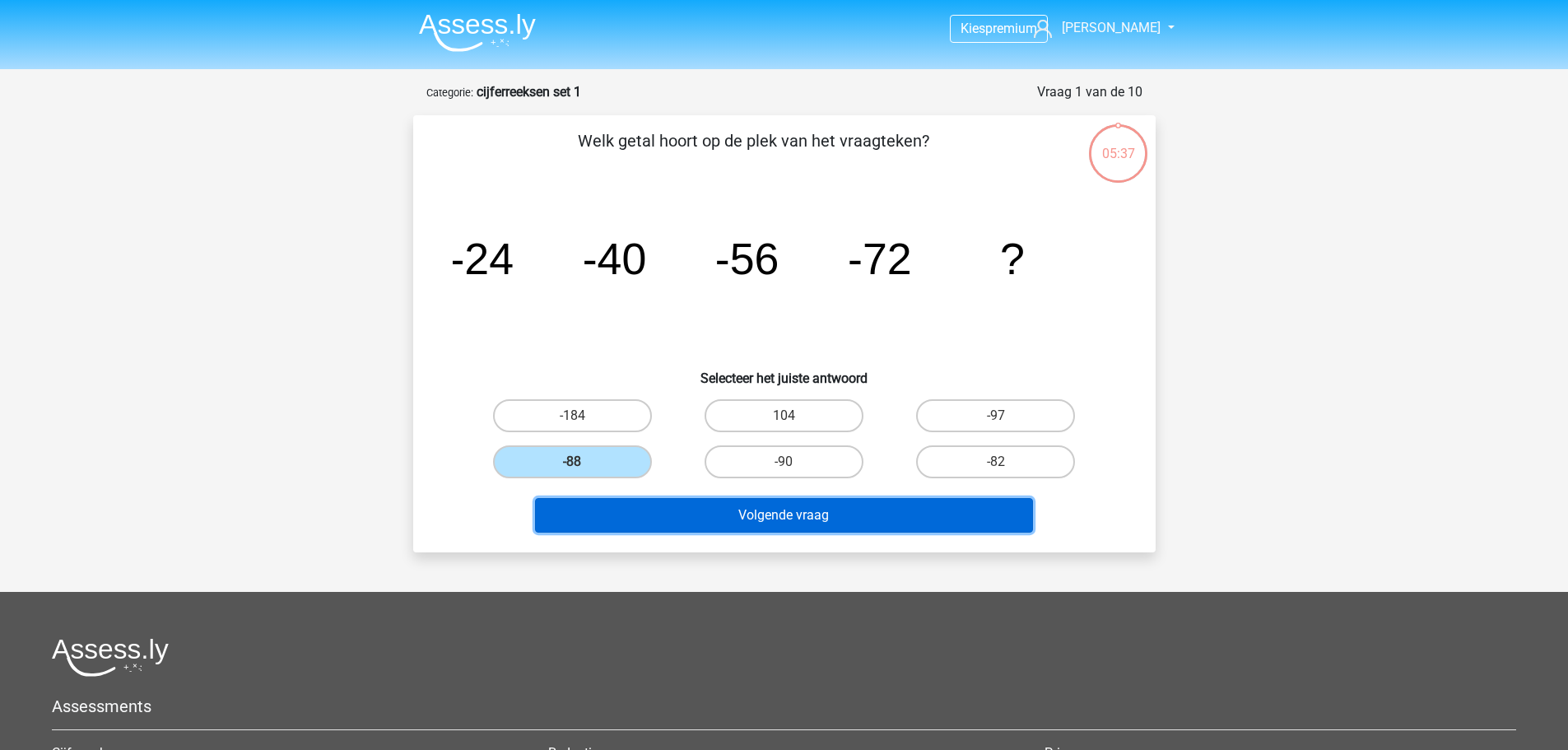
click at [682, 521] on button "Volgende vraag" at bounding box center [784, 516] width 498 height 35
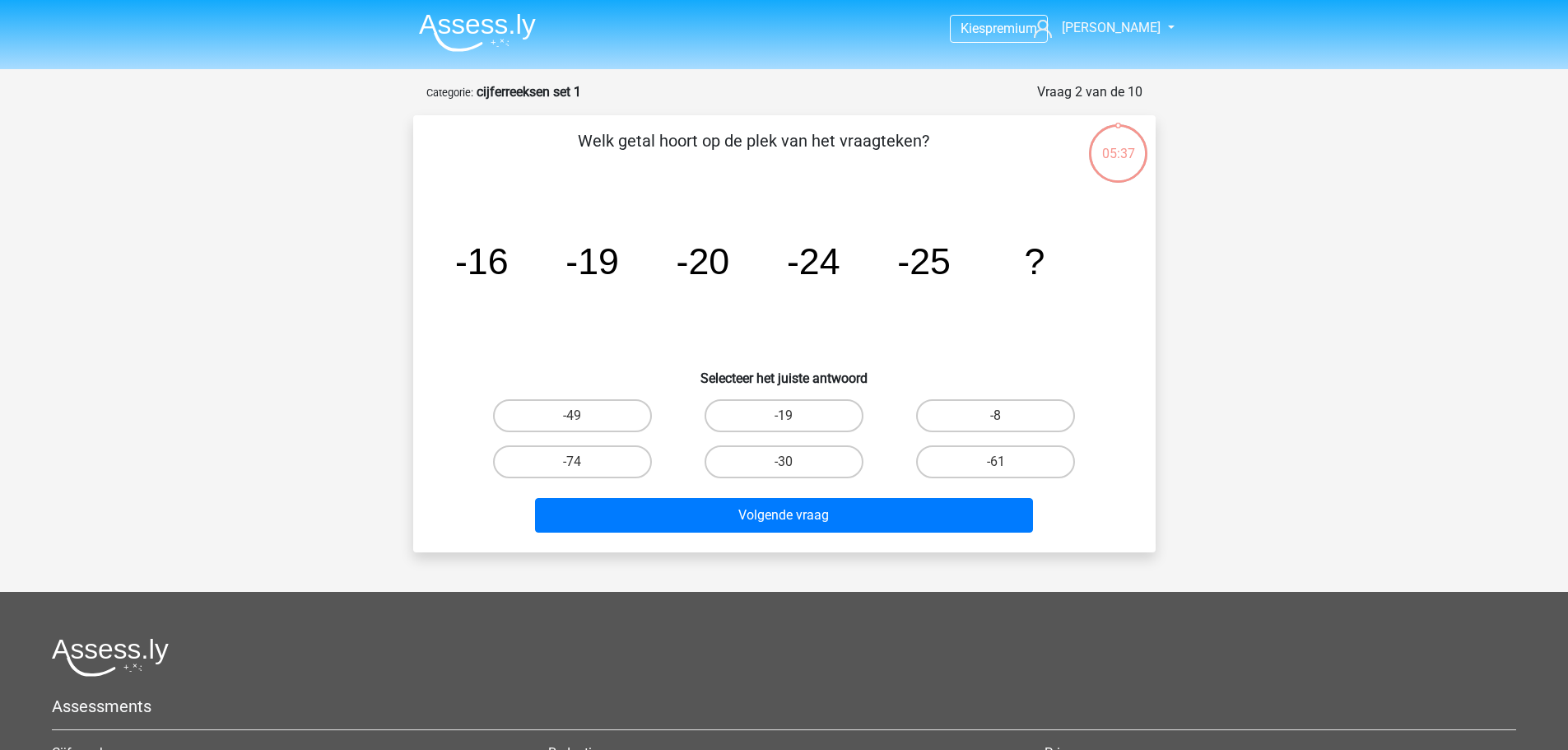
scroll to position [82, 0]
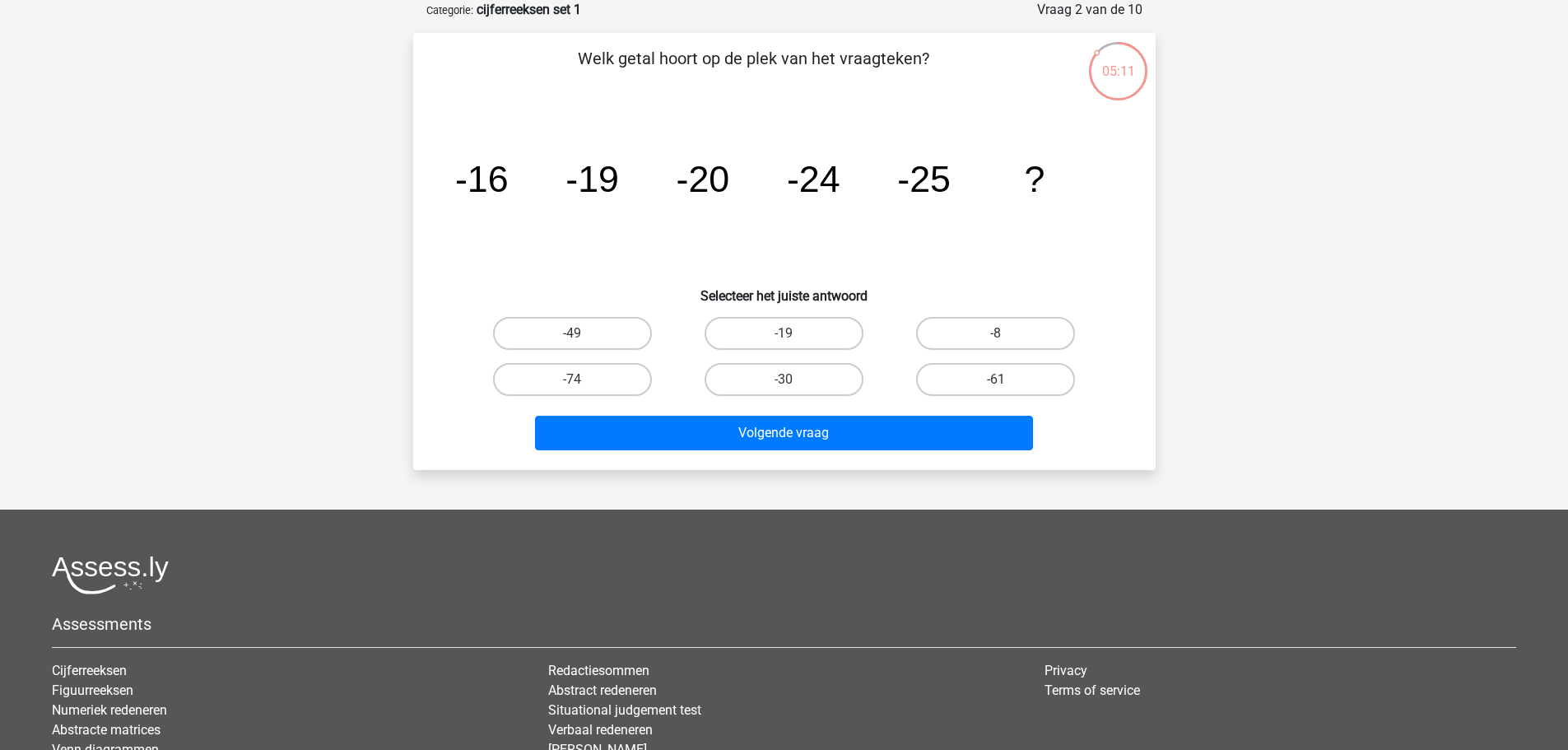
click at [785, 380] on input "-30" at bounding box center [789, 385] width 11 height 11
radio input "true"
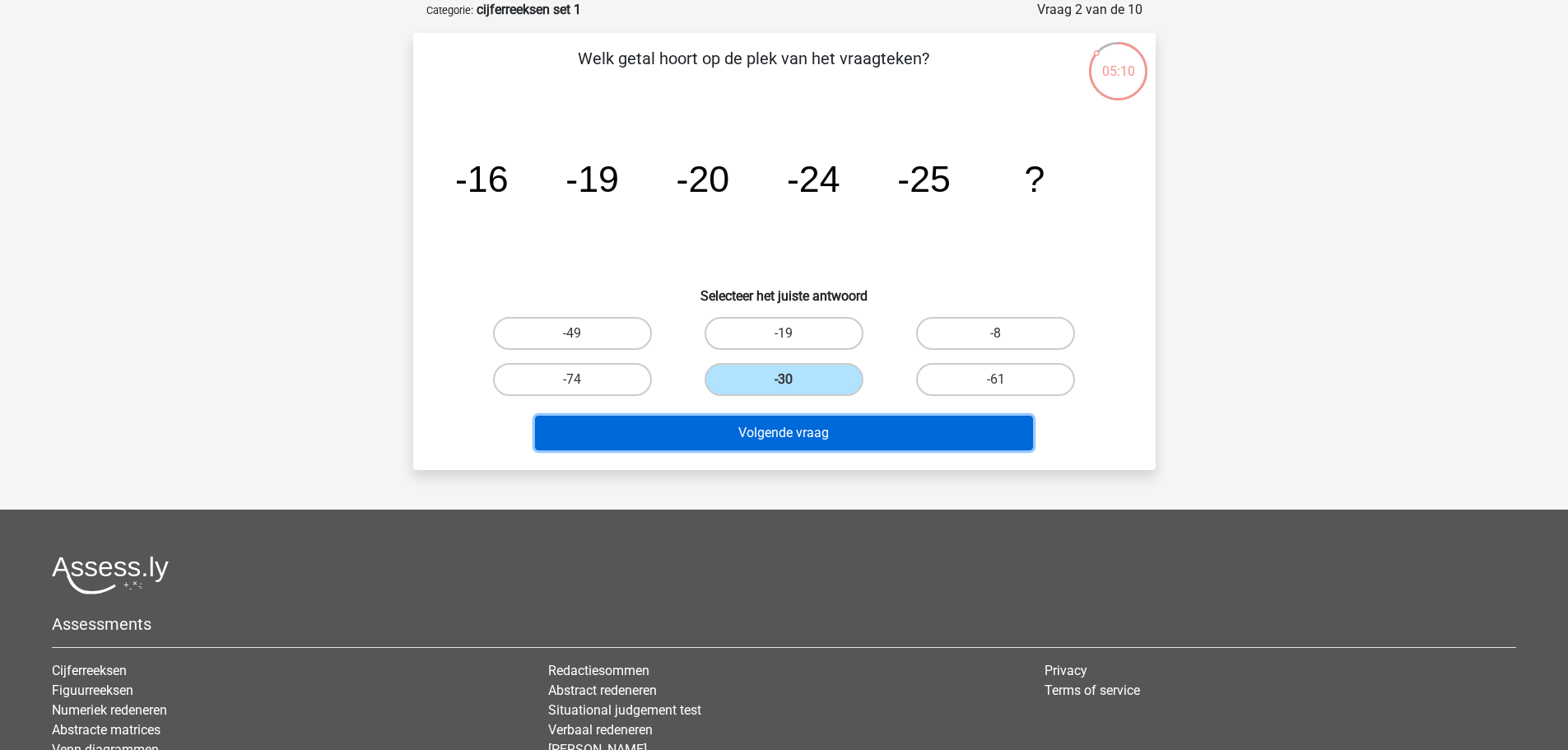
click at [814, 441] on button "Volgende vraag" at bounding box center [784, 433] width 498 height 35
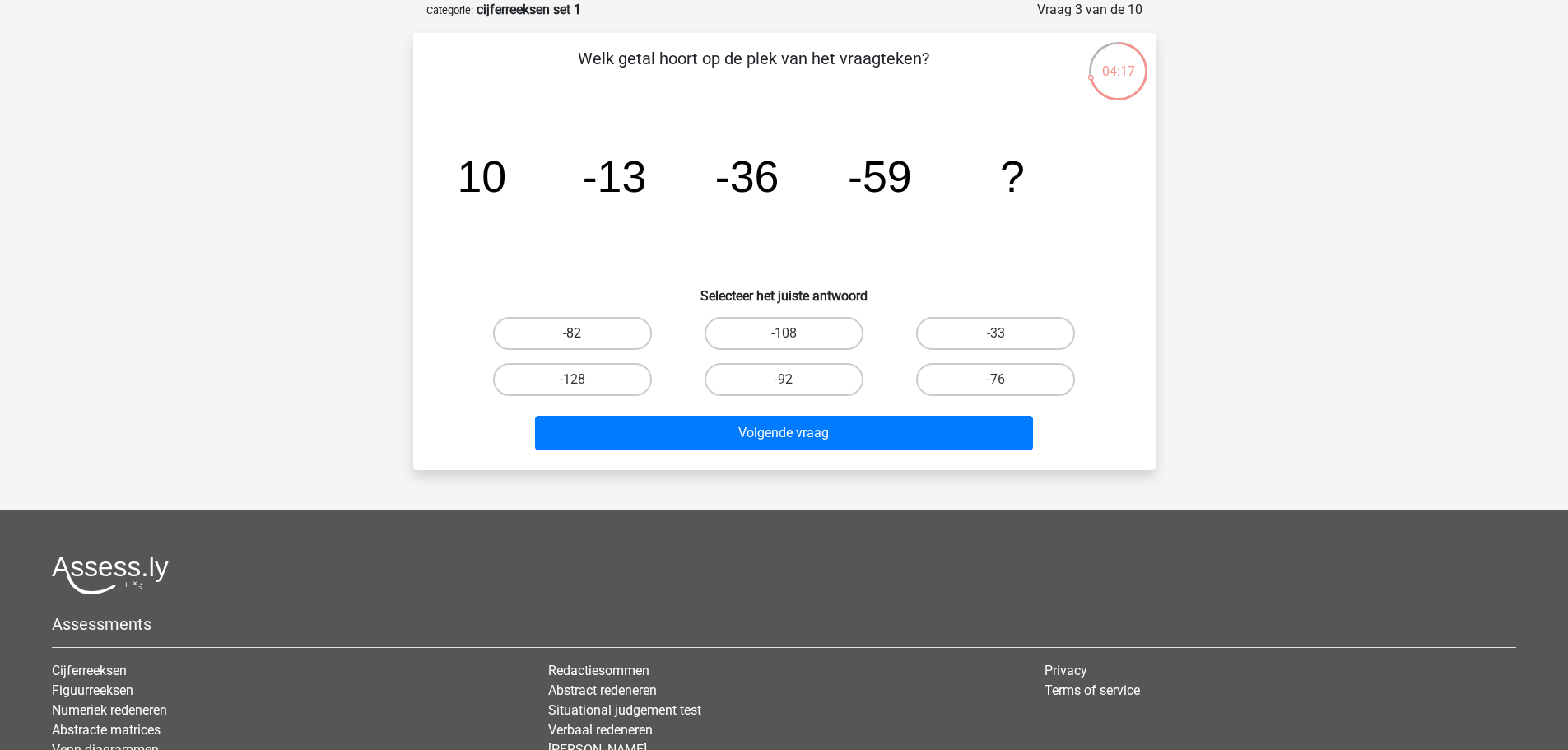
drag, startPoint x: 597, startPoint y: 336, endPoint x: 607, endPoint y: 336, distance: 10.0
click at [602, 336] on label "-82" at bounding box center [572, 333] width 159 height 33
click at [582, 336] on input "-82" at bounding box center [577, 338] width 11 height 11
radio input "true"
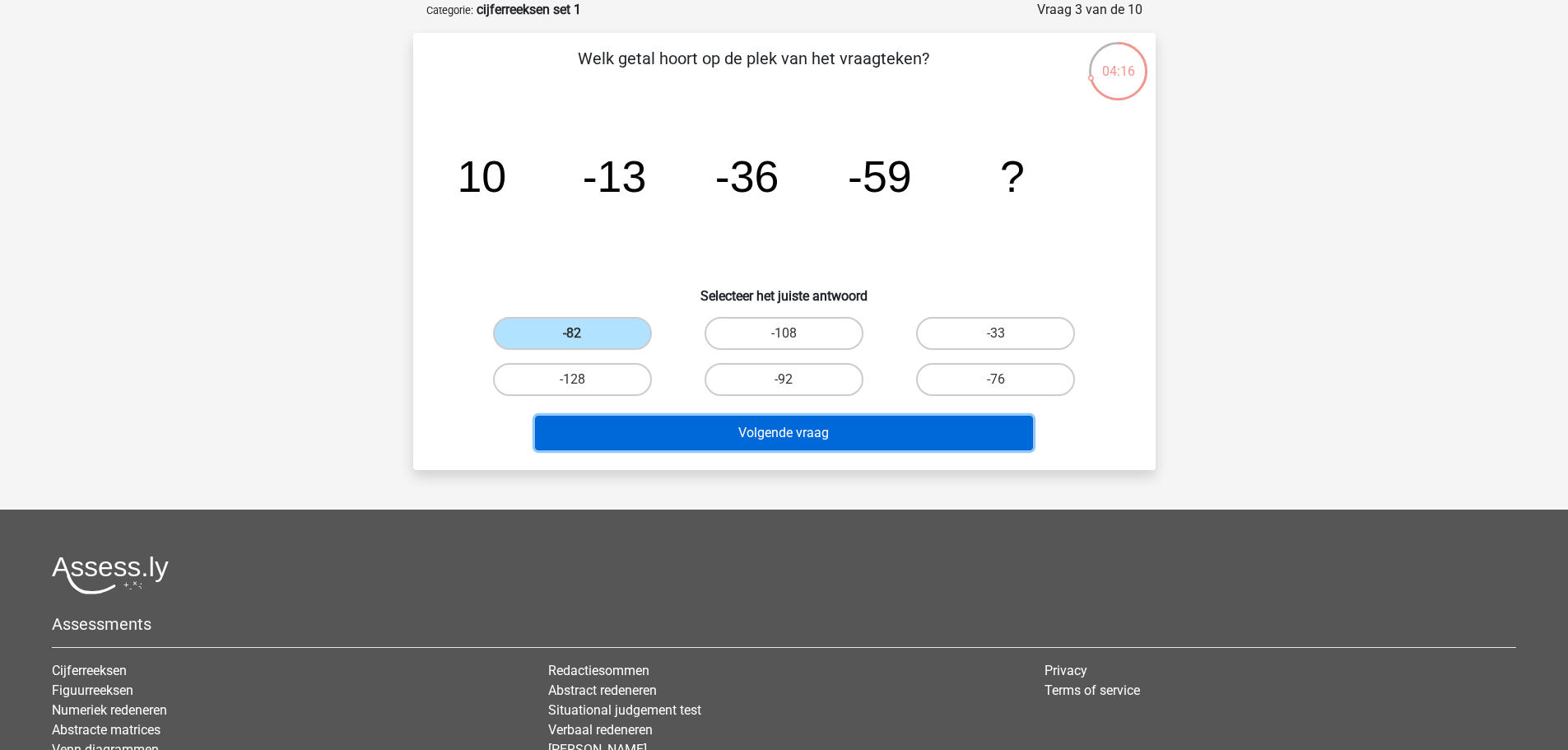
click at [716, 437] on button "Volgende vraag" at bounding box center [784, 433] width 498 height 35
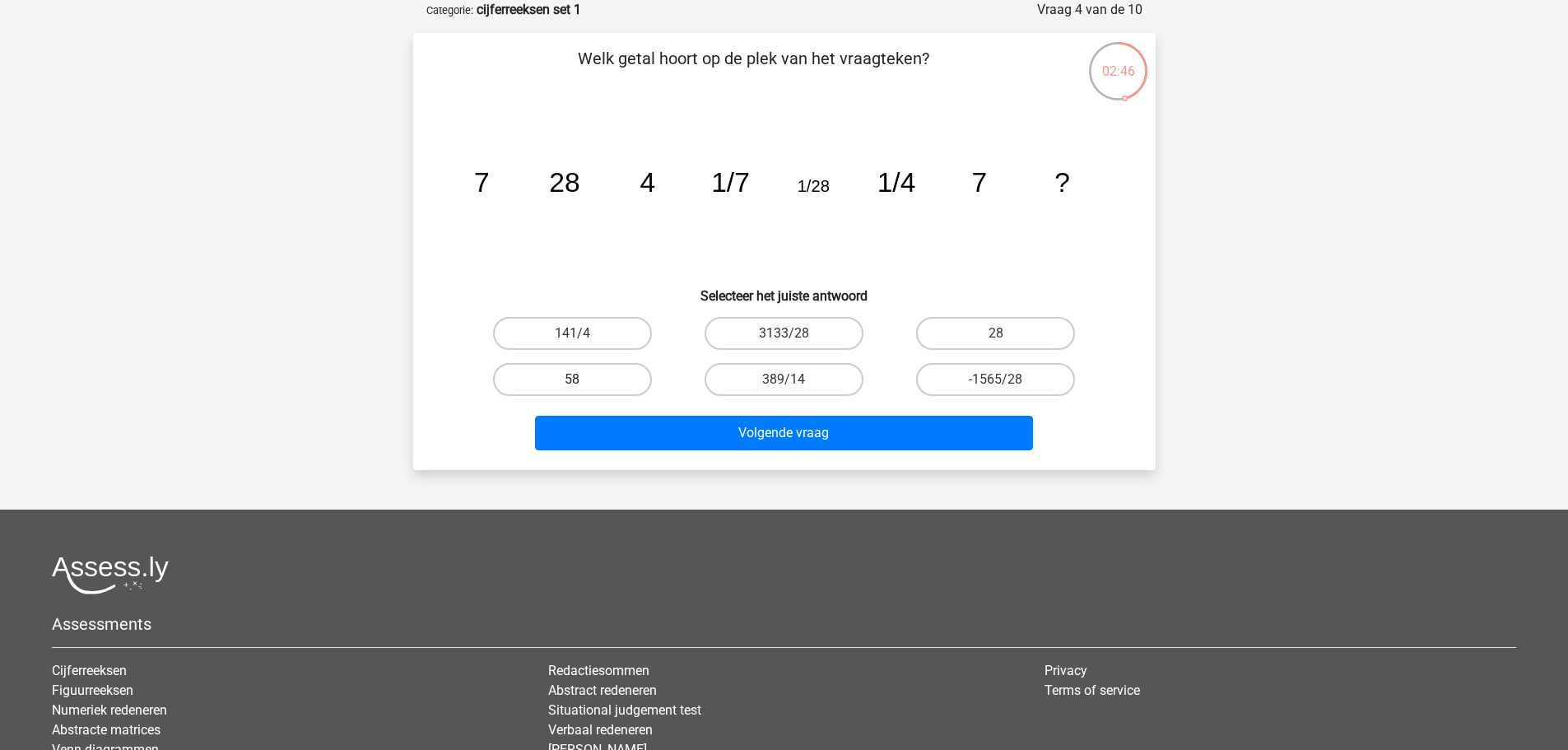
click at [589, 380] on label "58" at bounding box center [572, 380] width 159 height 33
click at [582, 380] on input "58" at bounding box center [577, 385] width 11 height 11
radio input "true"
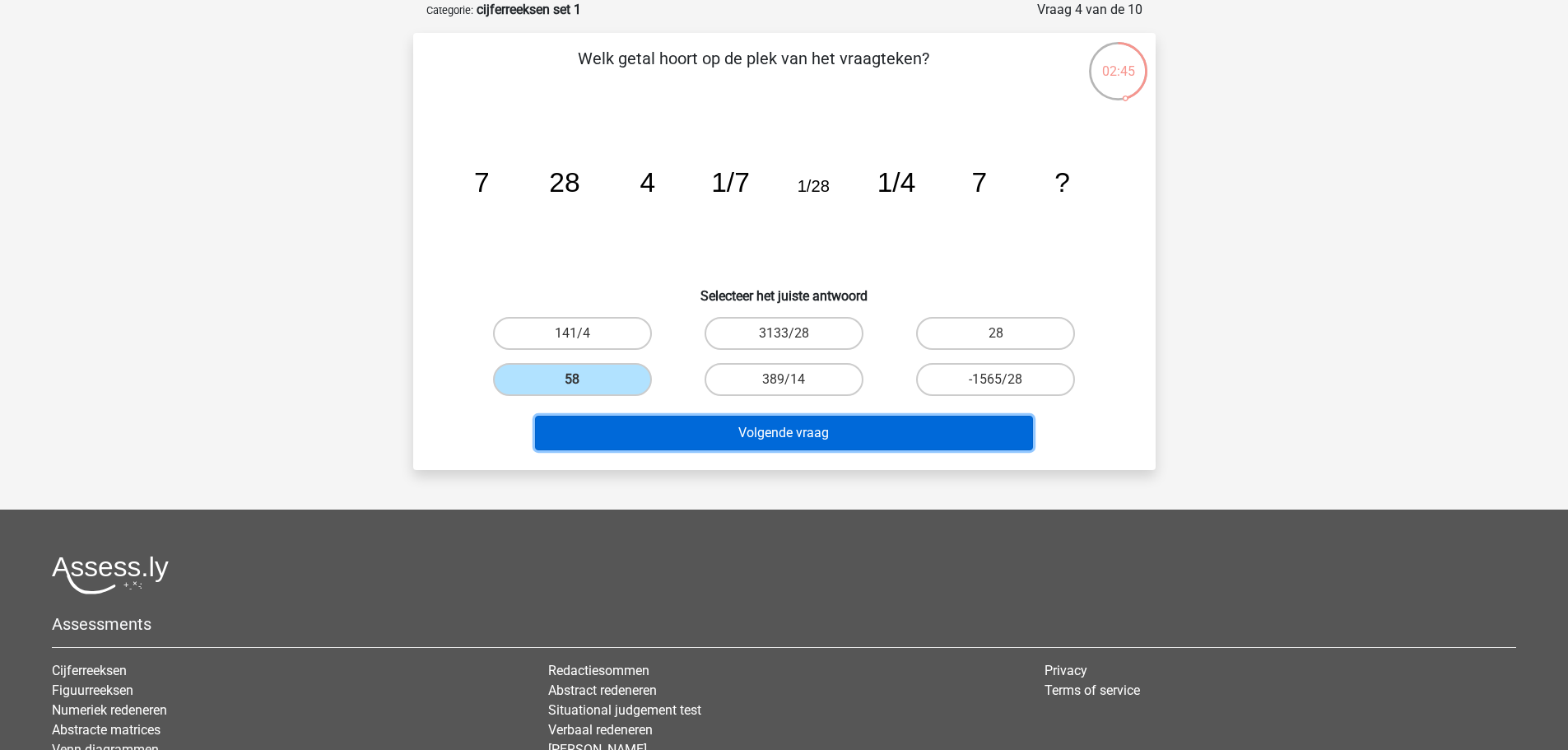
click at [783, 427] on button "Volgende vraag" at bounding box center [784, 433] width 498 height 35
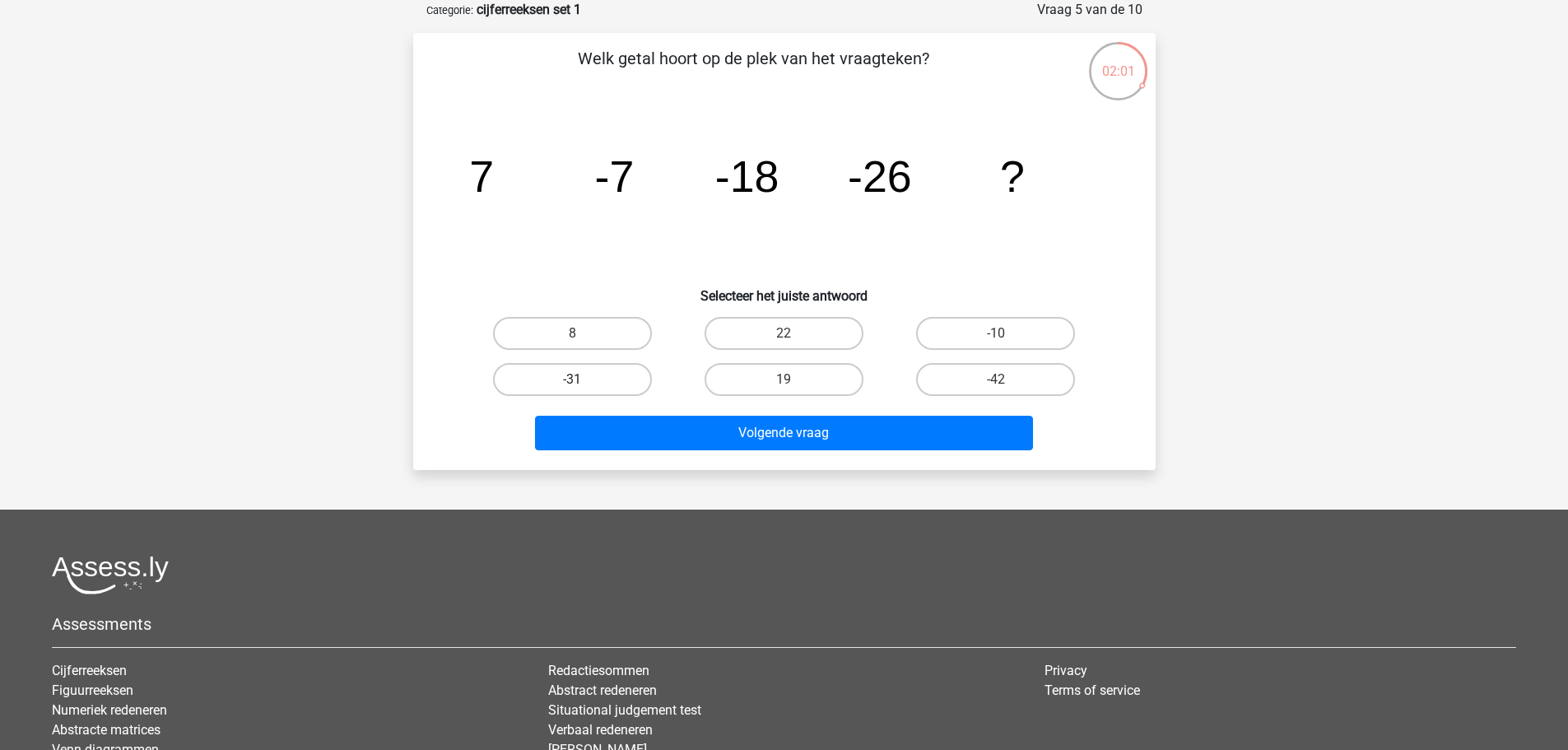
click at [616, 375] on label "-31" at bounding box center [572, 380] width 159 height 33
click at [582, 380] on input "-31" at bounding box center [577, 385] width 11 height 11
radio input "true"
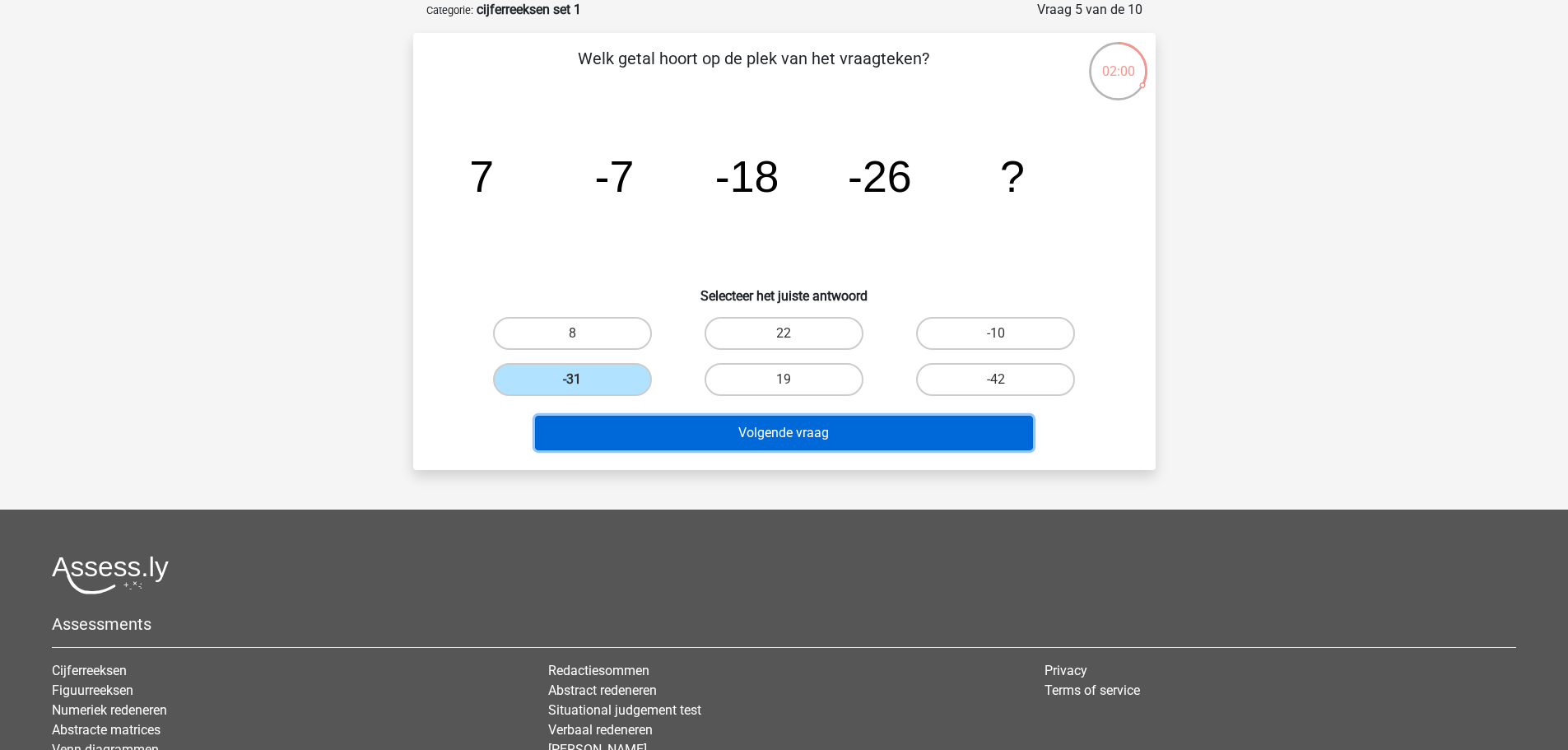
click at [844, 424] on button "Volgende vraag" at bounding box center [784, 433] width 498 height 35
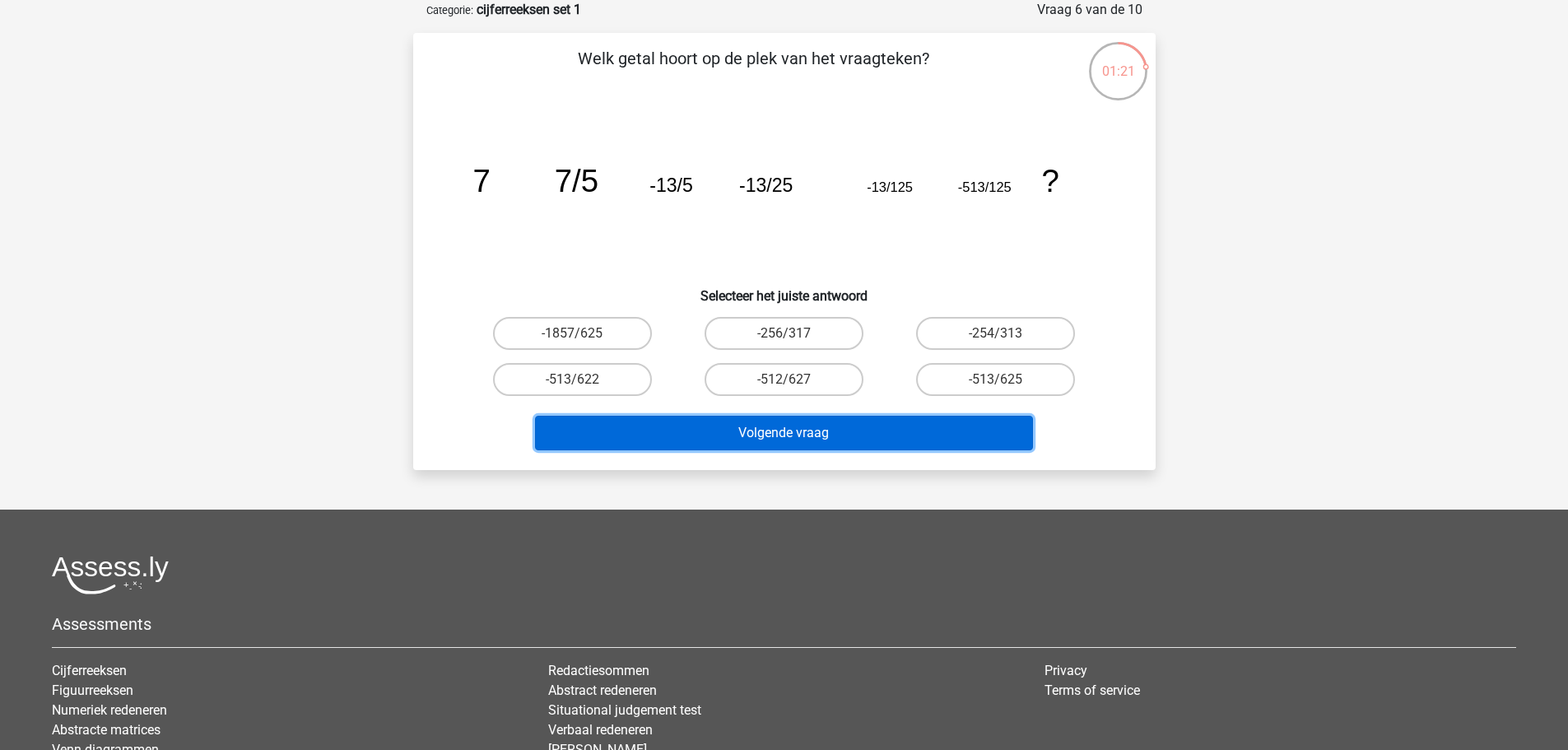
click at [855, 430] on button "Volgende vraag" at bounding box center [784, 433] width 498 height 35
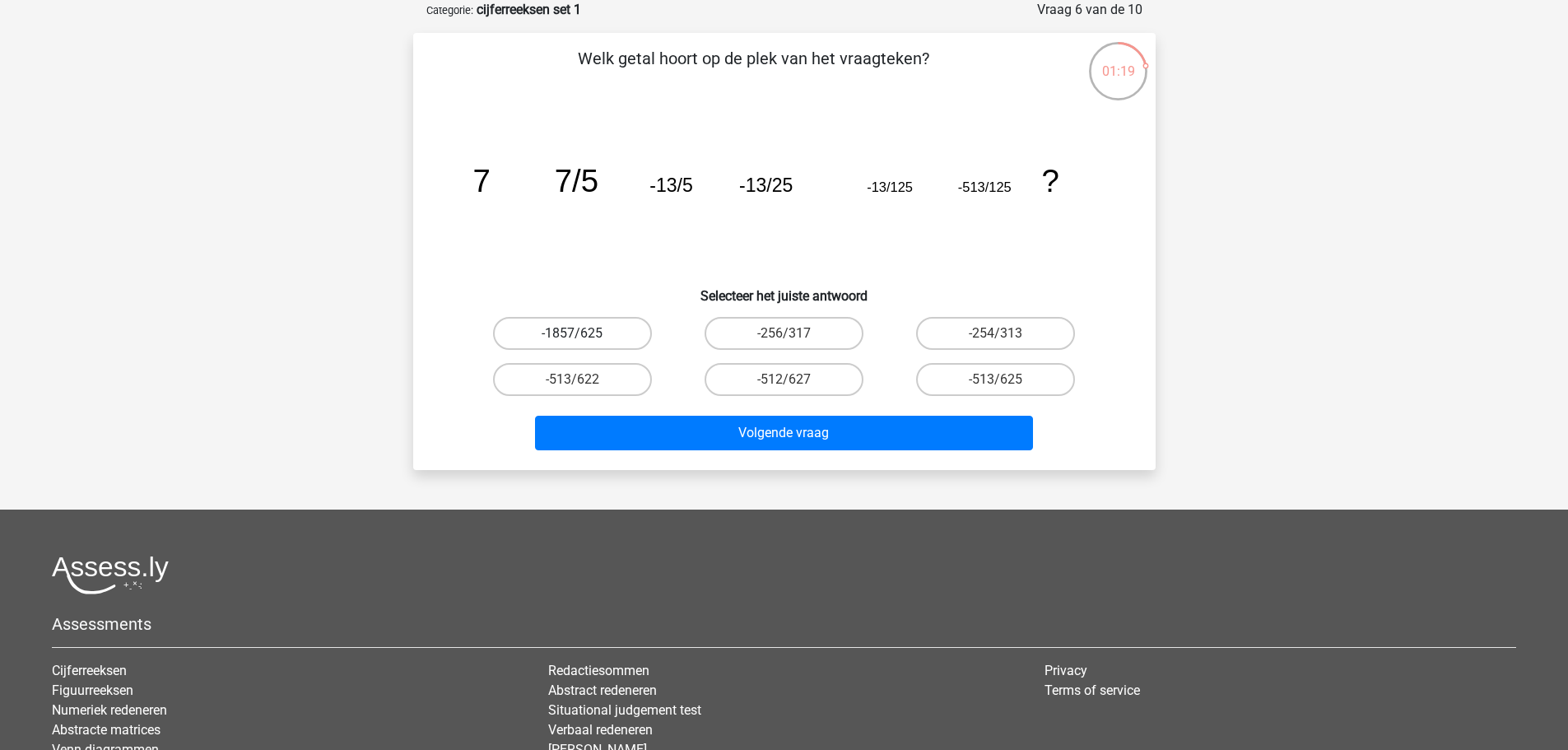
click at [547, 335] on label "-1857/625" at bounding box center [572, 333] width 159 height 33
click at [572, 335] on input "-1857/625" at bounding box center [577, 338] width 11 height 11
radio input "true"
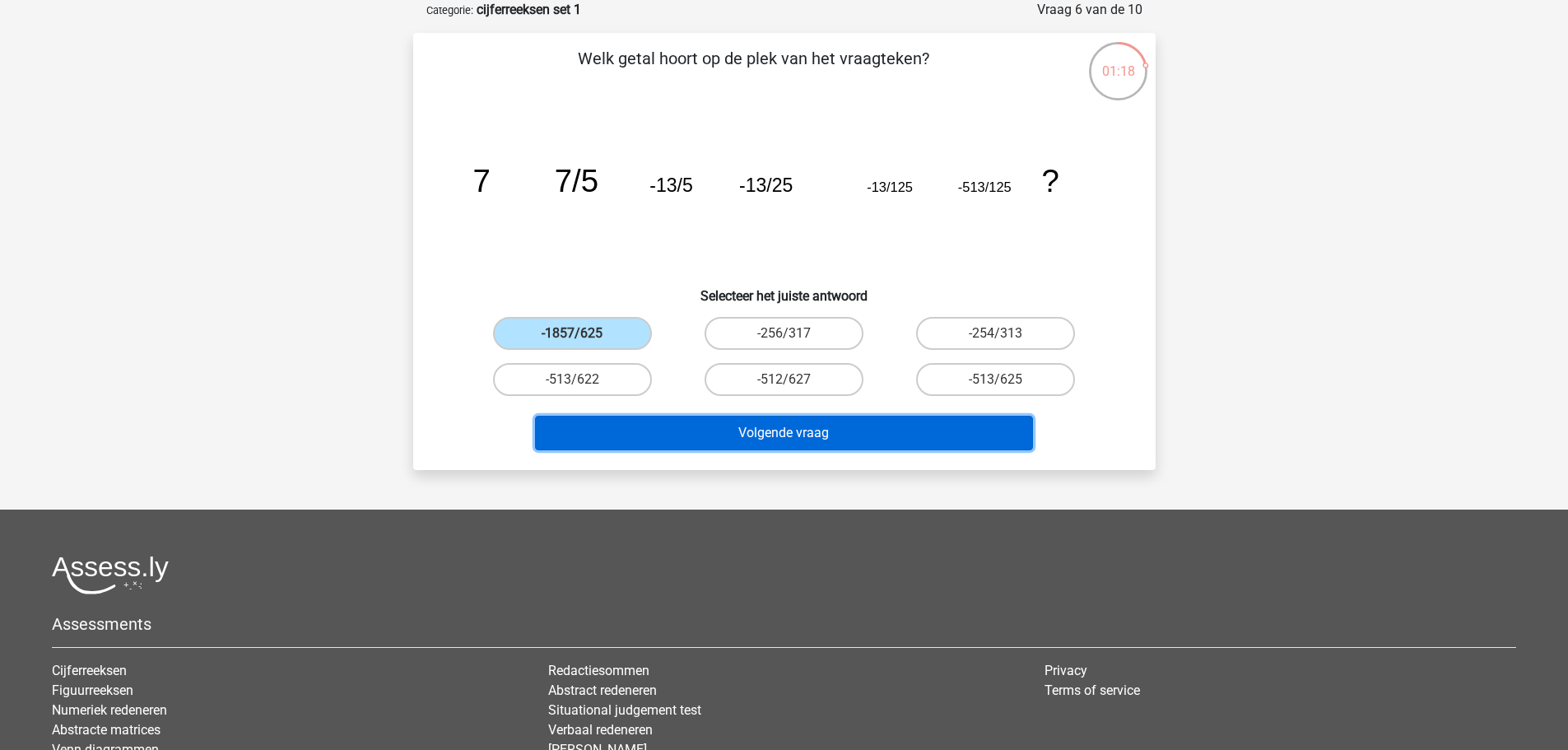
click at [780, 438] on button "Volgende vraag" at bounding box center [784, 433] width 498 height 35
click at [826, 433] on button "Volgende vraag" at bounding box center [784, 433] width 498 height 35
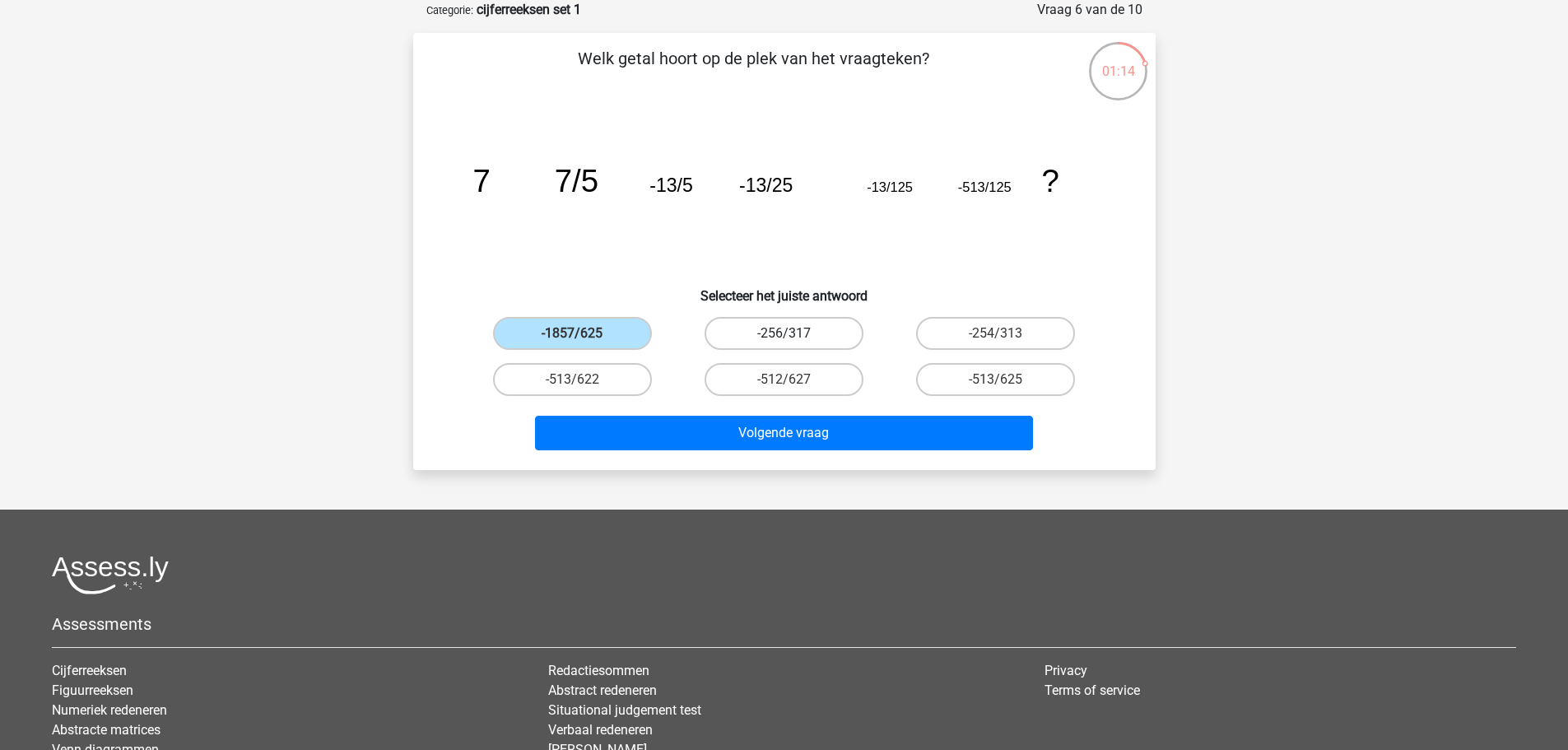
click at [765, 334] on label "-256/317" at bounding box center [784, 333] width 159 height 33
click at [784, 334] on input "-256/317" at bounding box center [789, 338] width 11 height 11
radio input "true"
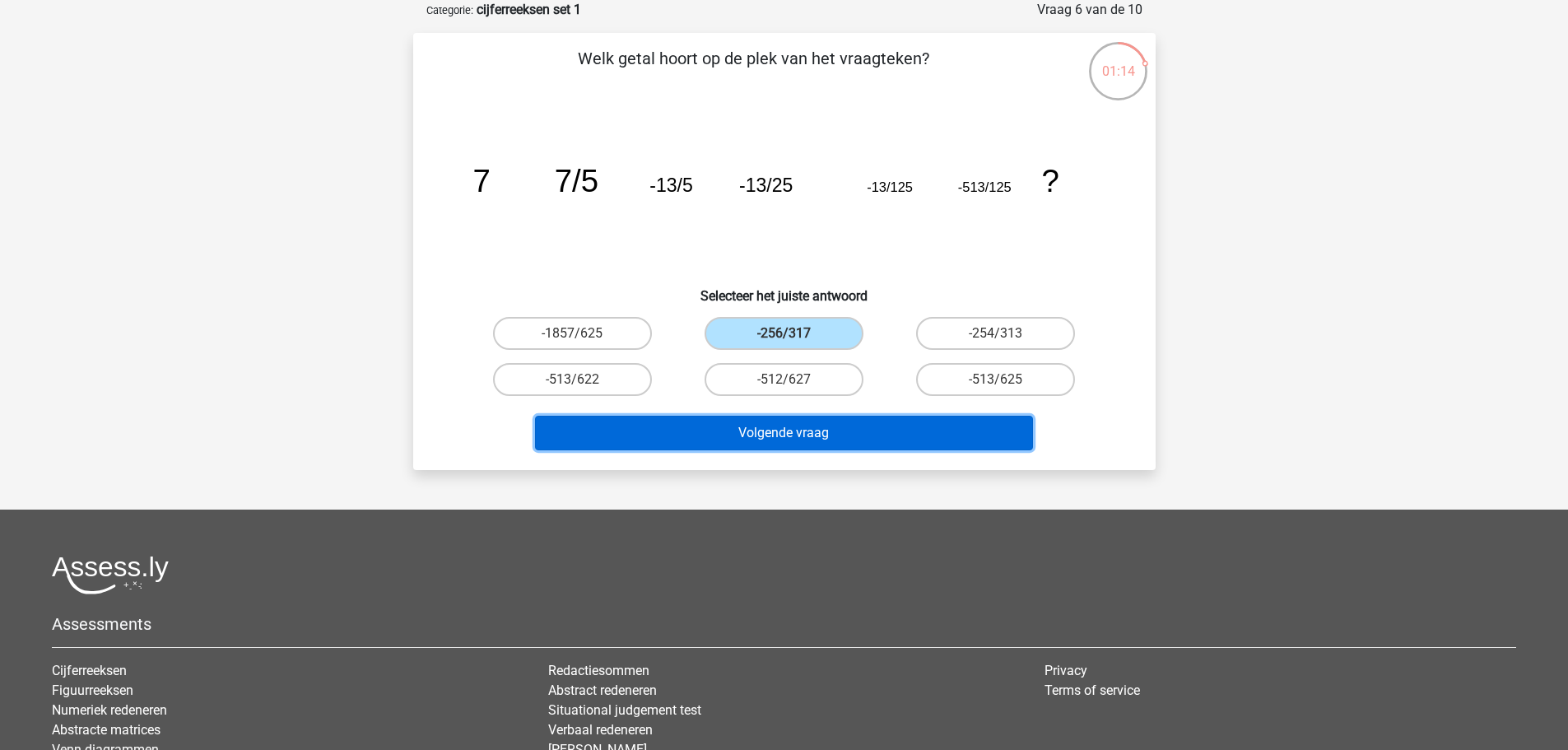
click at [784, 426] on button "Volgende vraag" at bounding box center [784, 433] width 498 height 35
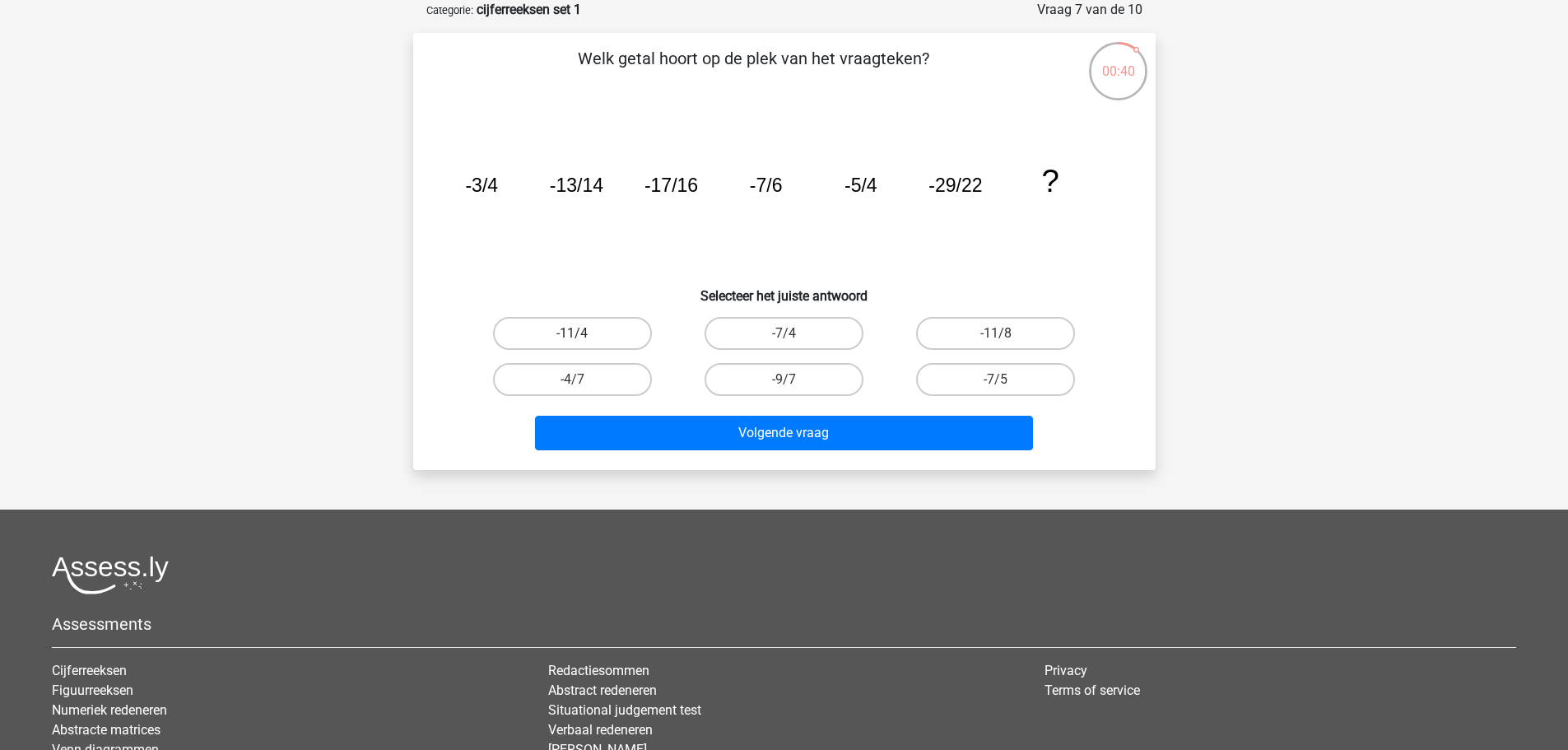
click at [614, 335] on label "-11/4" at bounding box center [572, 333] width 159 height 33
click at [582, 335] on input "-11/4" at bounding box center [577, 338] width 11 height 11
radio input "true"
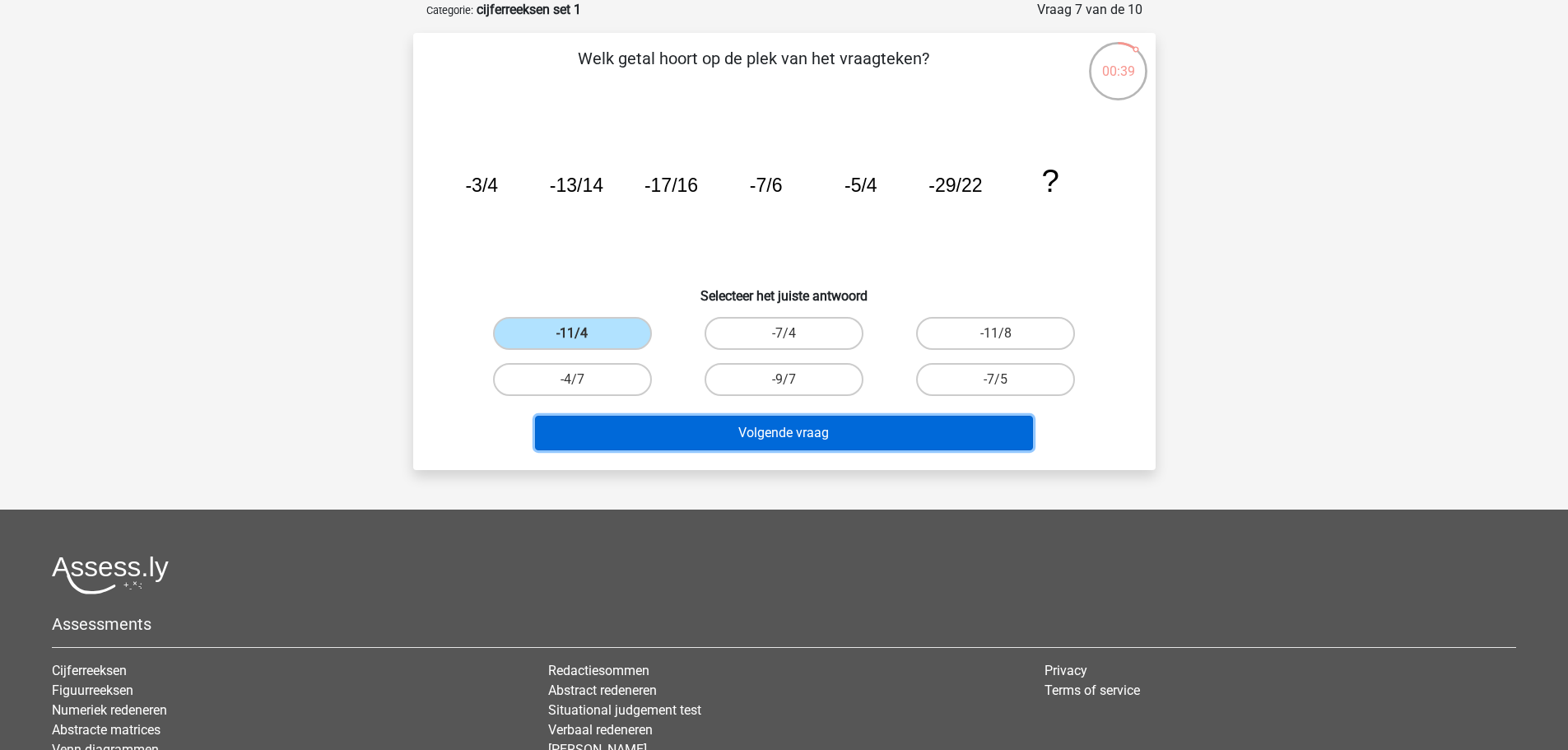
click at [674, 428] on button "Volgende vraag" at bounding box center [784, 433] width 498 height 35
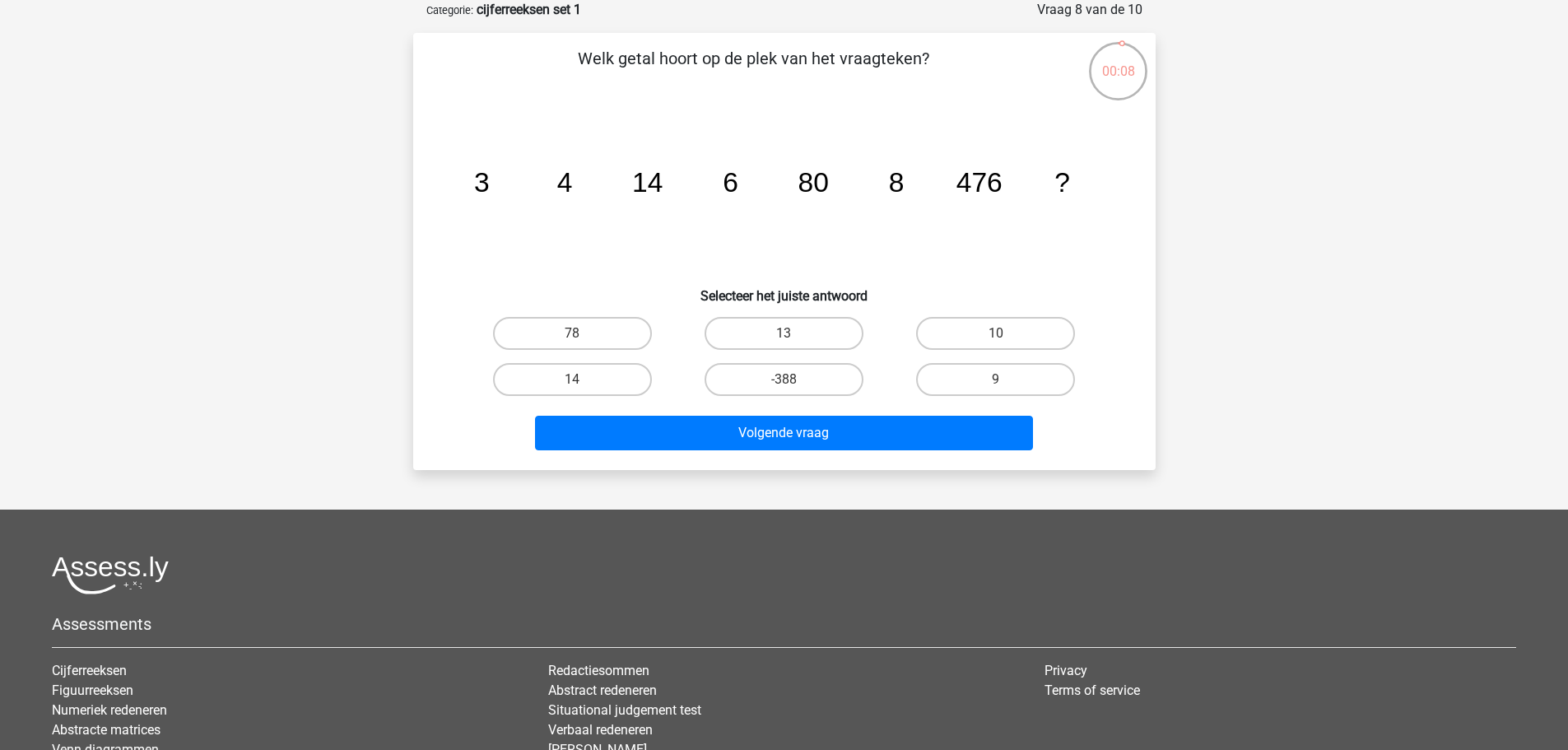
scroll to position [62, 0]
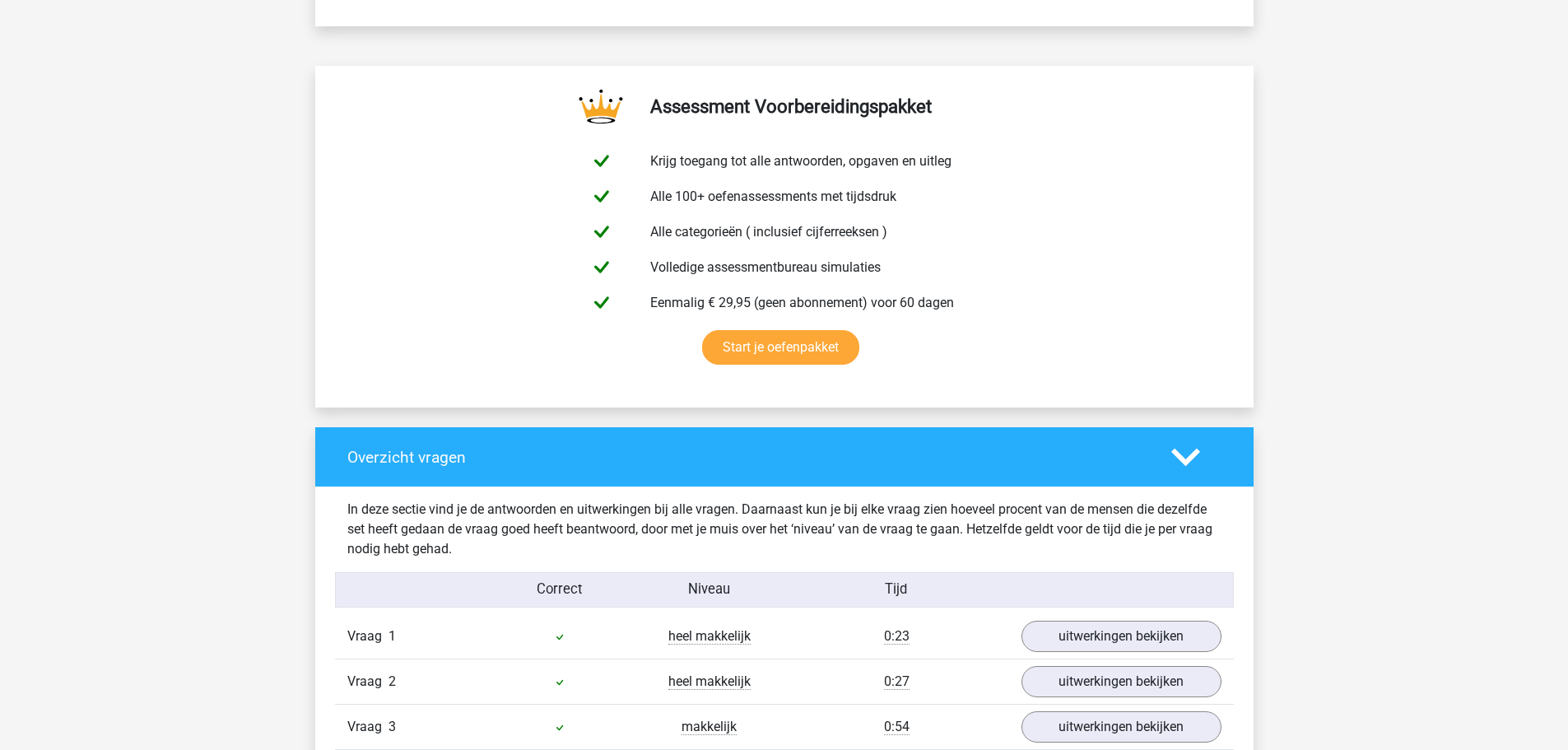
scroll to position [968, 0]
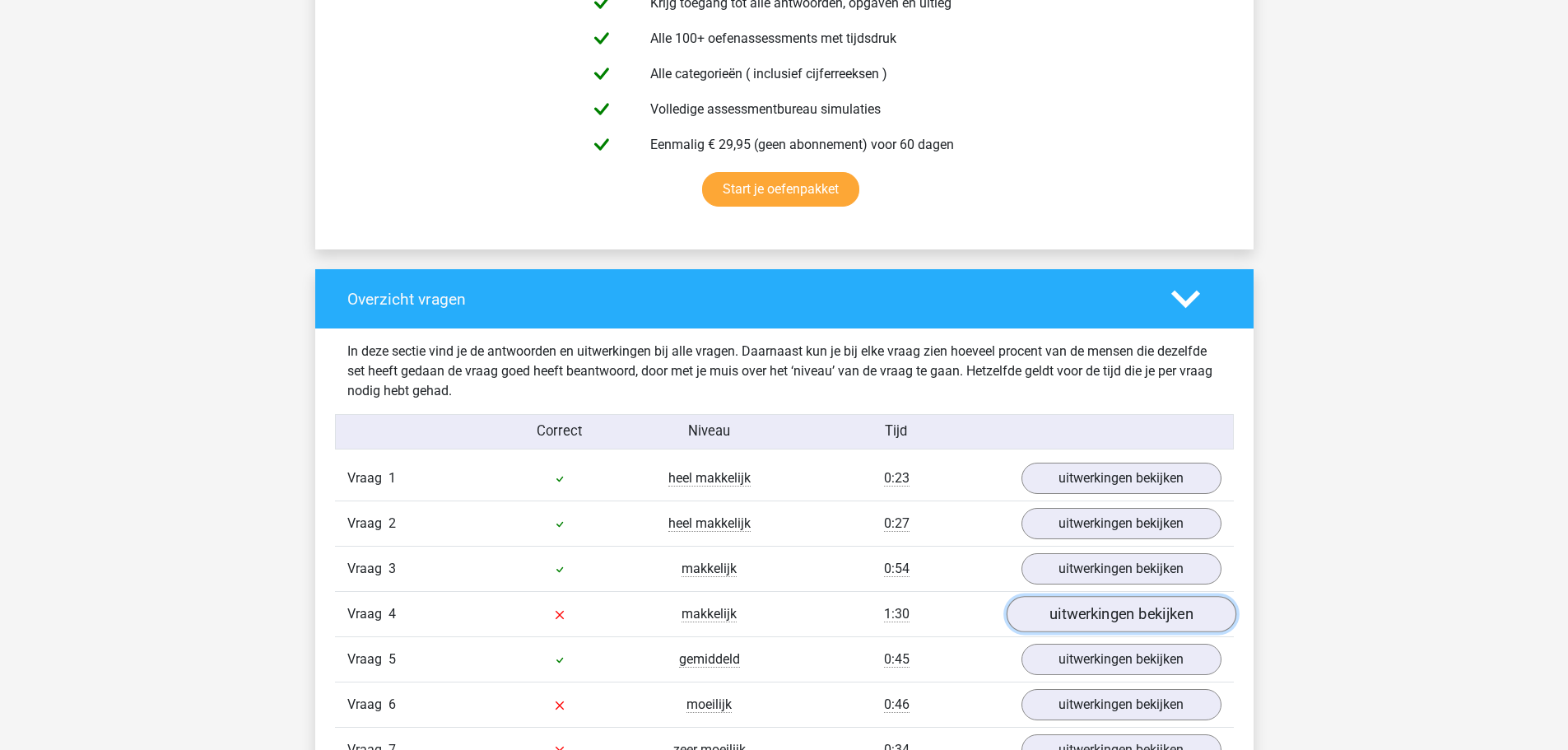
click at [1094, 623] on link "uitwerkingen bekijken" at bounding box center [1120, 615] width 229 height 37
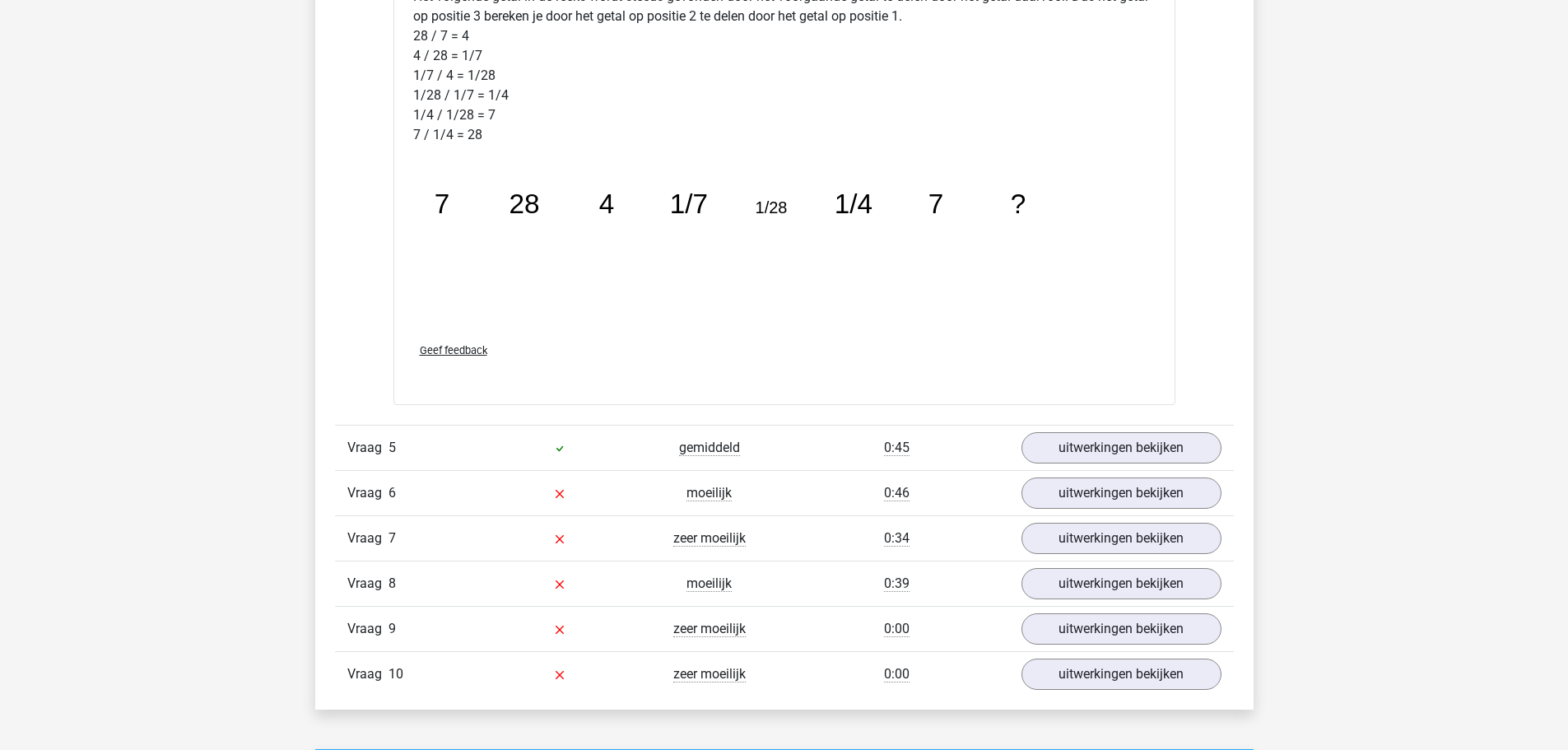
scroll to position [2059, 0]
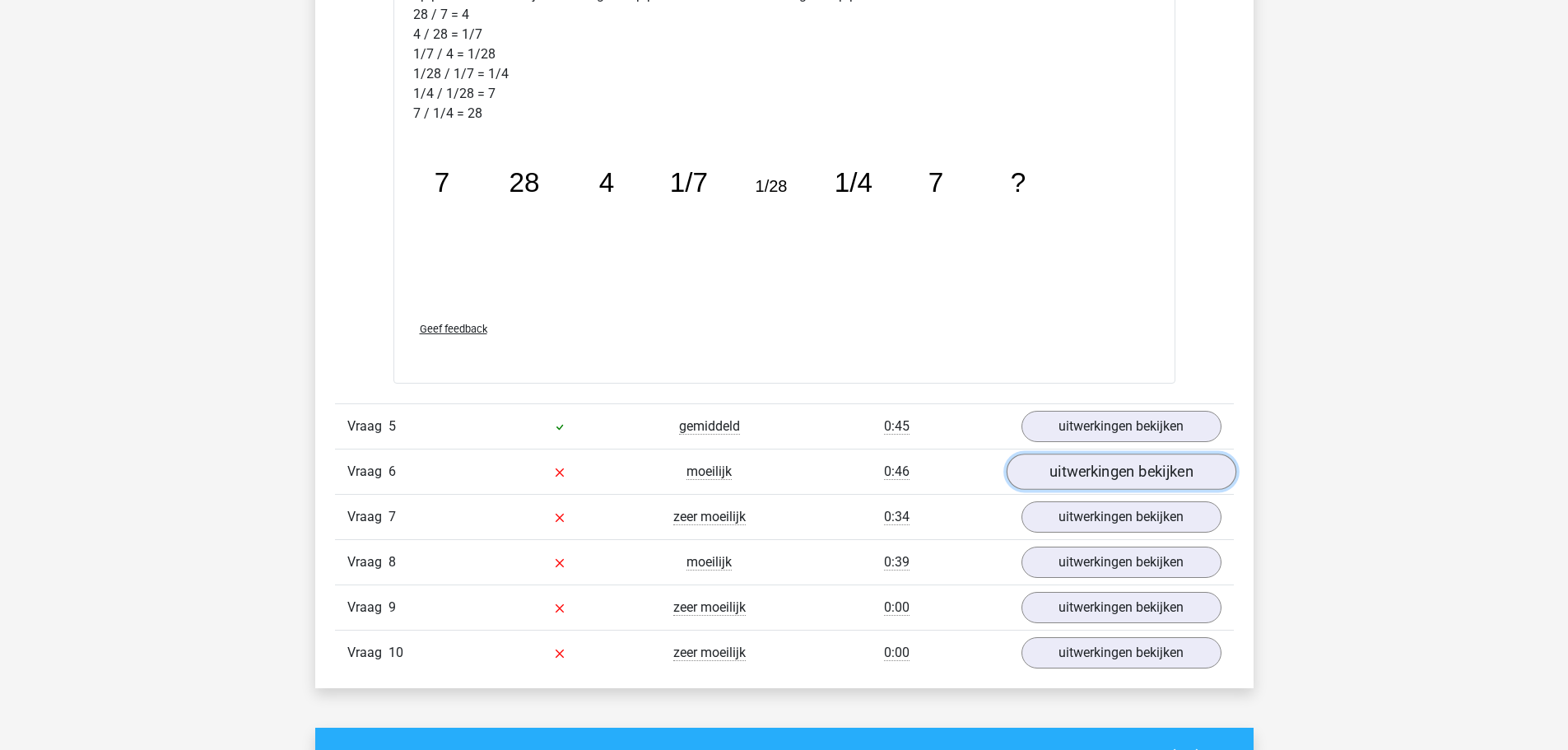
click at [1069, 468] on link "uitwerkingen bekijken" at bounding box center [1120, 472] width 229 height 37
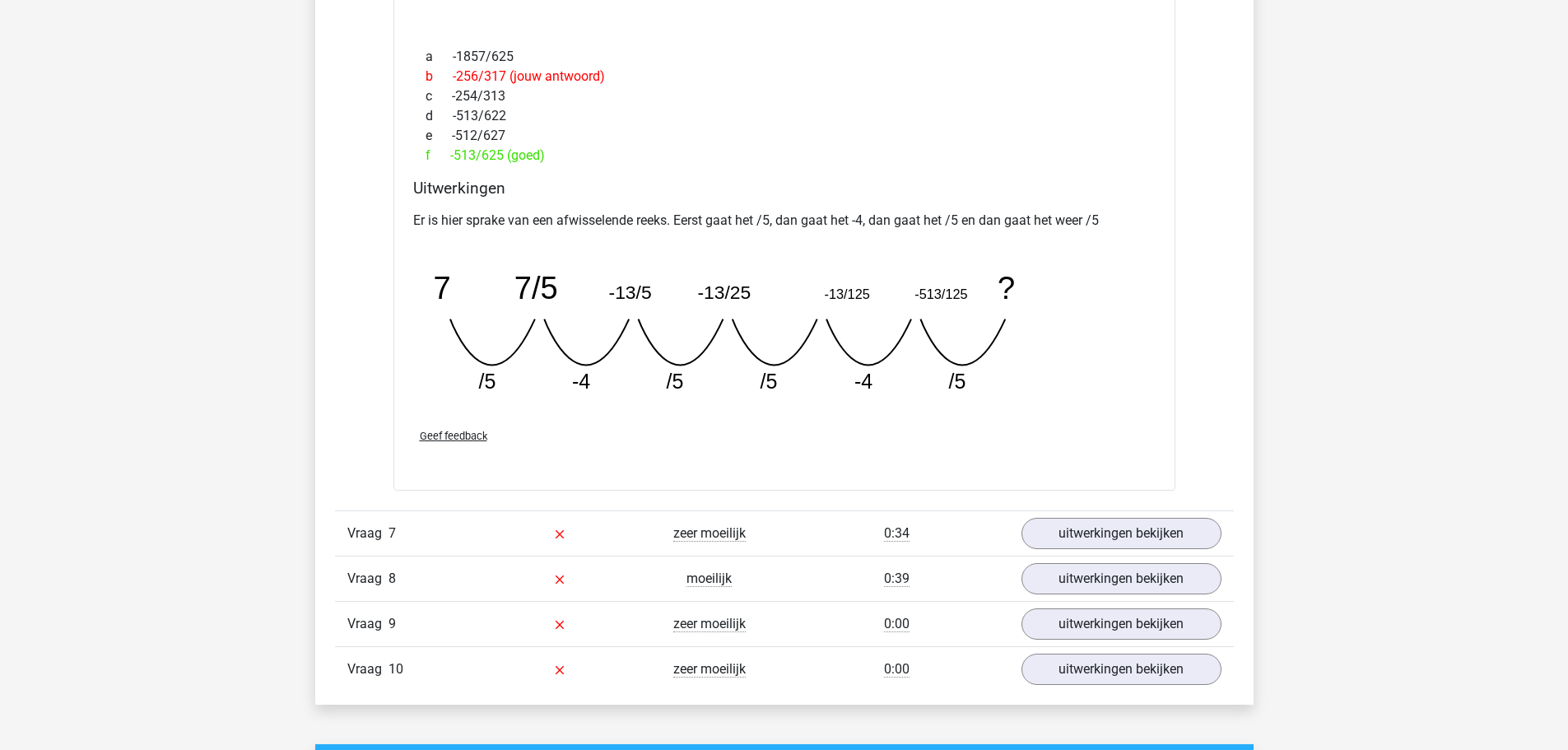
scroll to position [2780, 0]
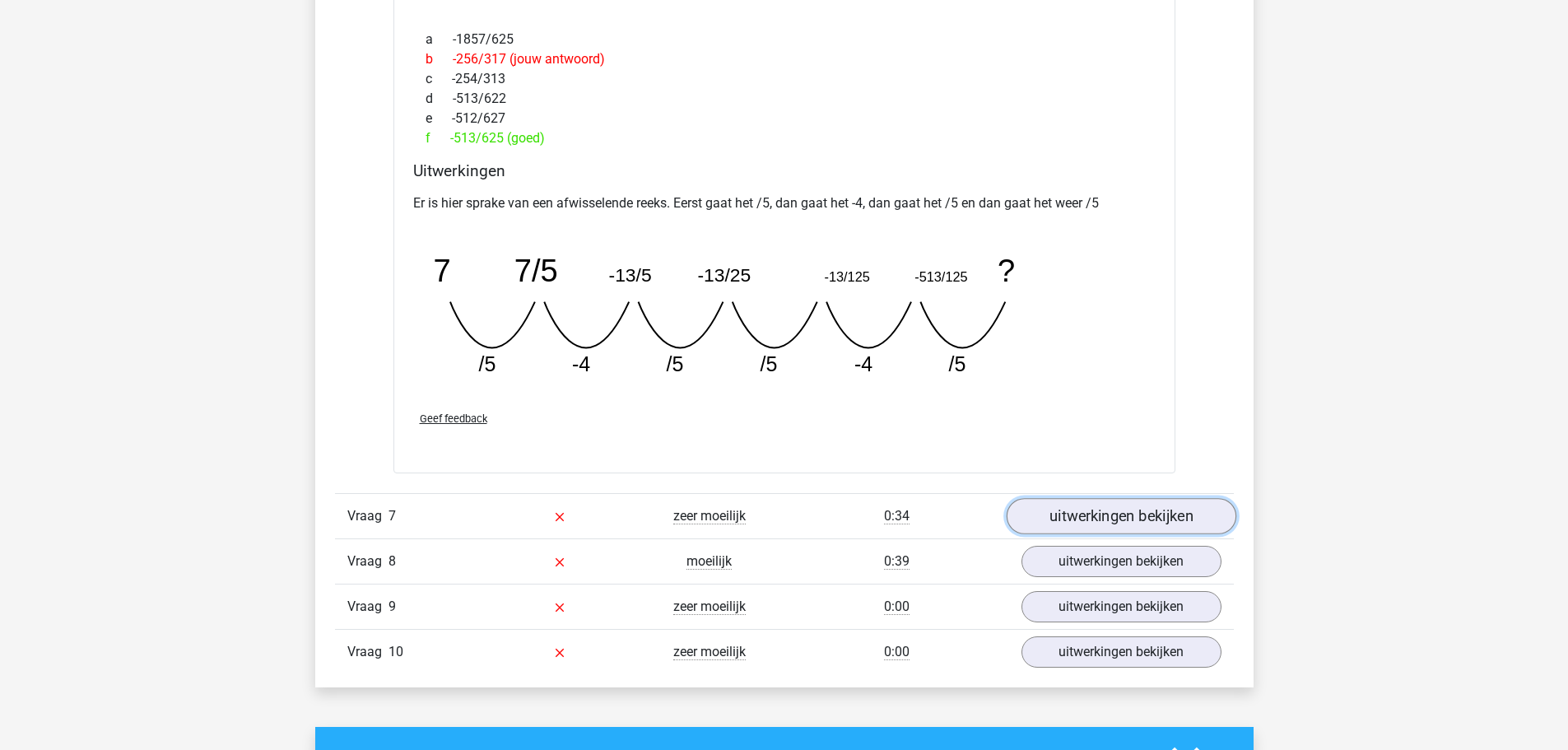
click at [1118, 515] on link "uitwerkingen bekijken" at bounding box center [1120, 516] width 229 height 37
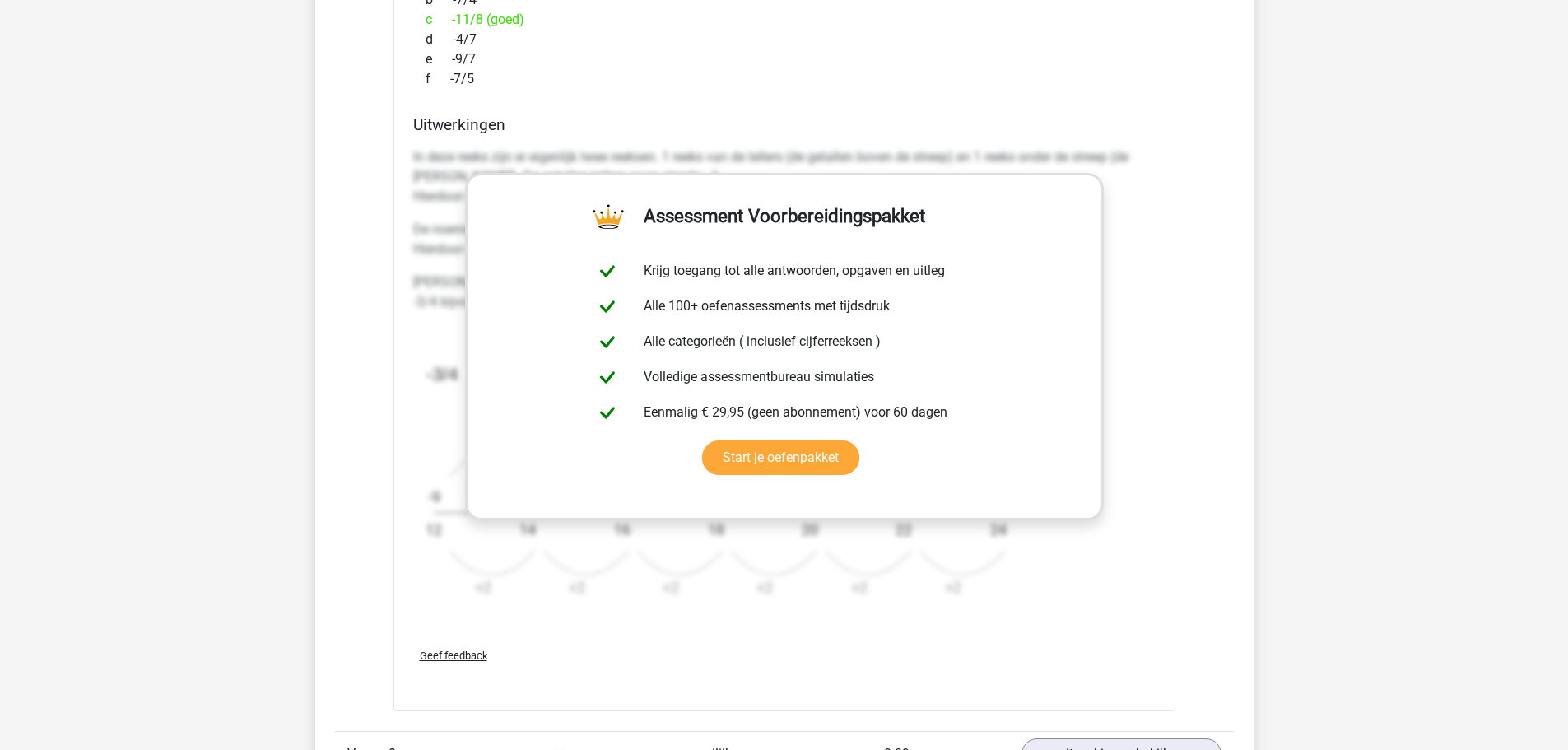
scroll to position [3644, 0]
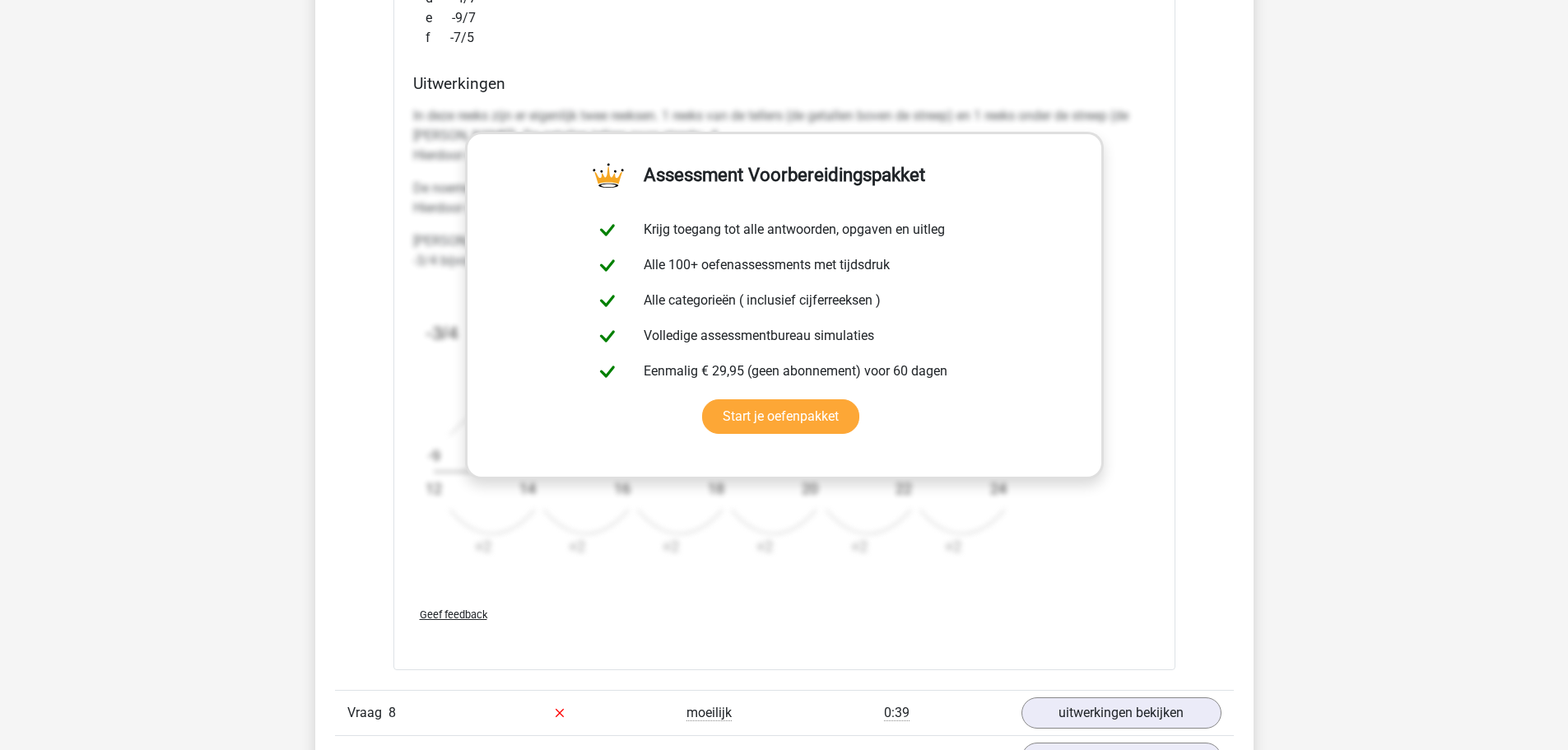
click at [1102, 78] on h4 "Uitwerkingen" at bounding box center [784, 83] width 742 height 19
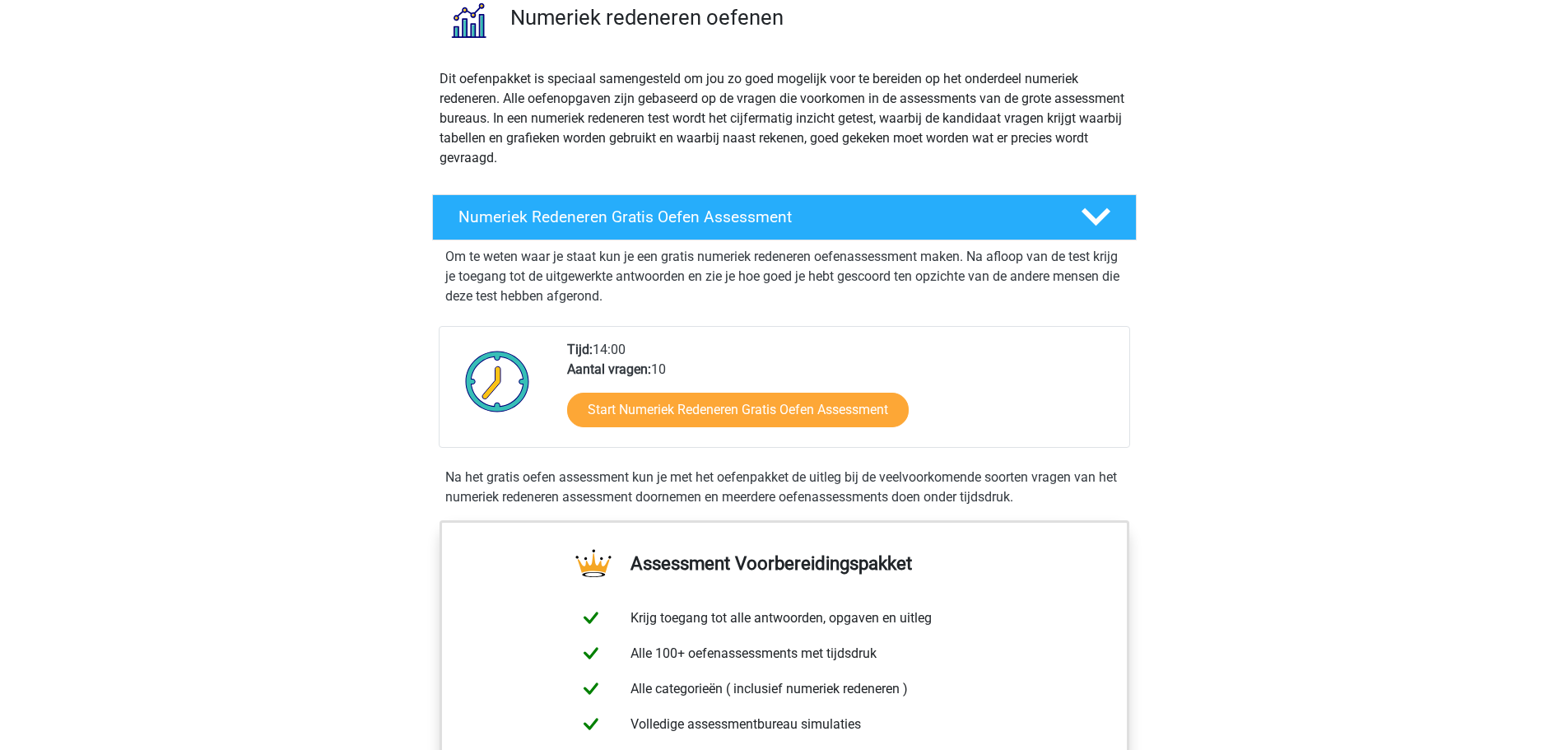
scroll to position [165, 0]
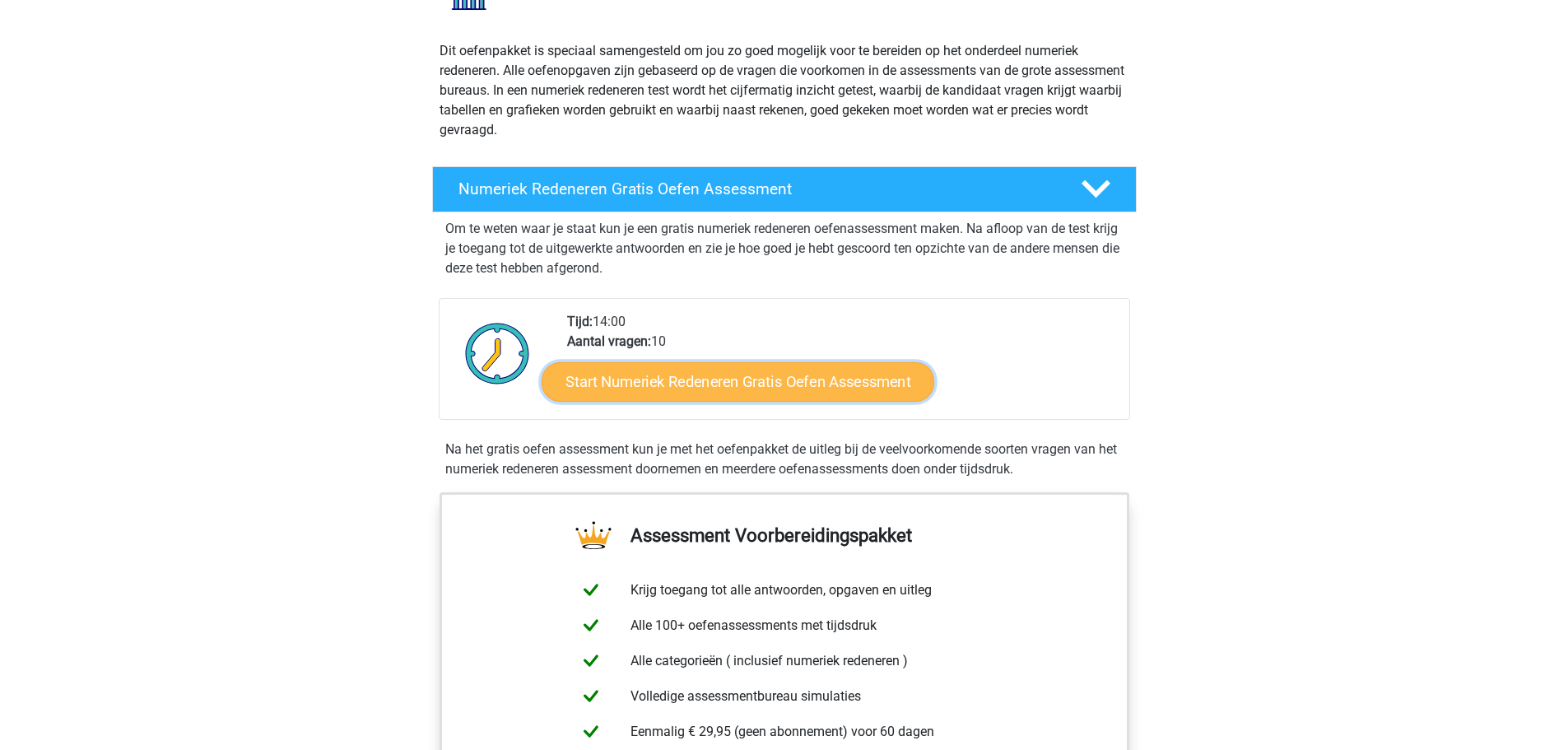
click at [742, 391] on link "Start Numeriek Redeneren Gratis Oefen Assessment" at bounding box center [738, 382] width 392 height 40
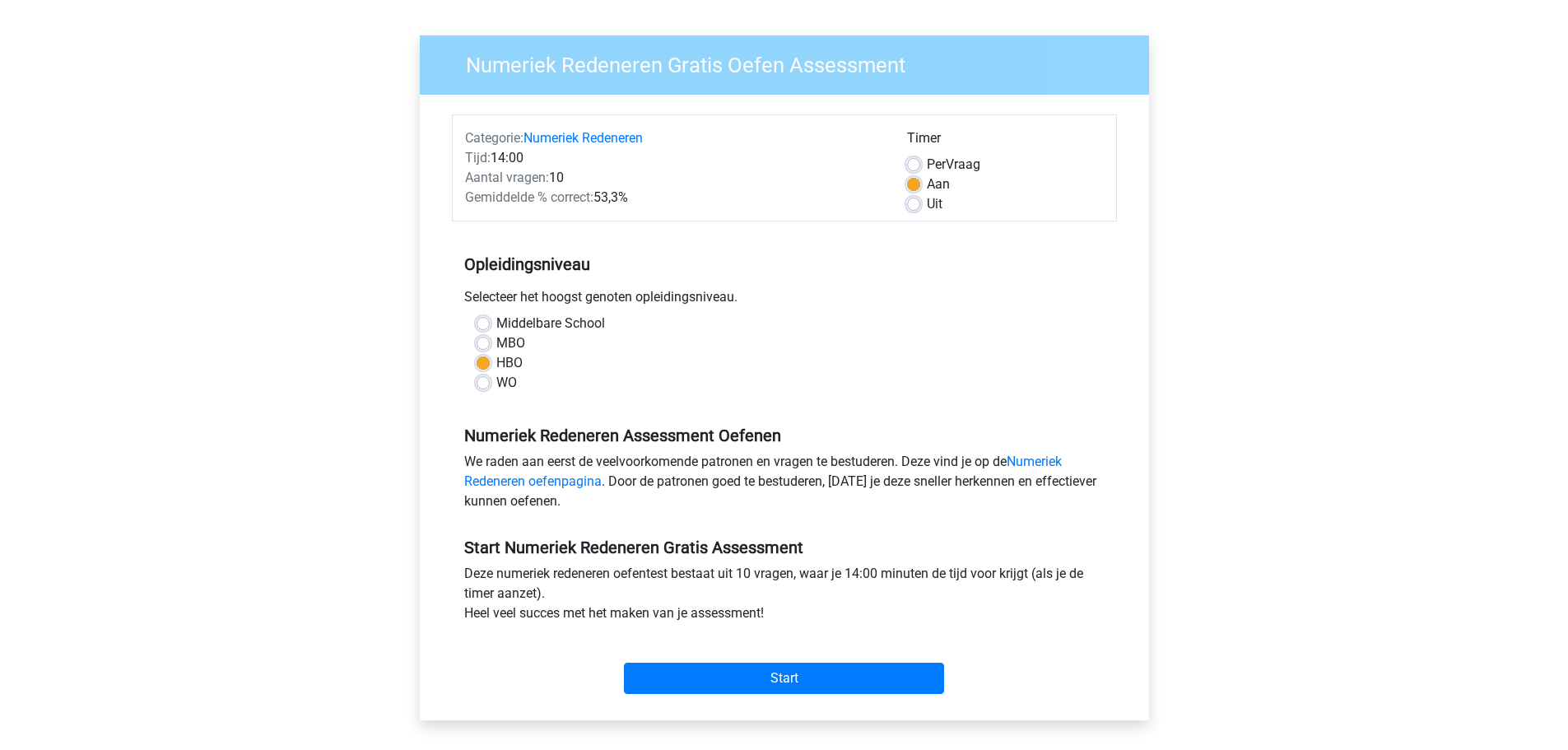
scroll to position [412, 0]
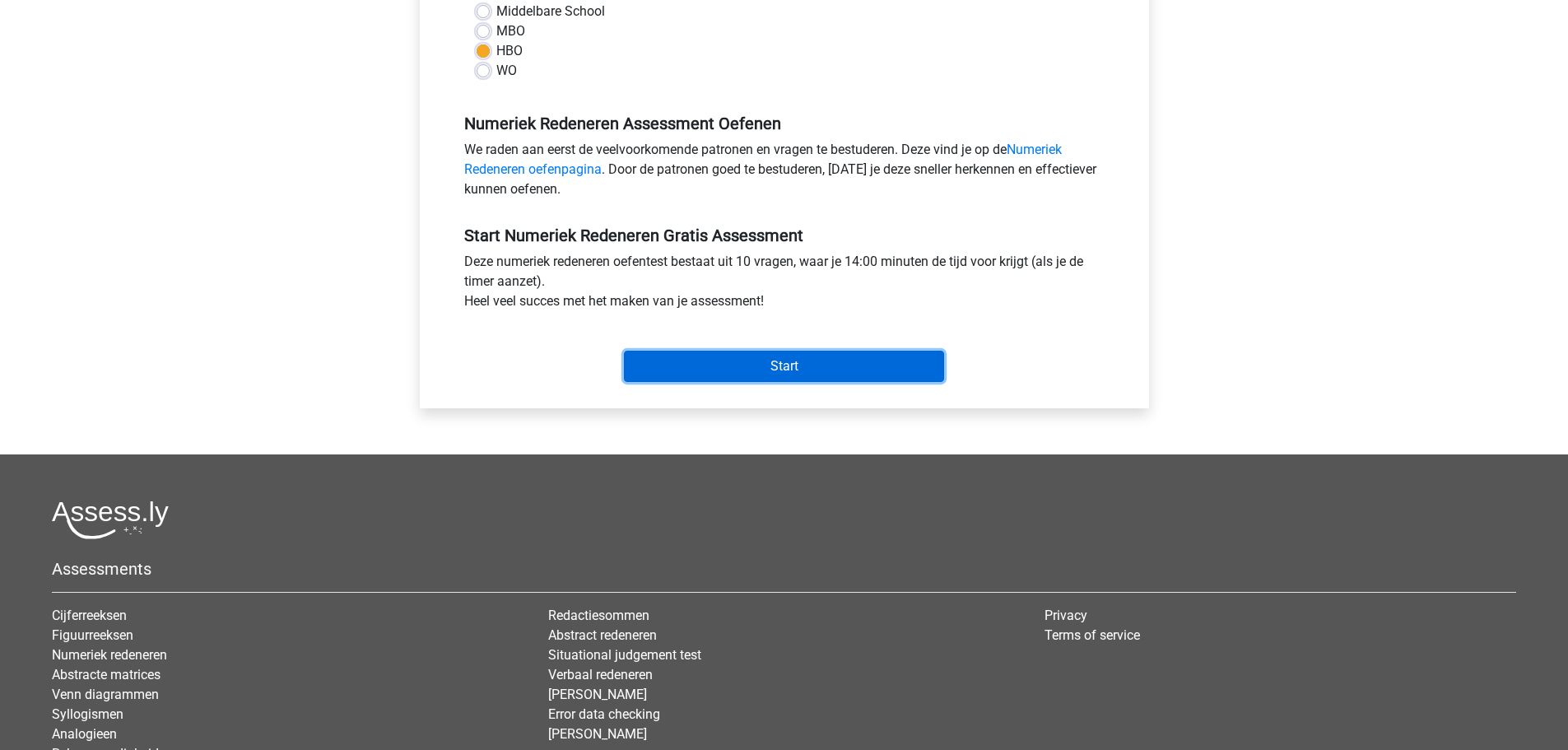
click at [740, 365] on input "Start" at bounding box center [784, 367] width 320 height 32
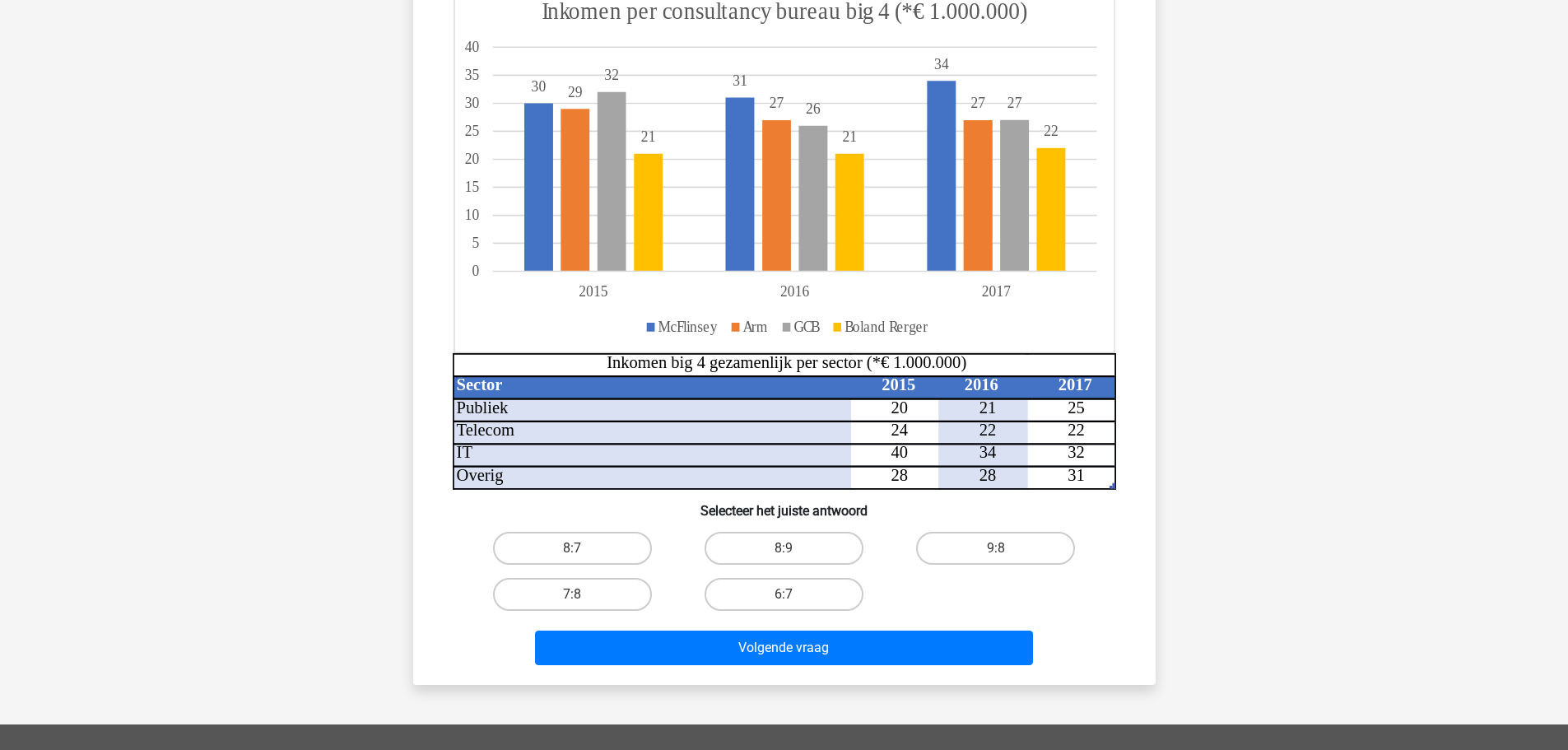
scroll to position [247, 0]
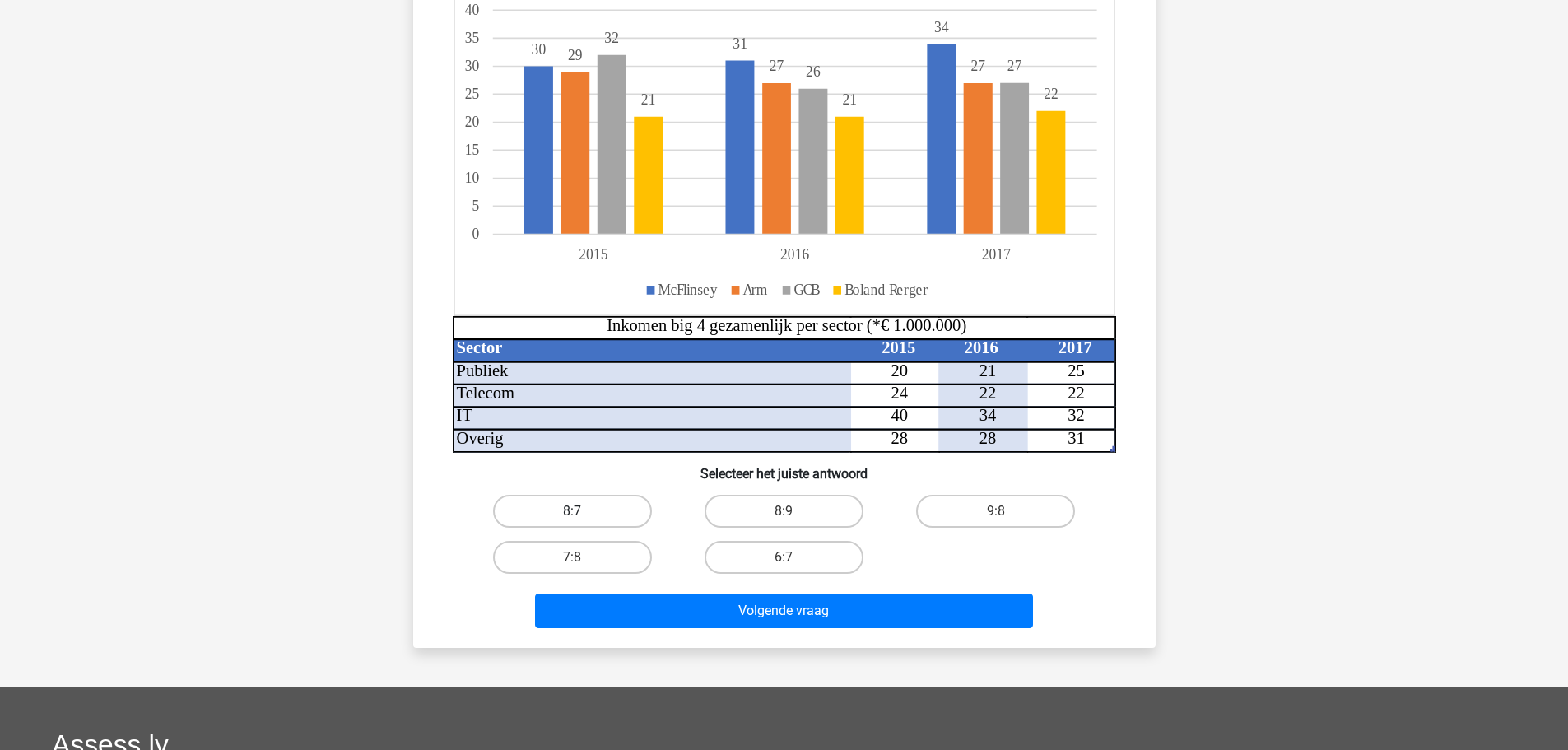
click at [569, 511] on label "8:7" at bounding box center [572, 511] width 159 height 33
click at [572, 511] on input "8:7" at bounding box center [577, 516] width 11 height 11
radio input "true"
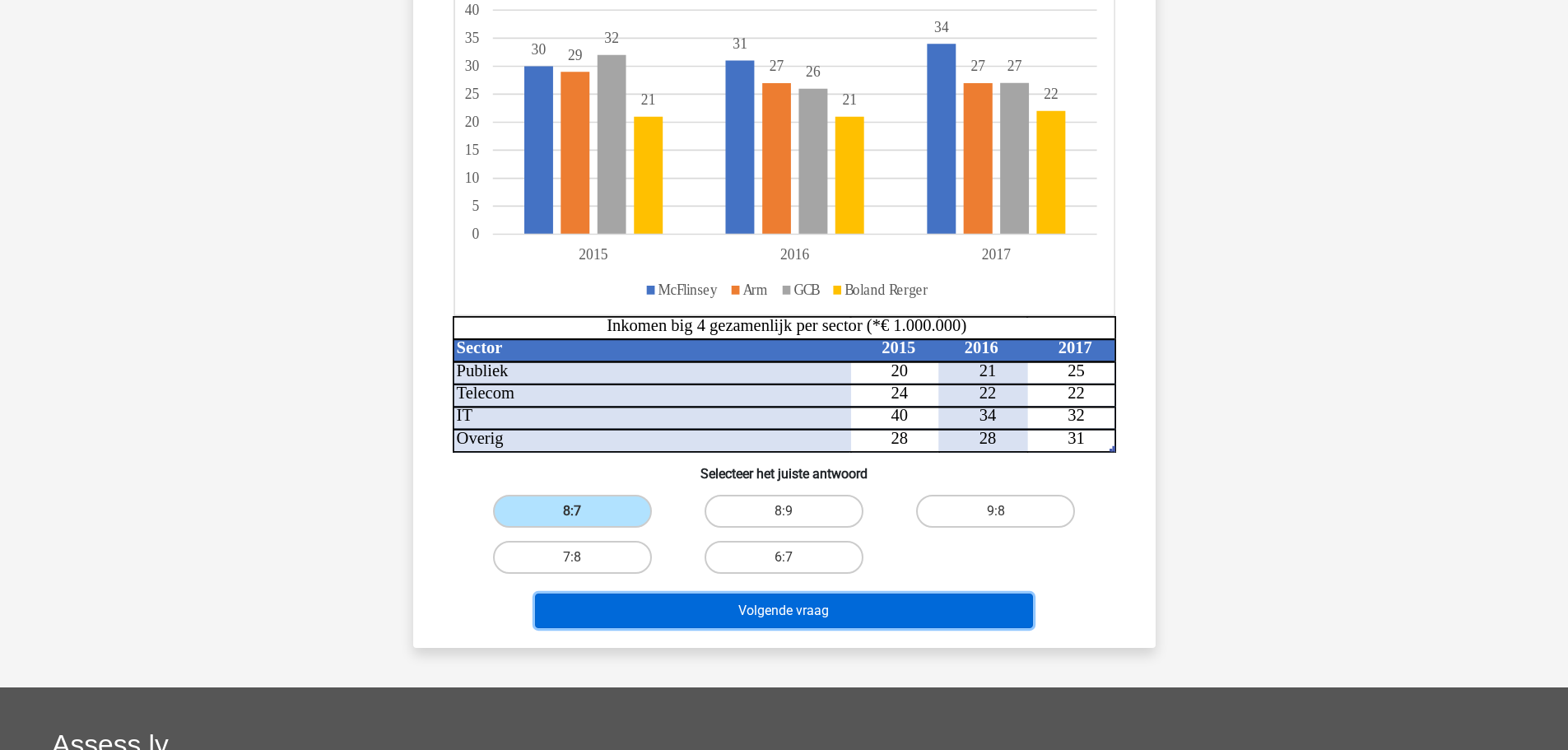
click at [687, 619] on button "Volgende vraag" at bounding box center [784, 611] width 498 height 35
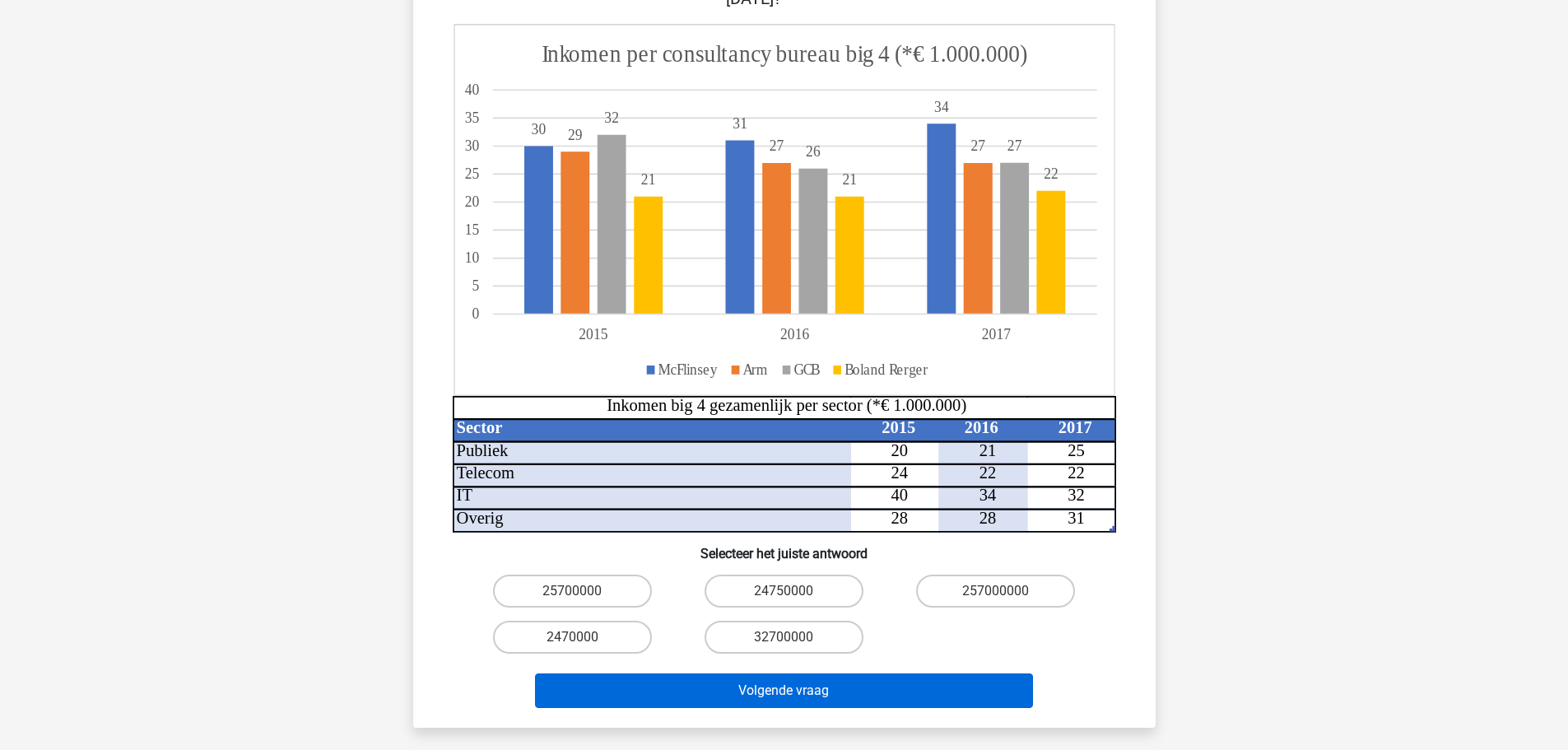
scroll to position [391, 0]
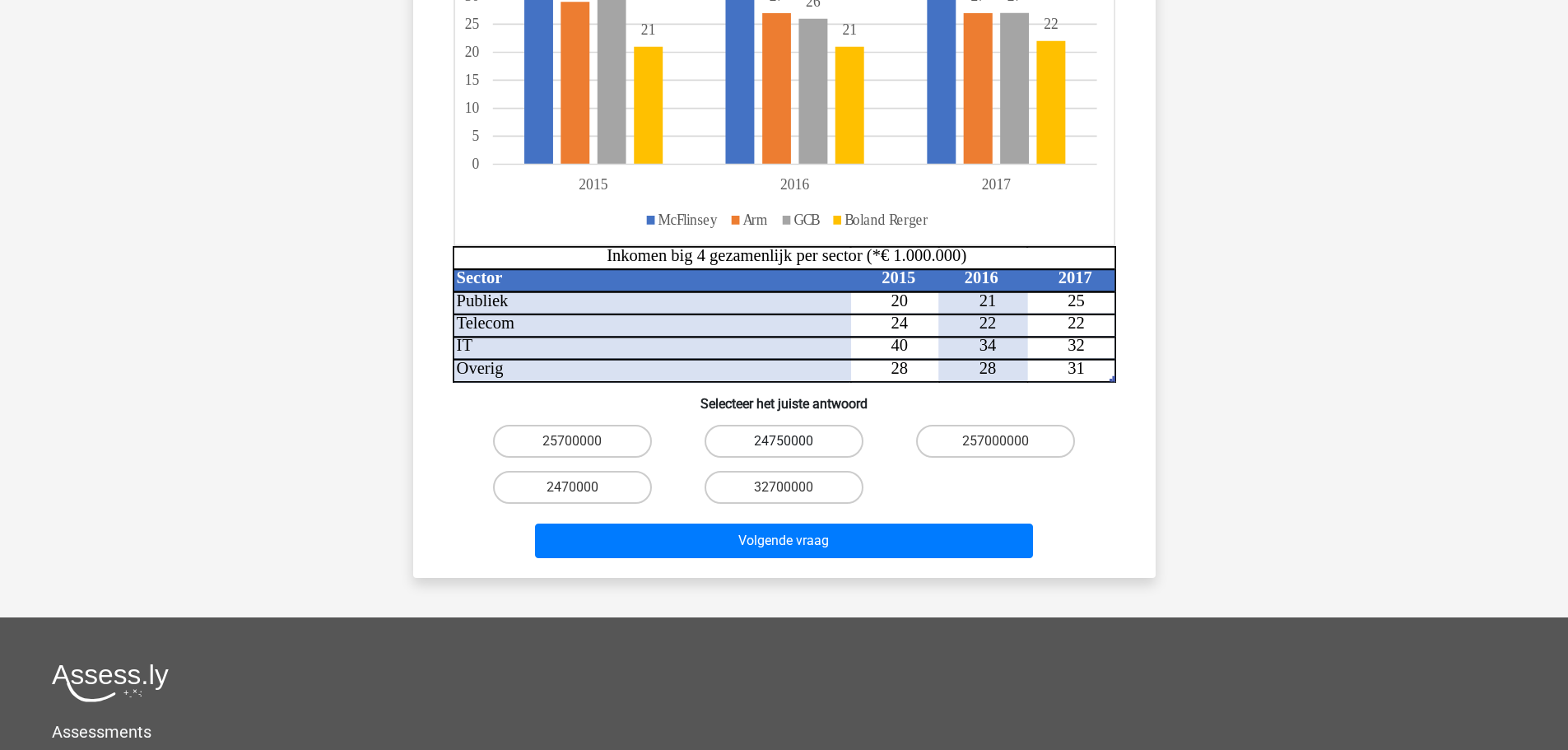
click at [815, 425] on label "24750000" at bounding box center [784, 442] width 159 height 33
click at [794, 442] on input "24750000" at bounding box center [789, 447] width 11 height 11
radio input "true"
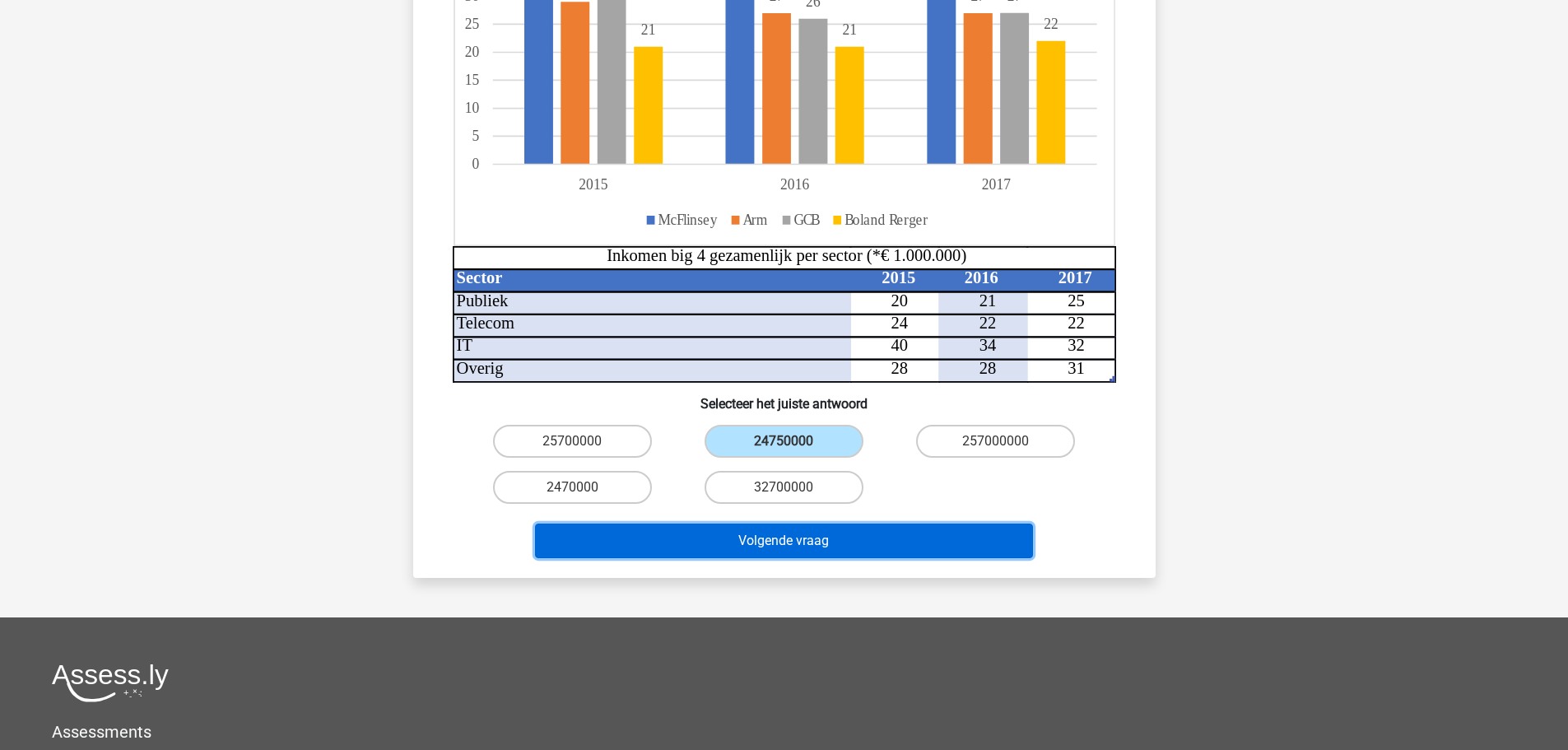
click at [802, 524] on button "Volgende vraag" at bounding box center [784, 541] width 498 height 35
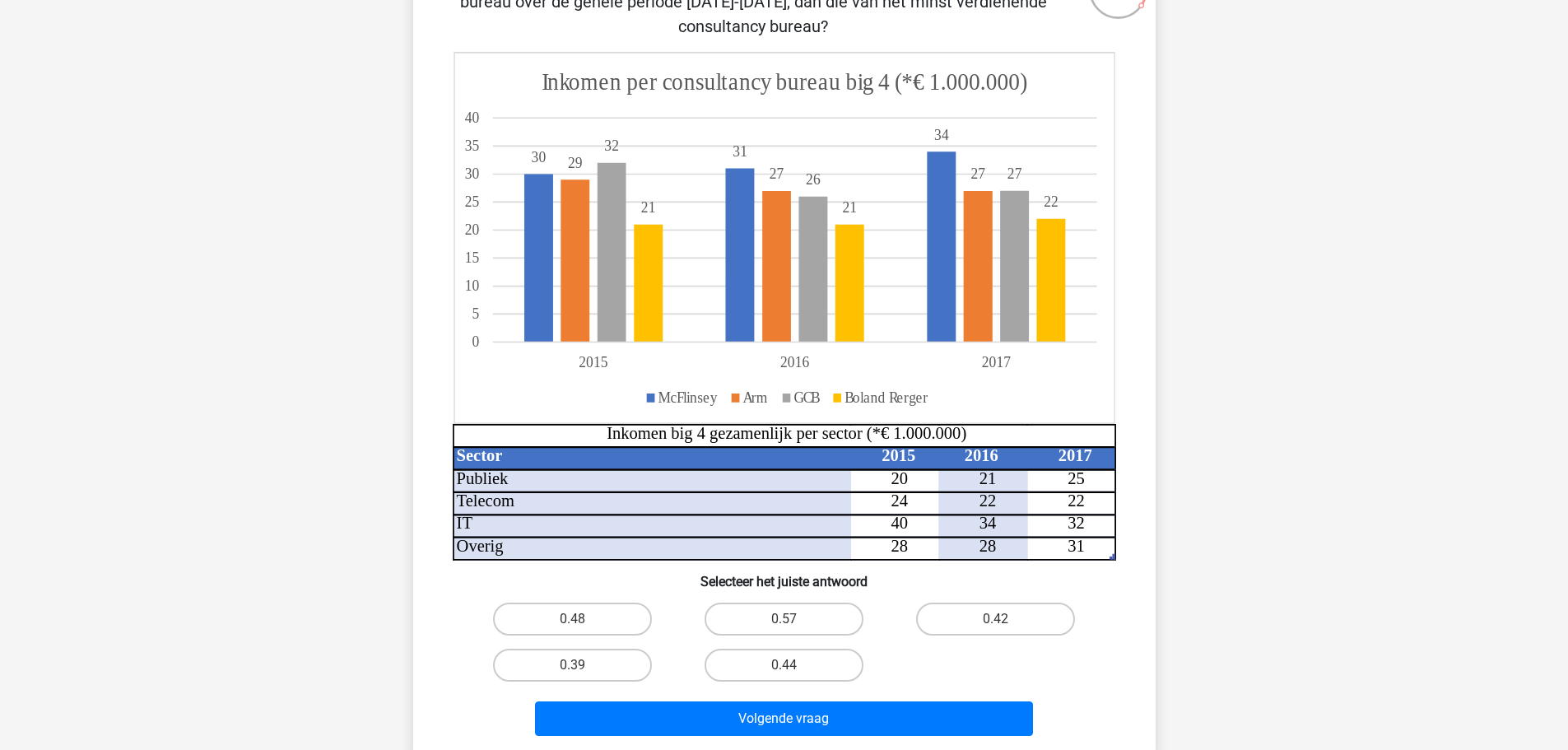
scroll to position [185, 0]
